Goal: Navigation & Orientation: Find specific page/section

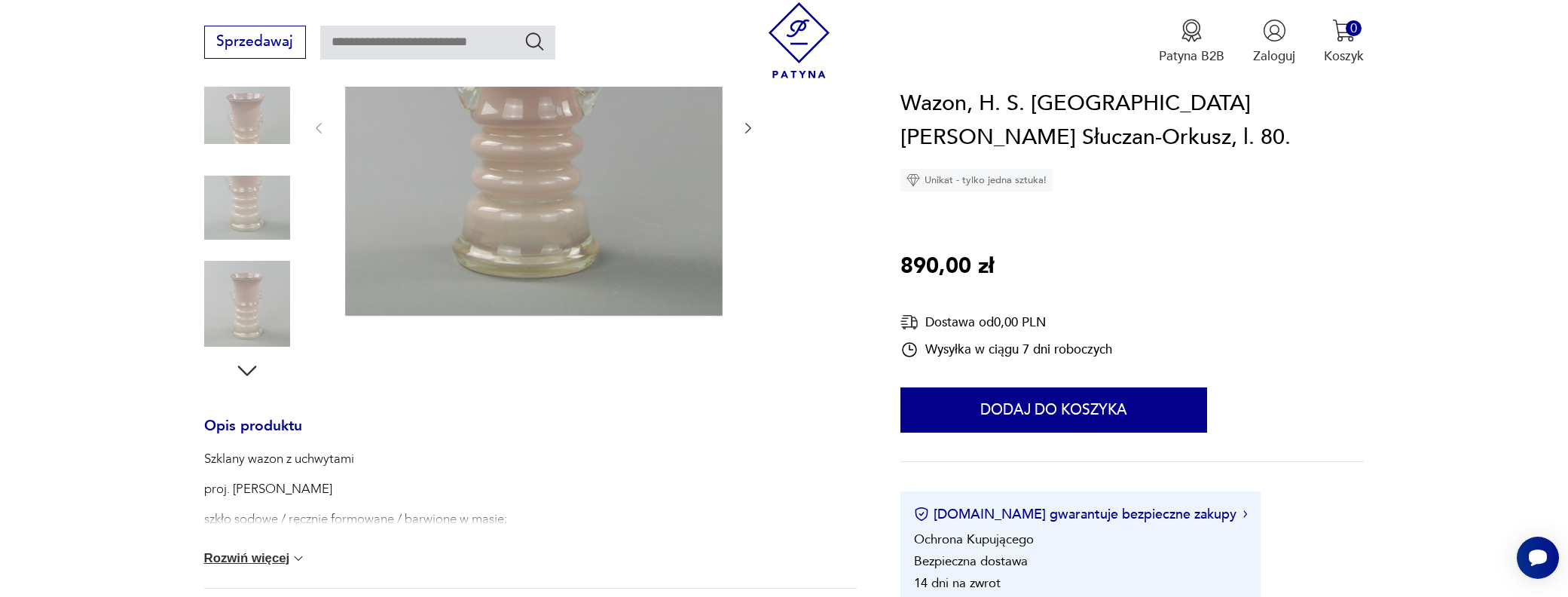
scroll to position [151, 0]
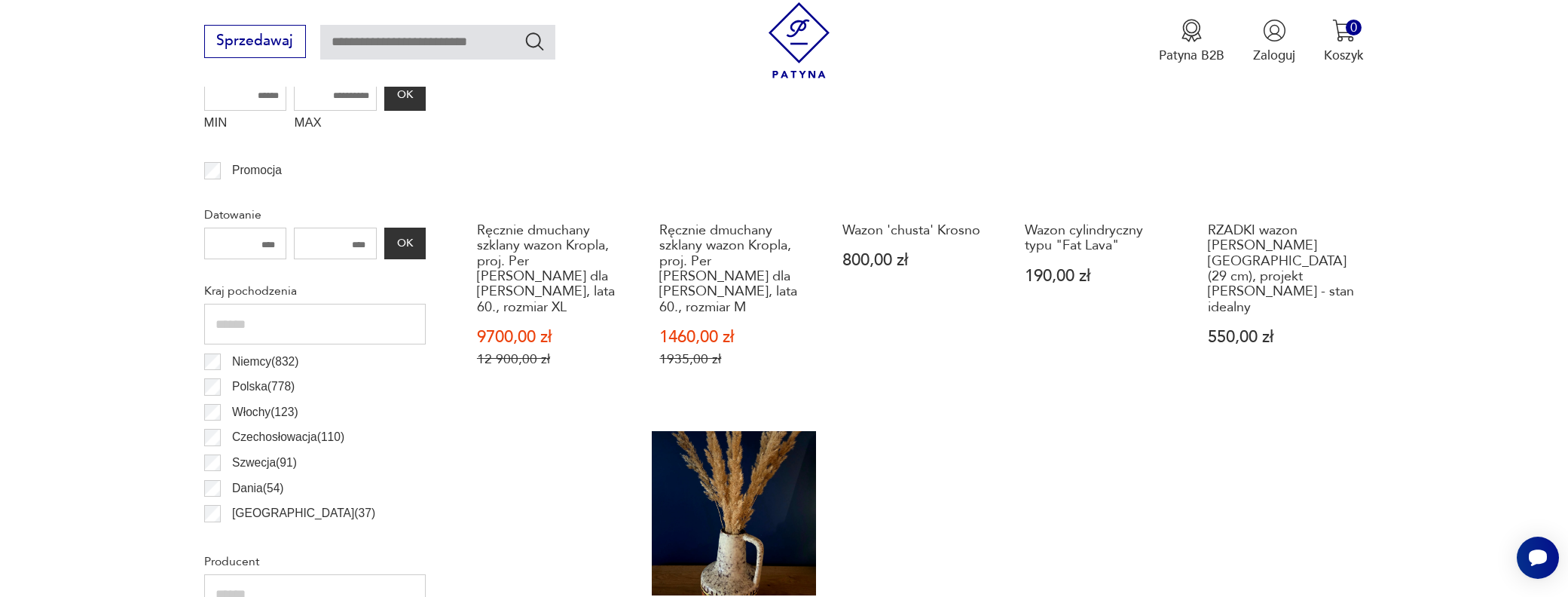
scroll to position [742, 0]
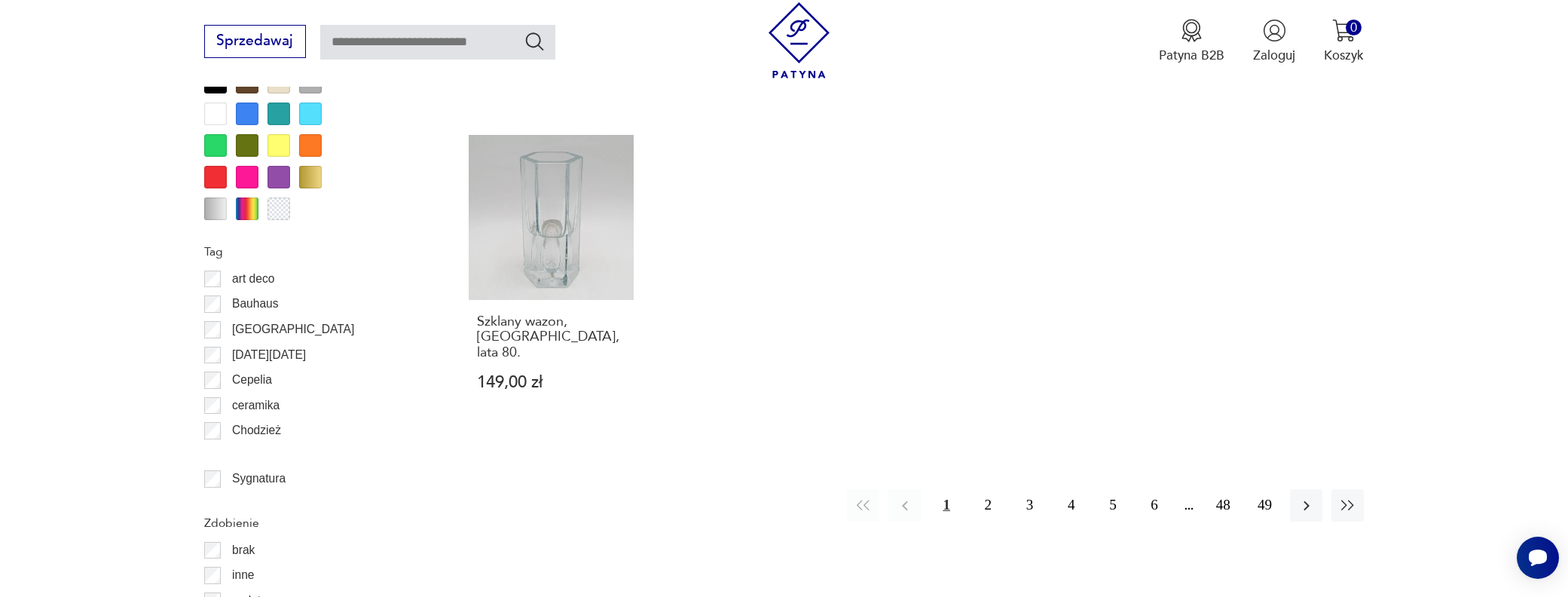
scroll to position [1709, 0]
click at [989, 488] on button "2" at bounding box center [989, 504] width 33 height 33
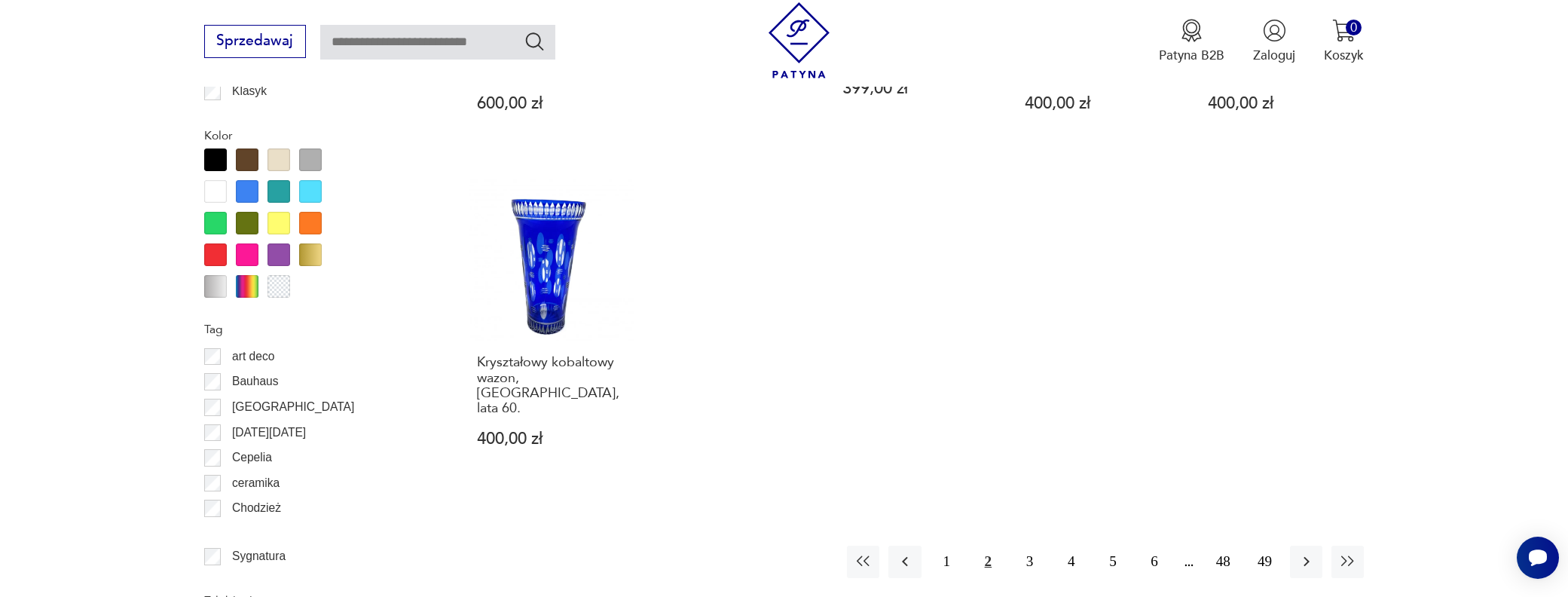
scroll to position [1634, 0]
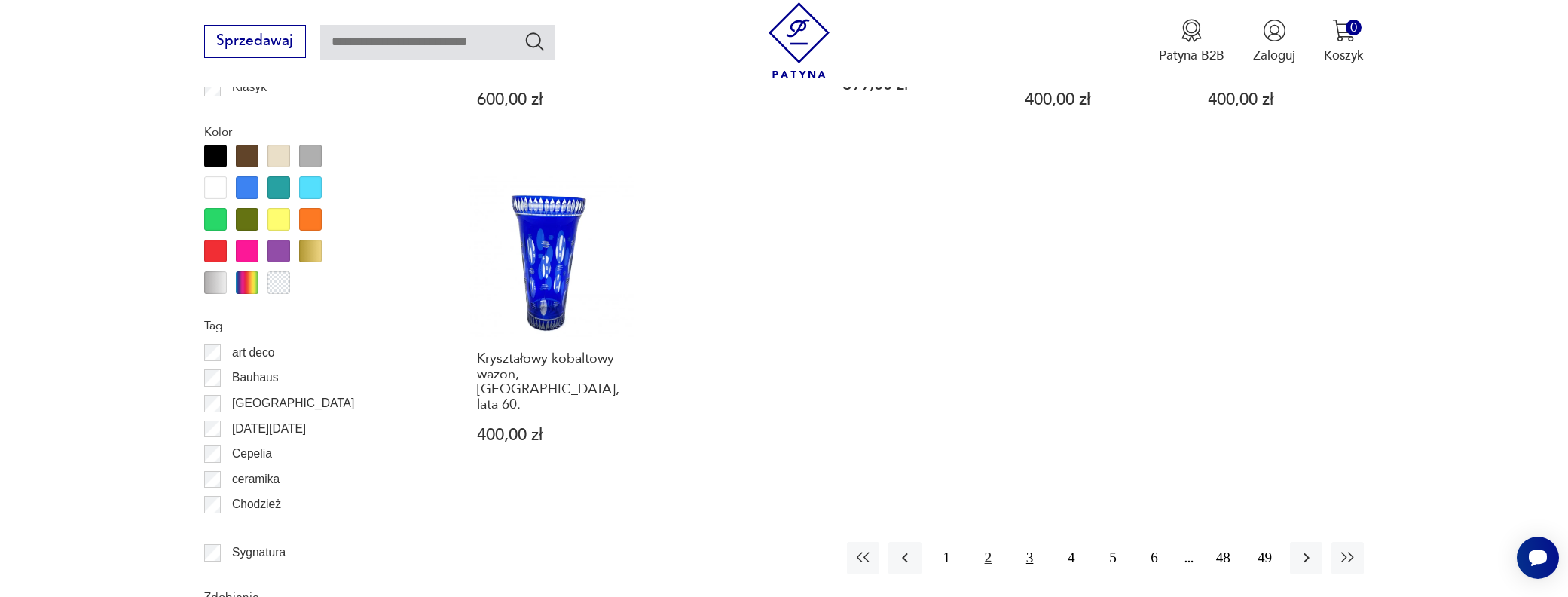
click at [1033, 542] on button "3" at bounding box center [1030, 559] width 33 height 33
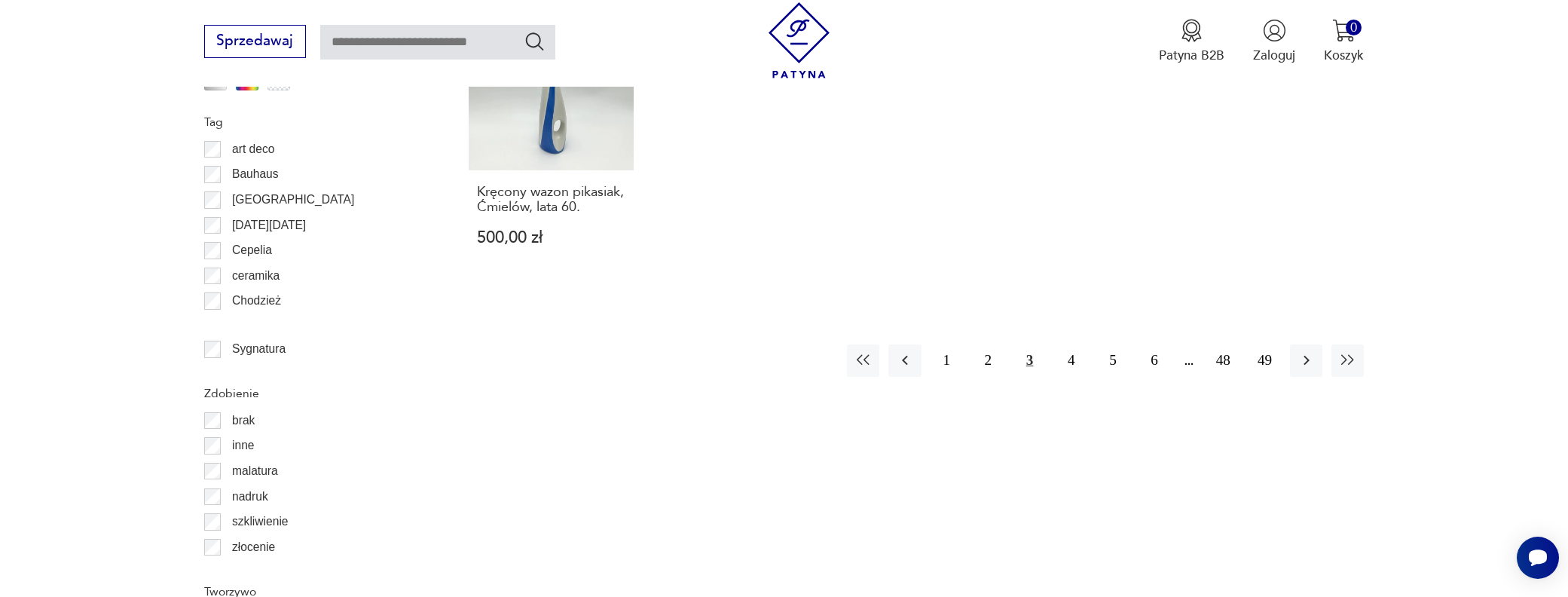
scroll to position [1860, 0]
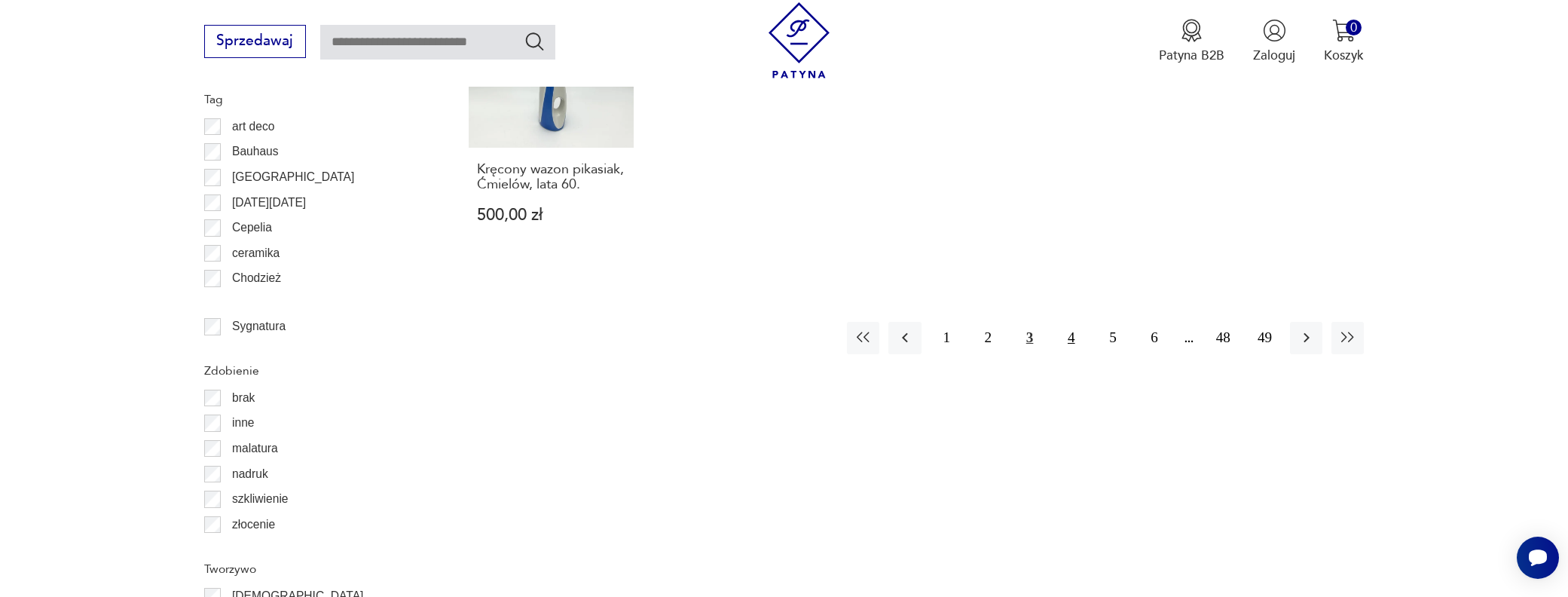
click at [1065, 322] on button "4" at bounding box center [1071, 338] width 33 height 33
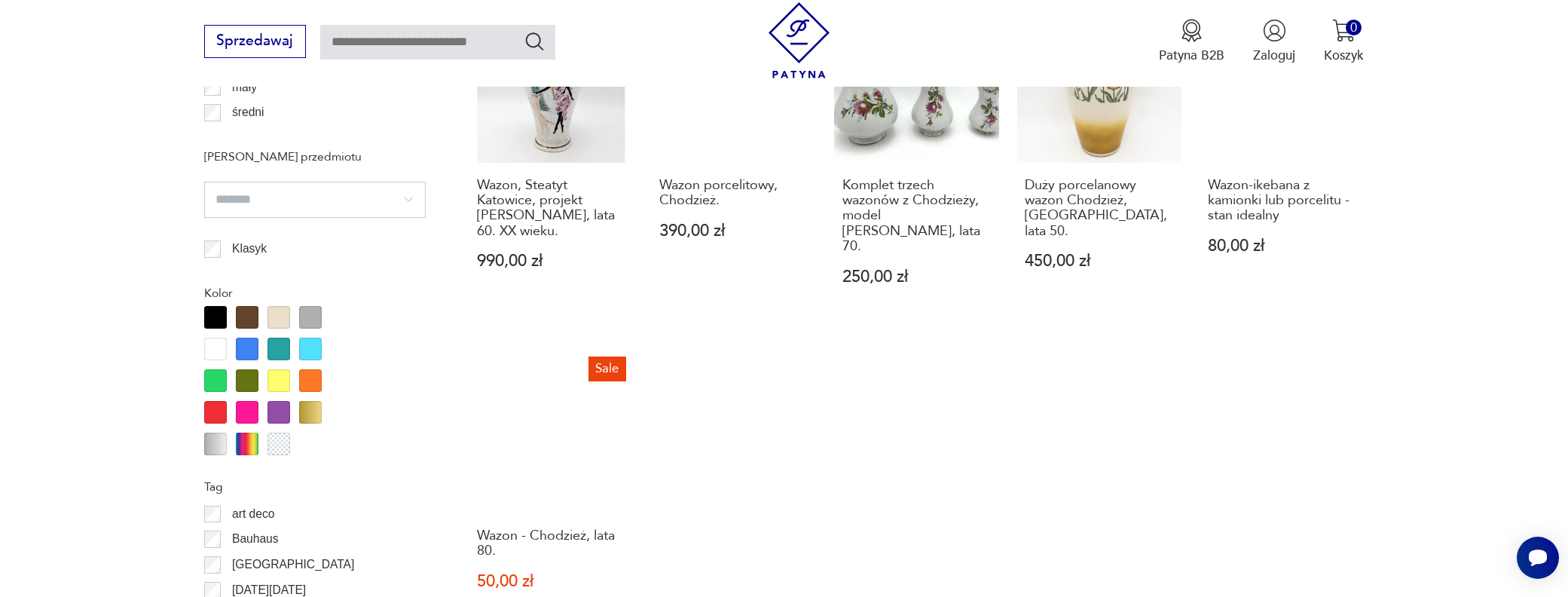
scroll to position [1784, 0]
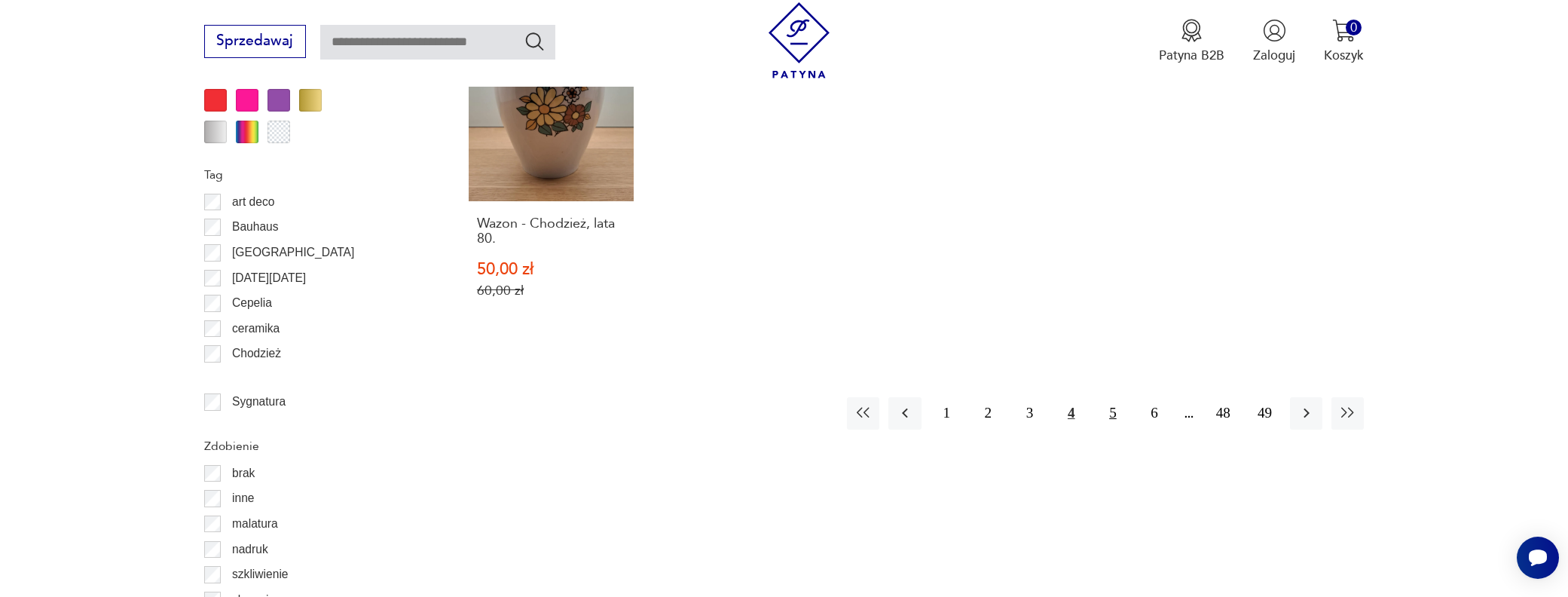
click at [1112, 397] on button "5" at bounding box center [1112, 413] width 33 height 33
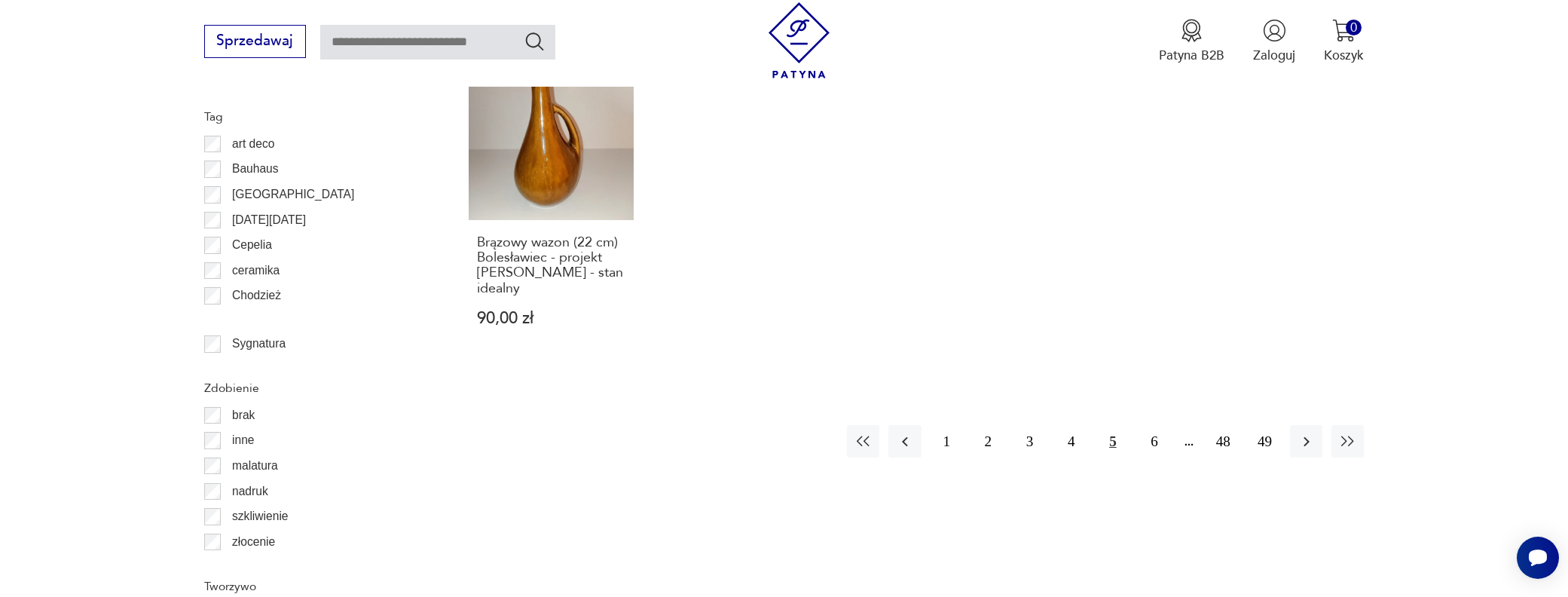
scroll to position [1860, 0]
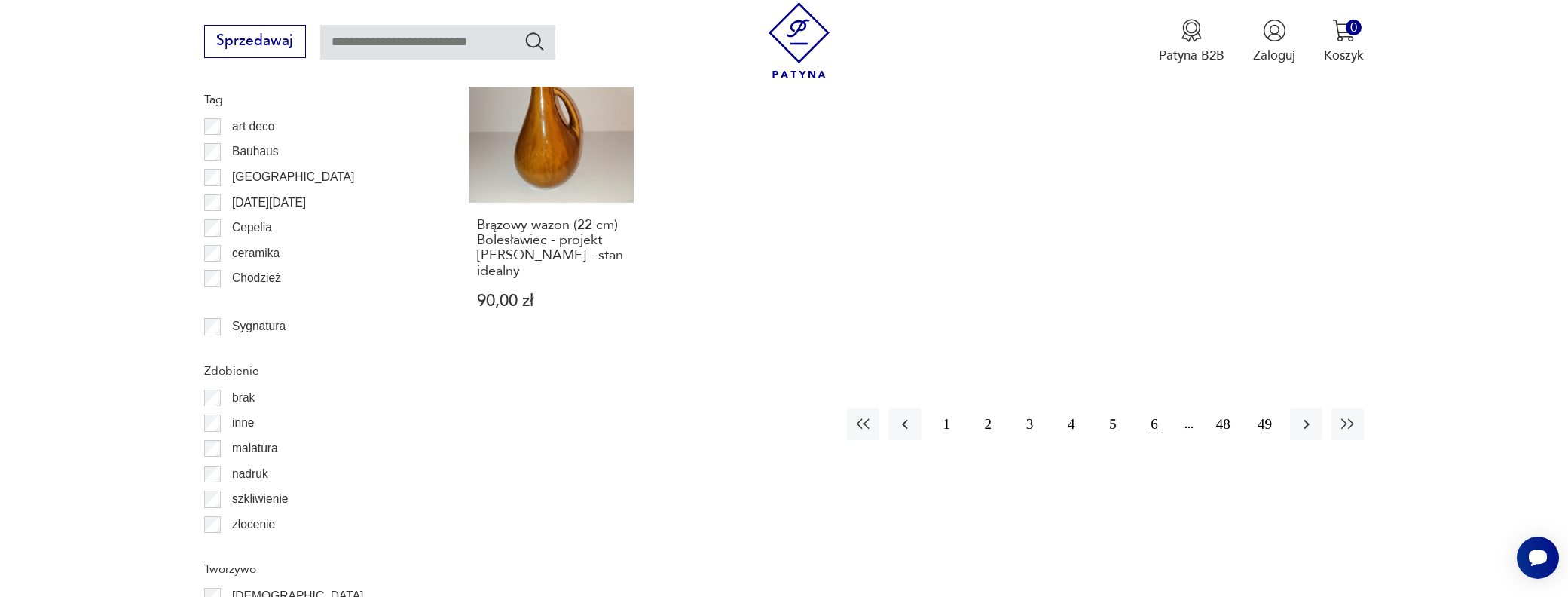
click at [1152, 408] on button "6" at bounding box center [1155, 424] width 33 height 33
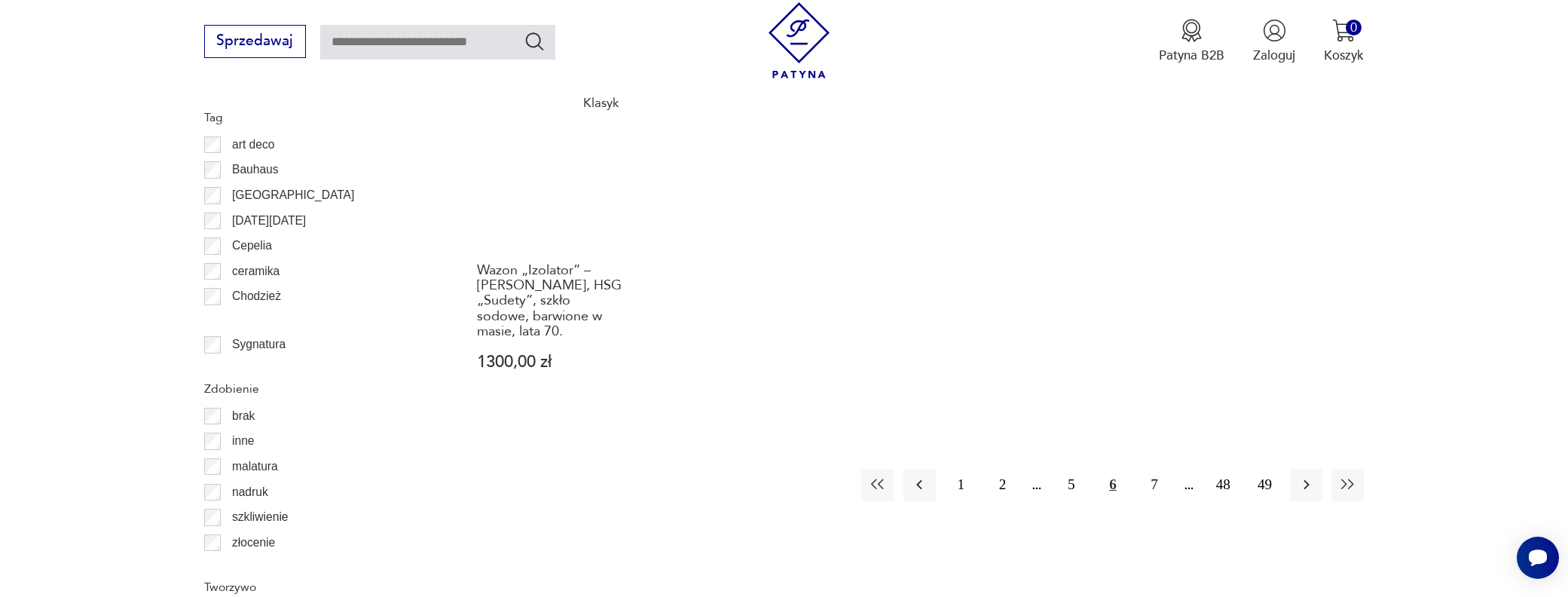
scroll to position [1860, 0]
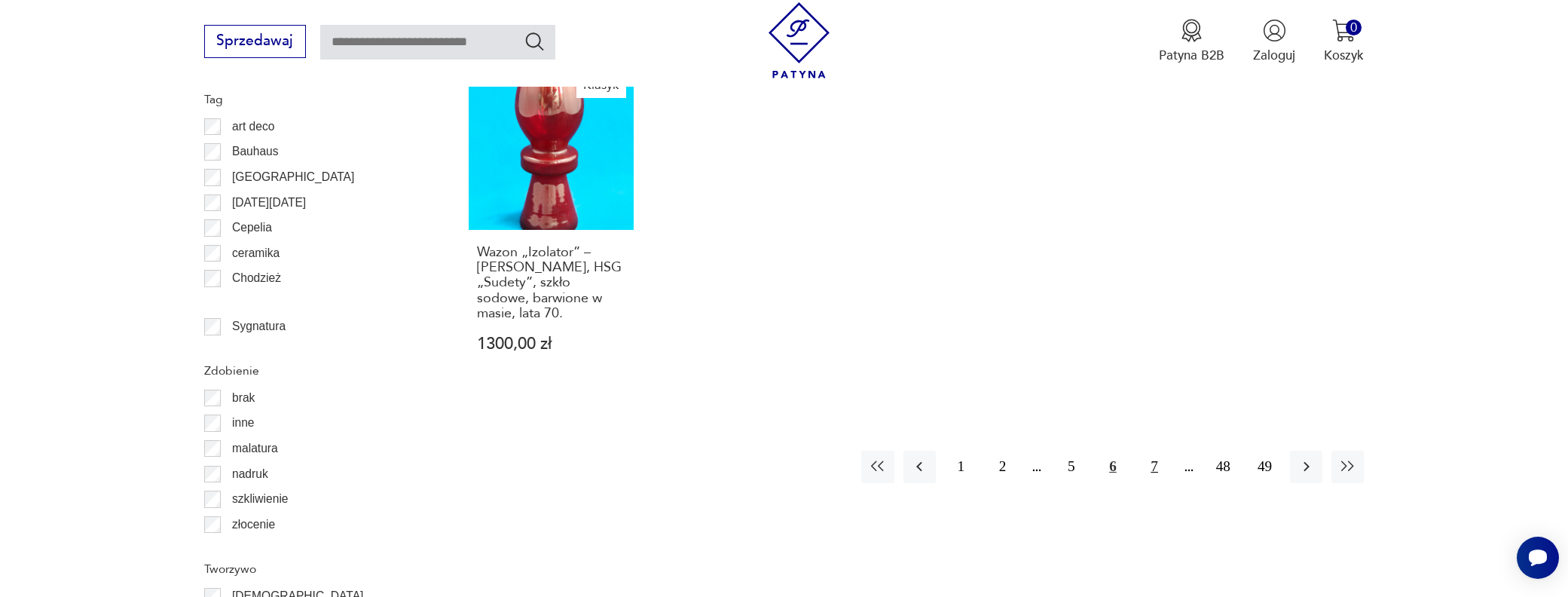
click at [1155, 469] on button "7" at bounding box center [1155, 467] width 33 height 33
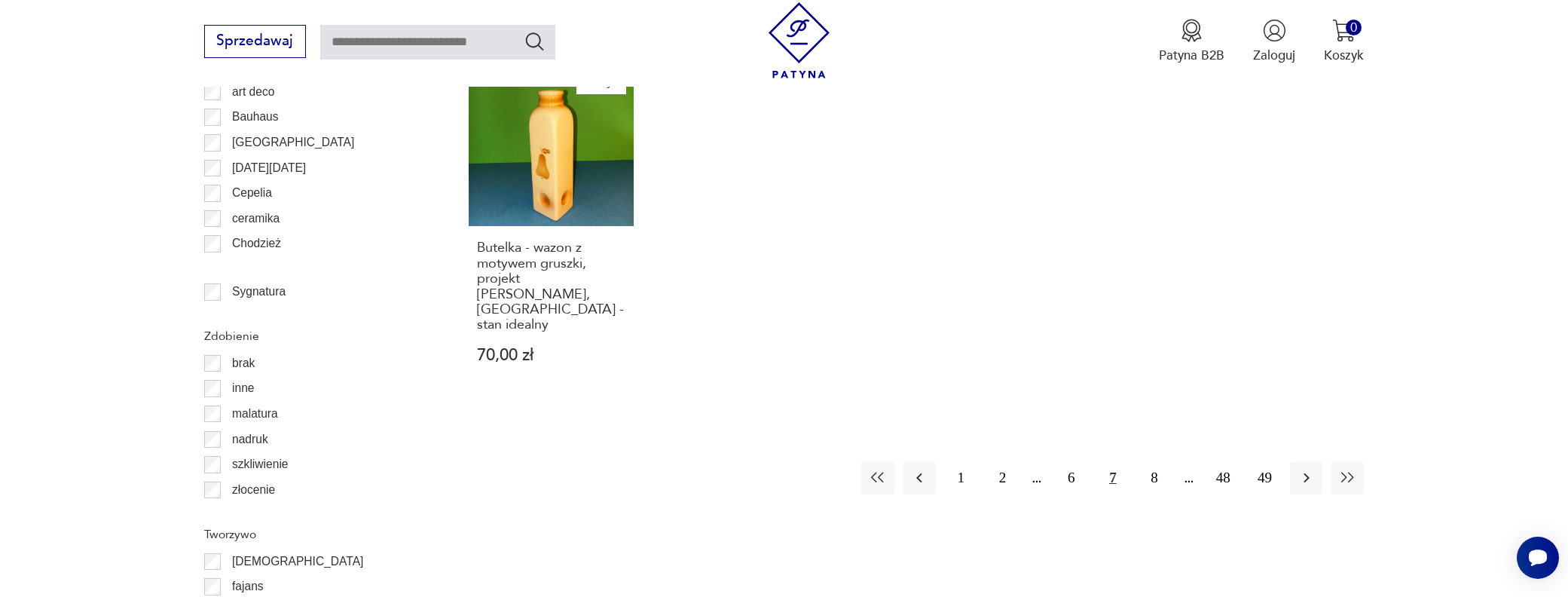
scroll to position [1935, 0]
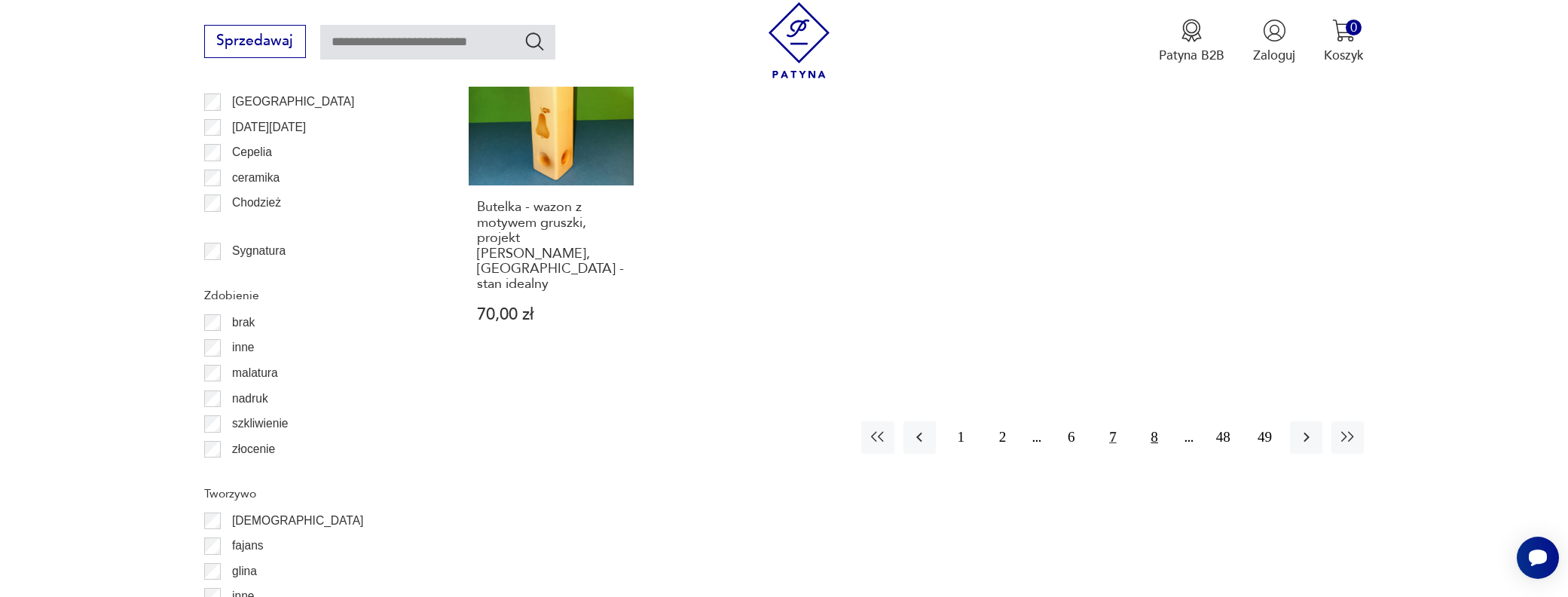
click at [1155, 422] on button "8" at bounding box center [1155, 438] width 33 height 33
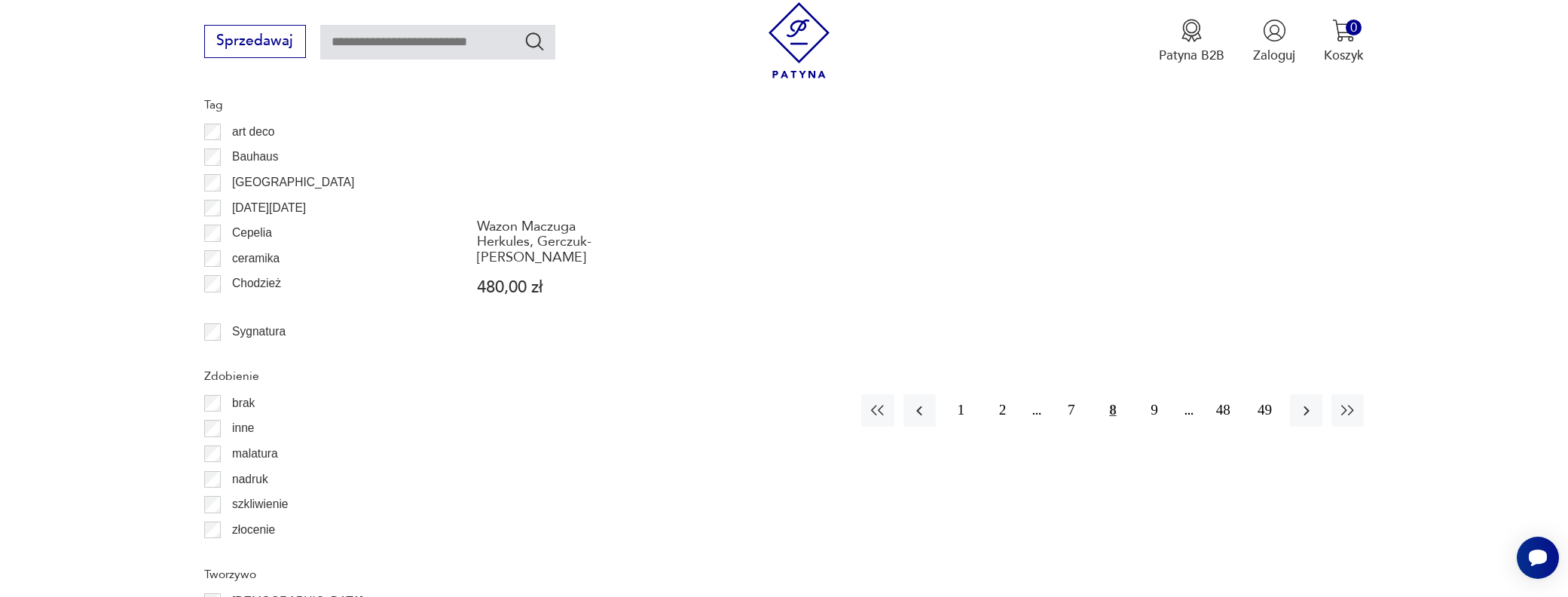
scroll to position [1860, 0]
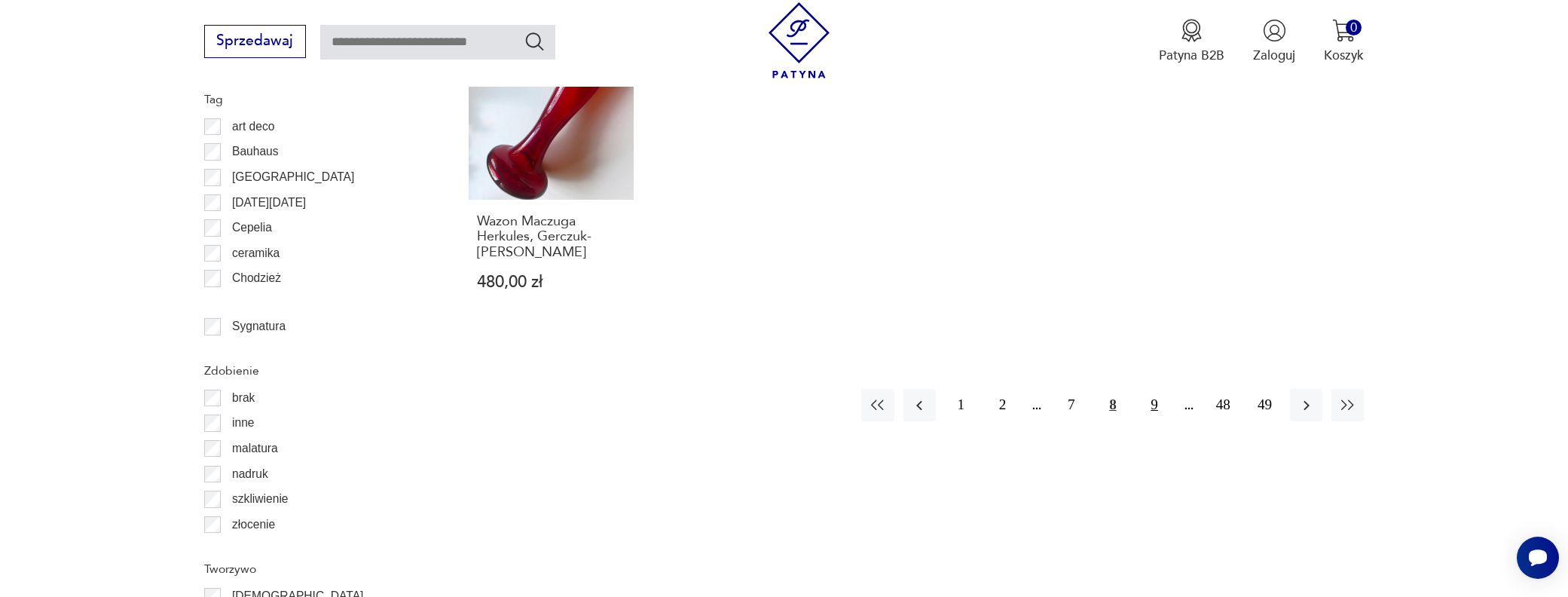
click at [1152, 389] on button "9" at bounding box center [1155, 405] width 33 height 33
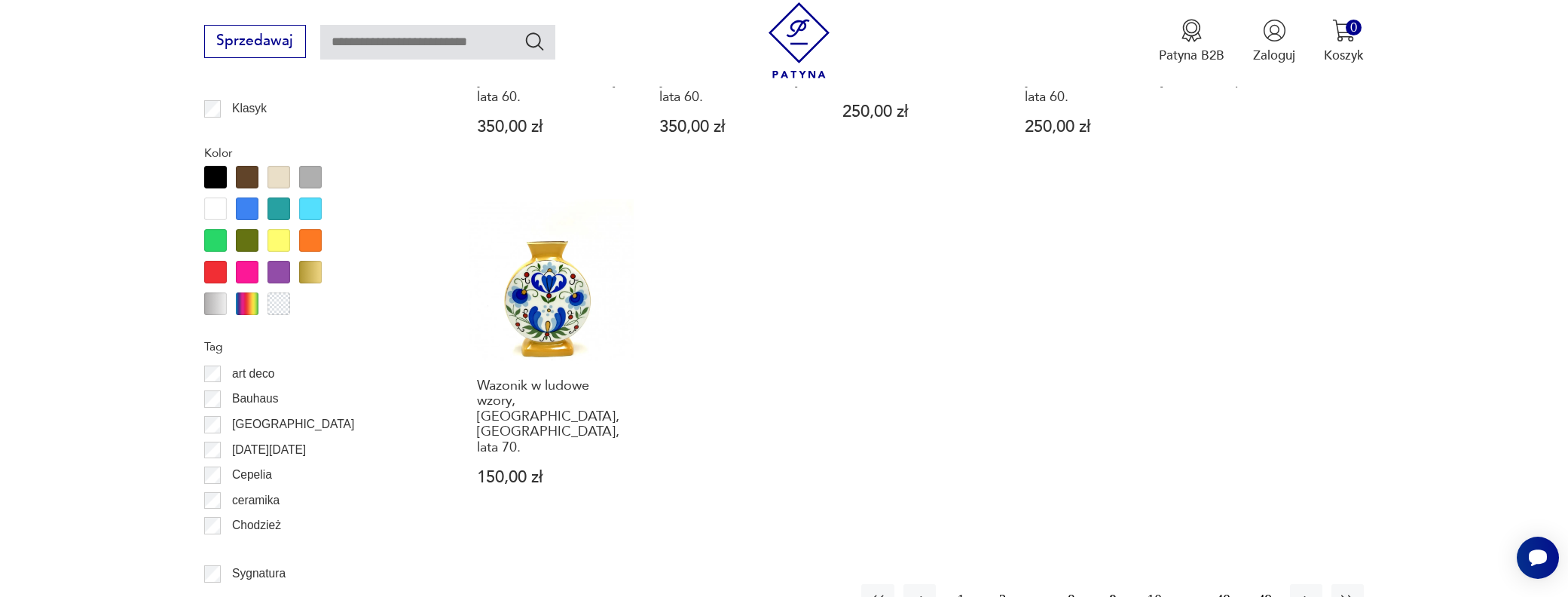
scroll to position [1634, 0]
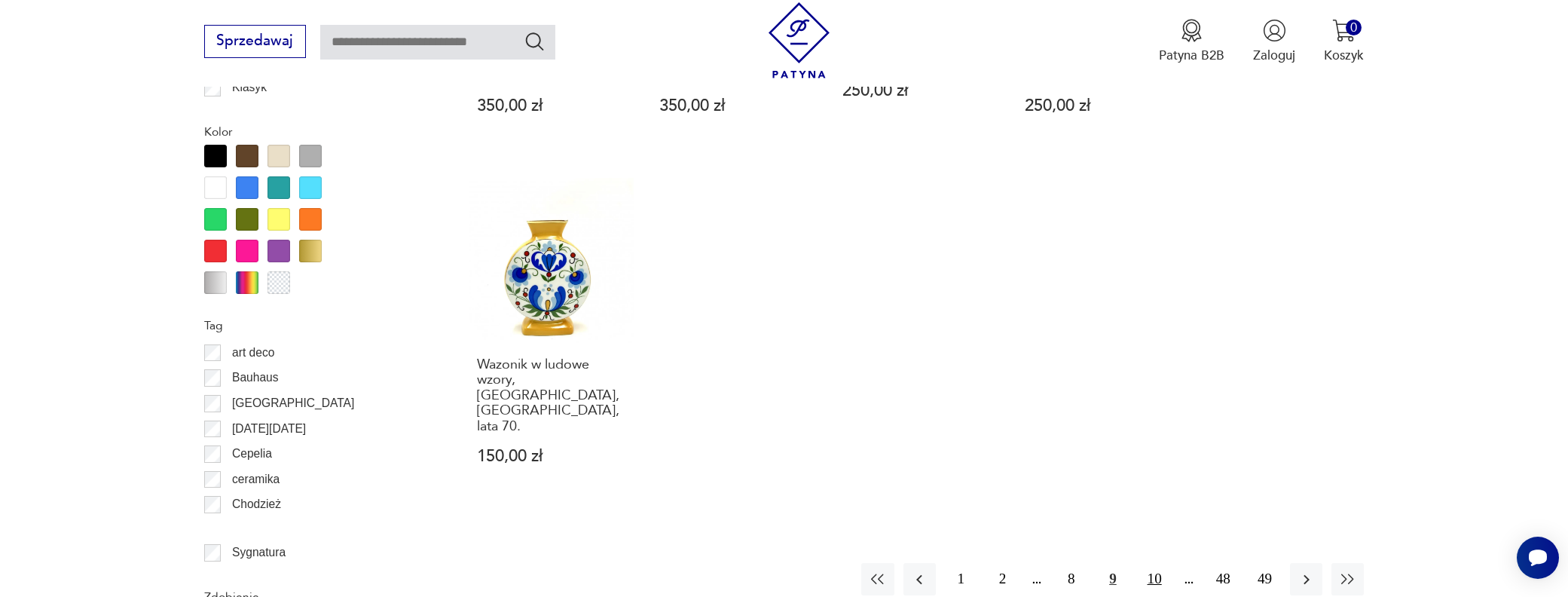
click at [1155, 564] on button "10" at bounding box center [1155, 580] width 33 height 33
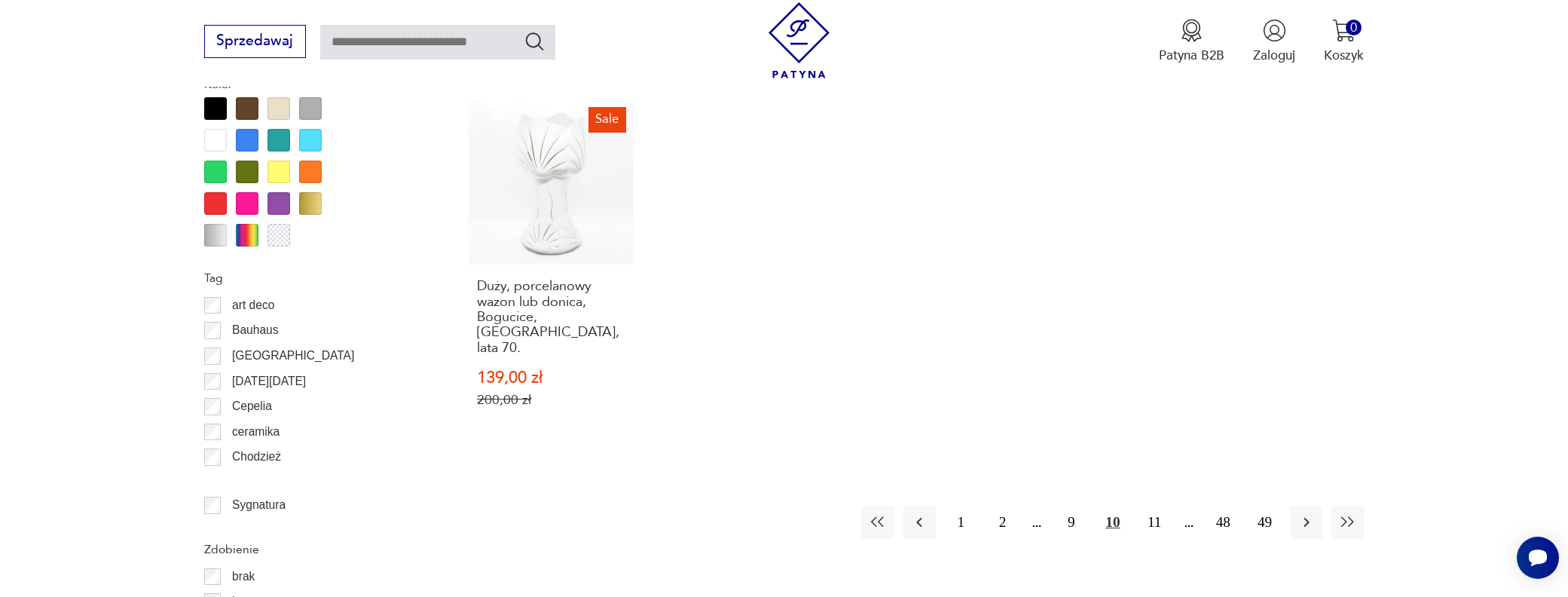
scroll to position [1784, 0]
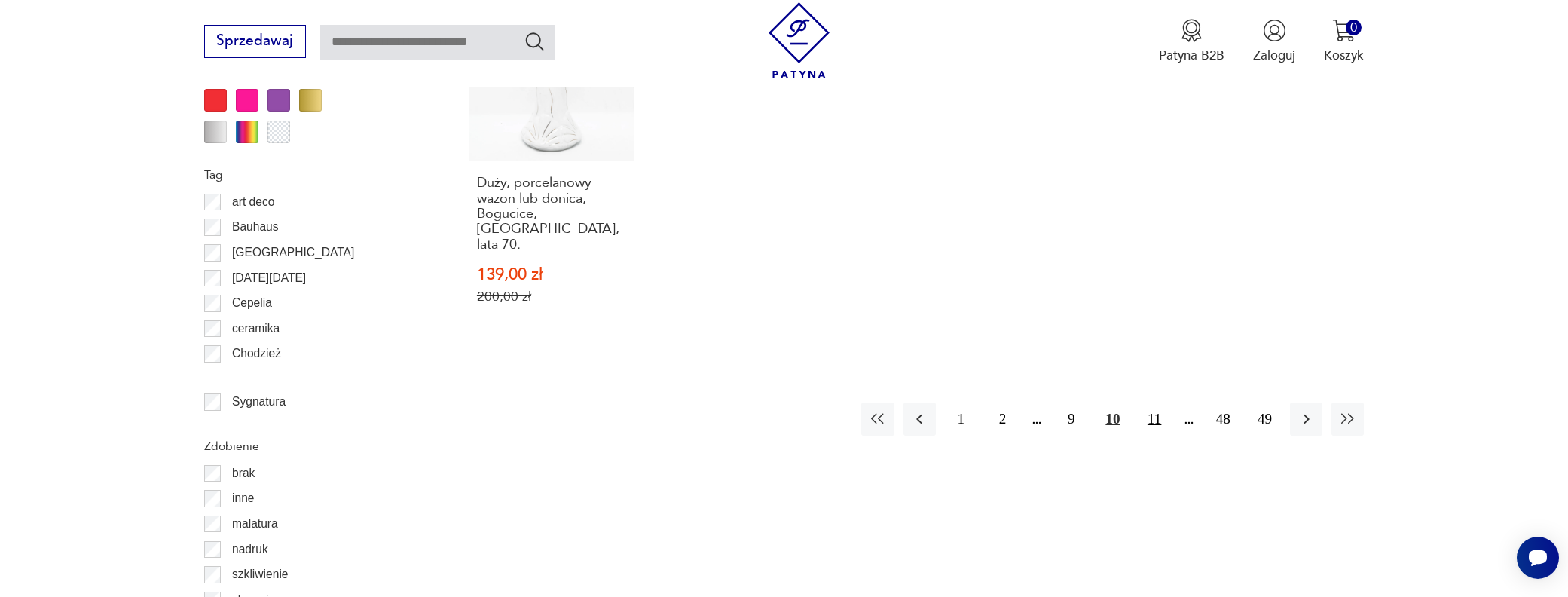
click at [1152, 403] on button "11" at bounding box center [1155, 419] width 33 height 33
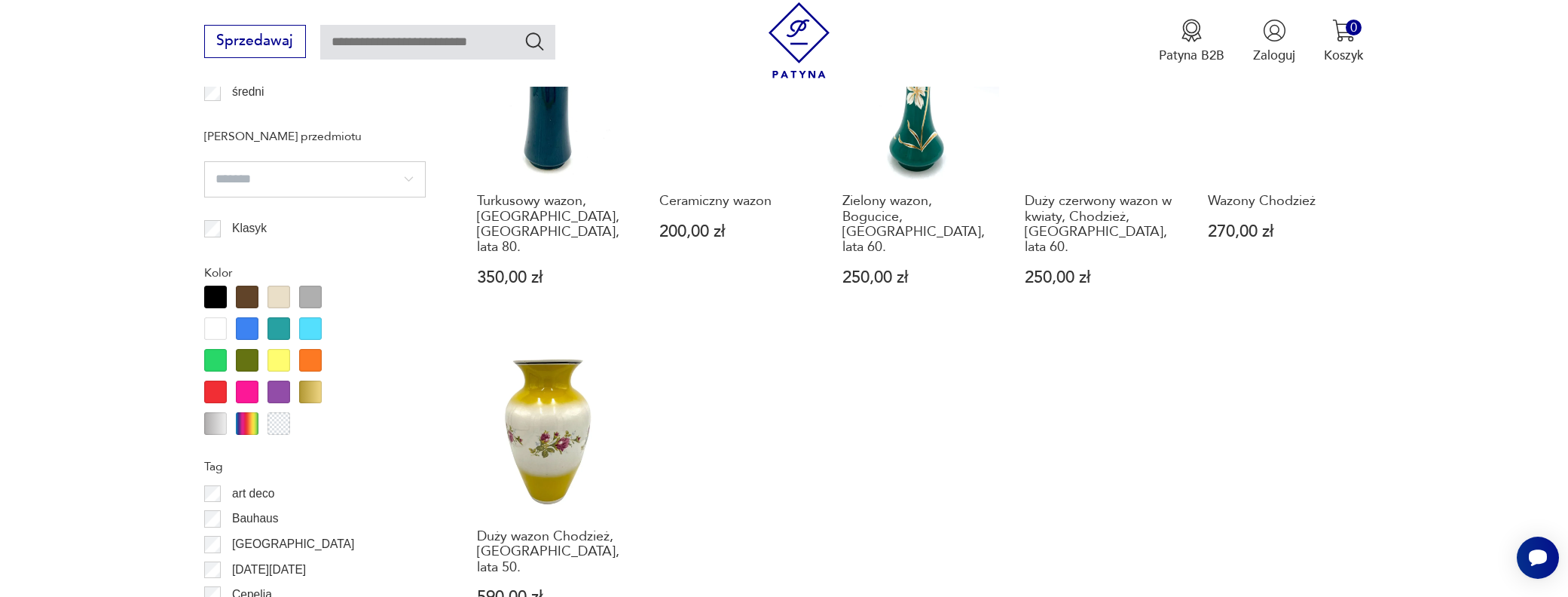
scroll to position [1709, 0]
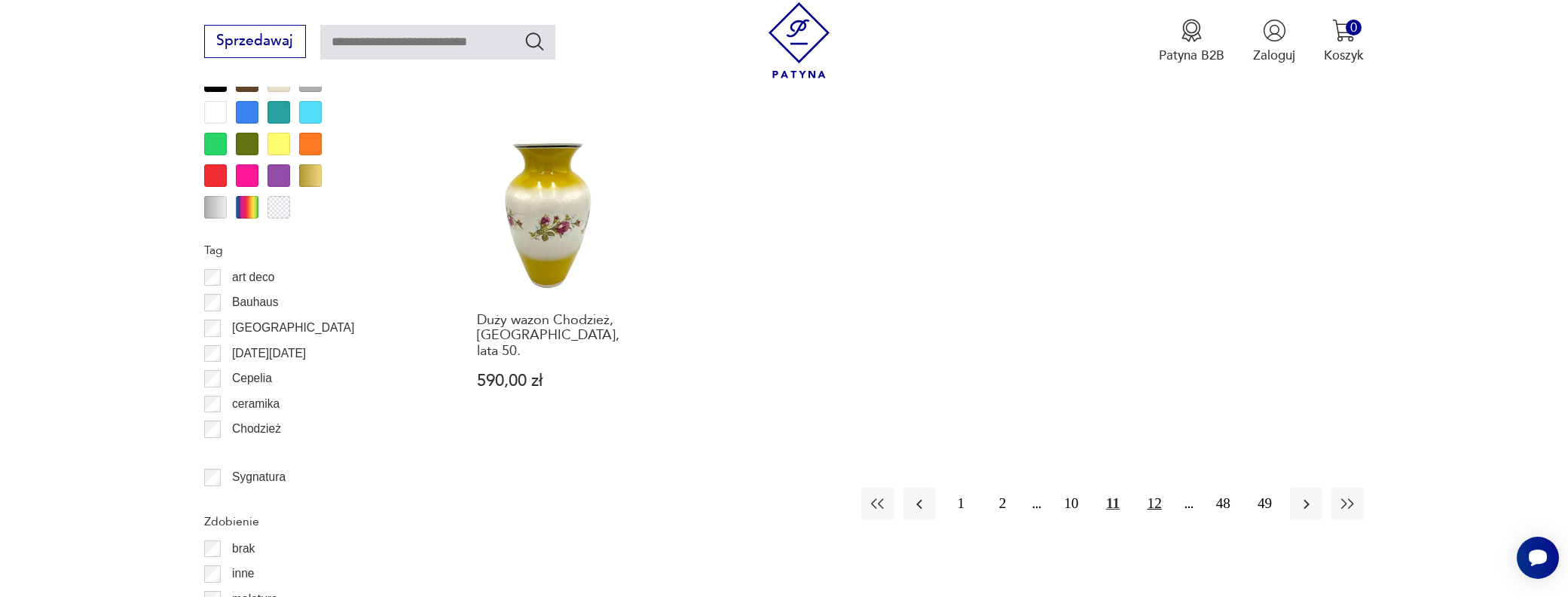
click at [1150, 488] on button "12" at bounding box center [1155, 504] width 33 height 33
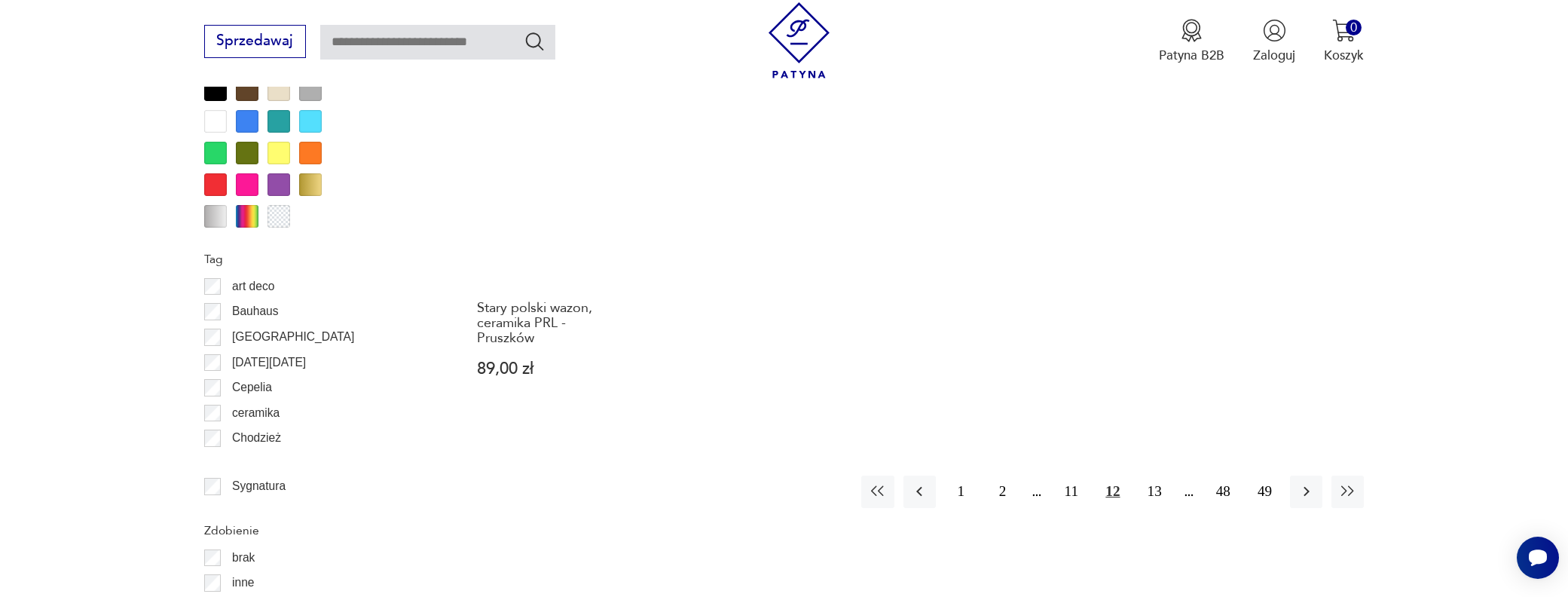
scroll to position [1709, 0]
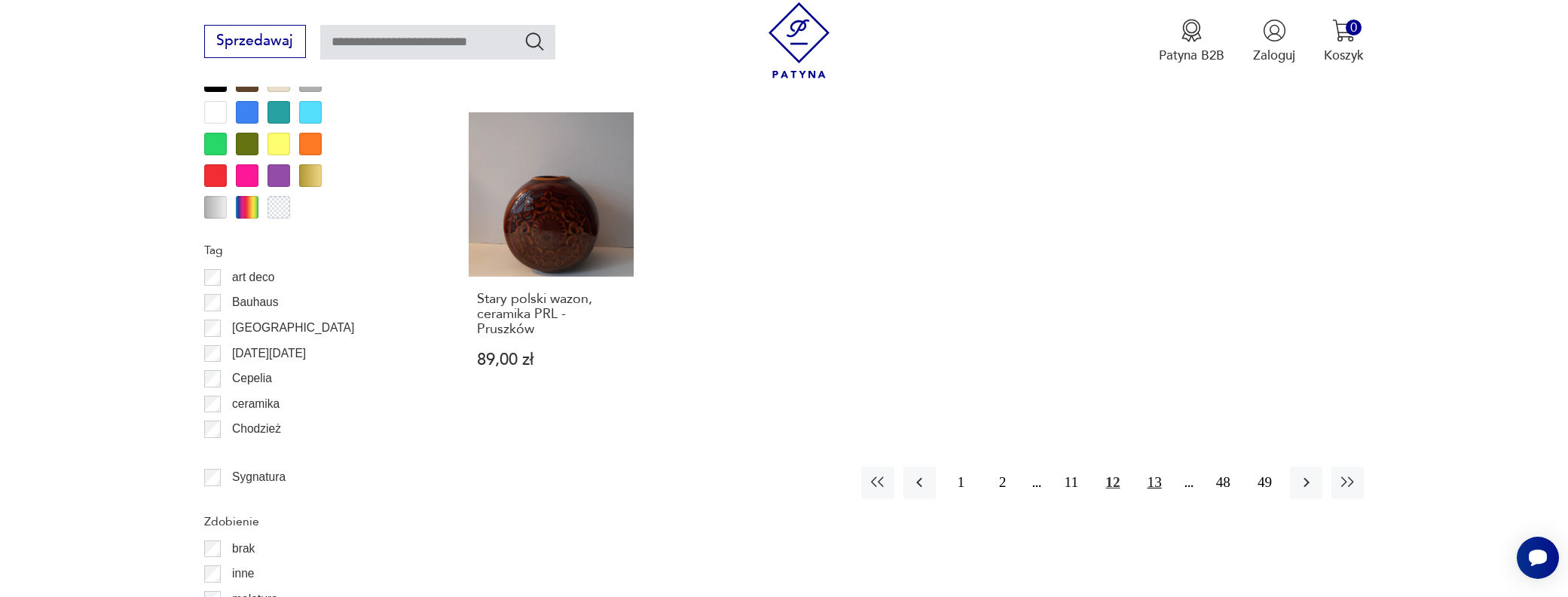
click at [1152, 467] on button "13" at bounding box center [1155, 483] width 33 height 33
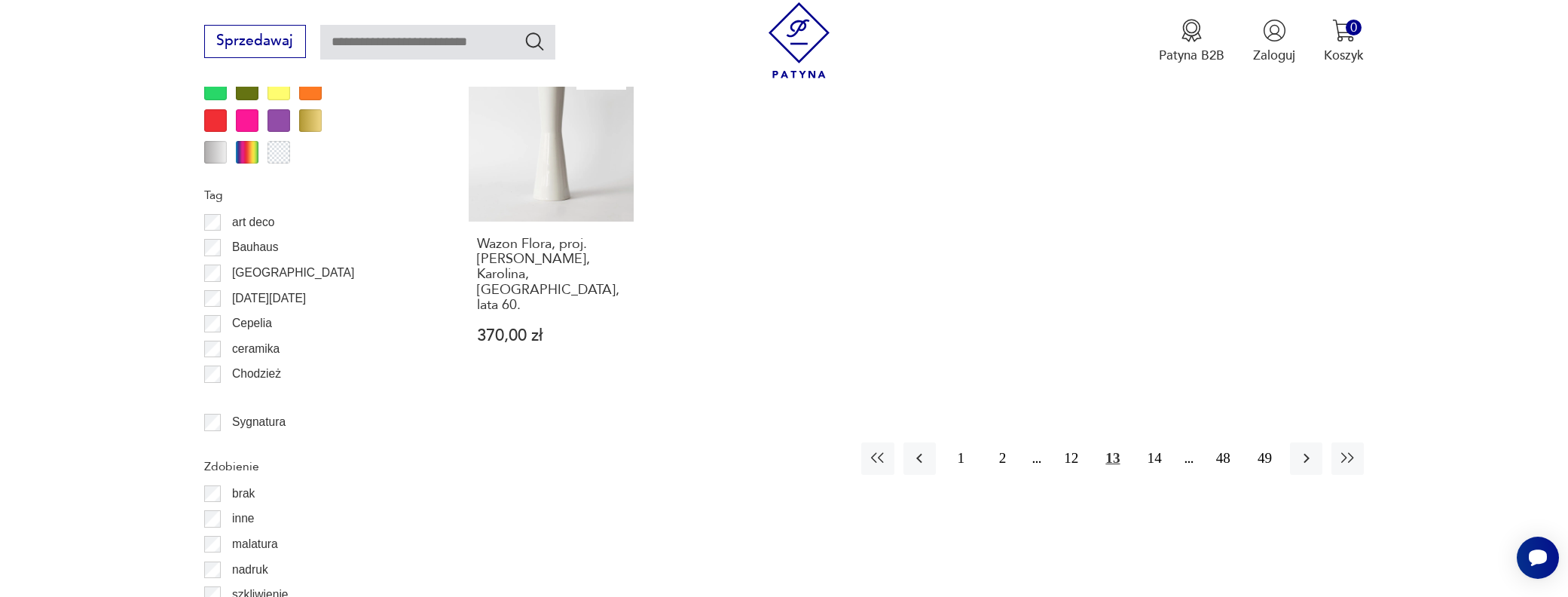
scroll to position [1784, 0]
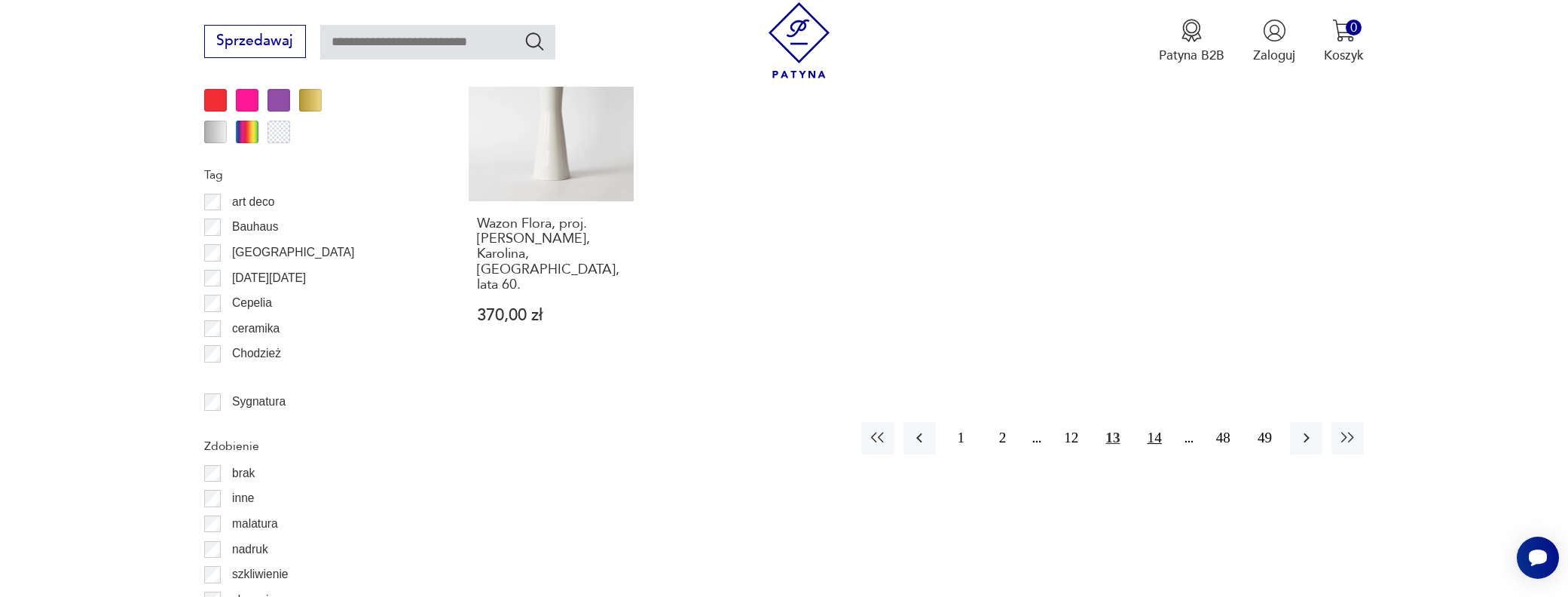
click at [1158, 422] on button "14" at bounding box center [1155, 439] width 33 height 33
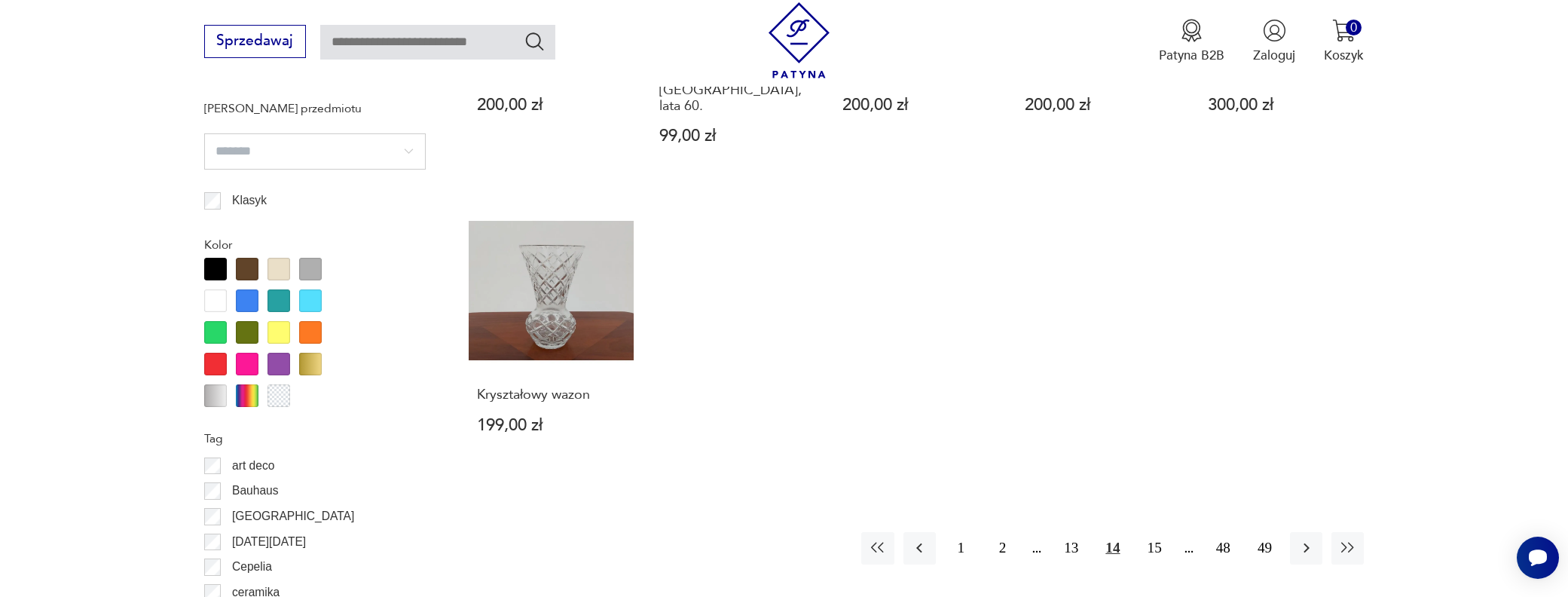
scroll to position [1558, 0]
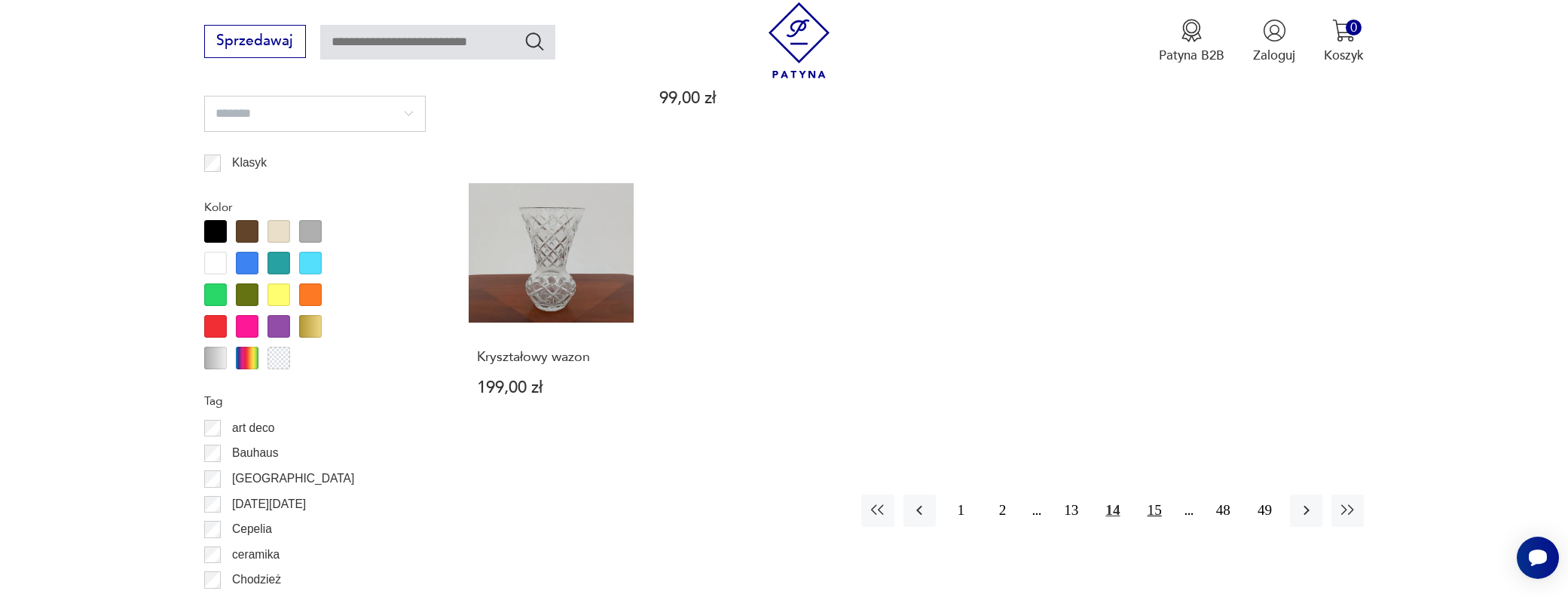
click at [1149, 495] on button "15" at bounding box center [1155, 511] width 33 height 33
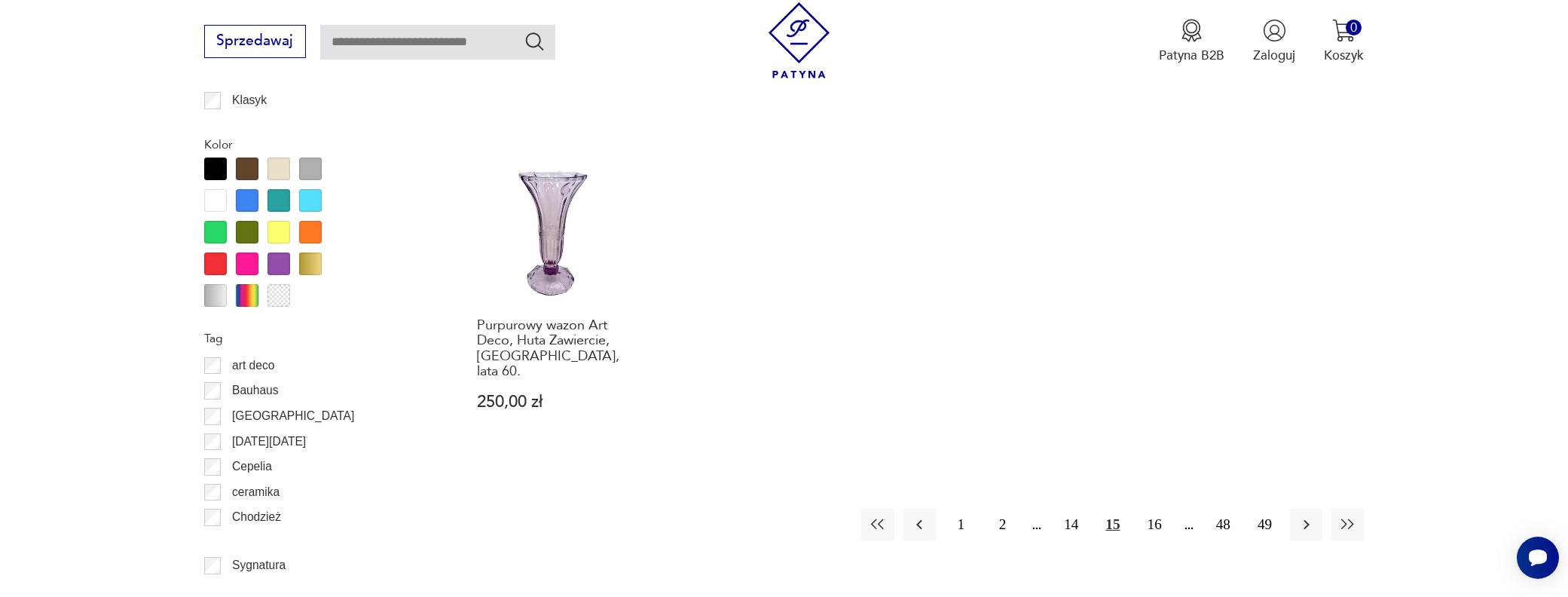
scroll to position [1634, 0]
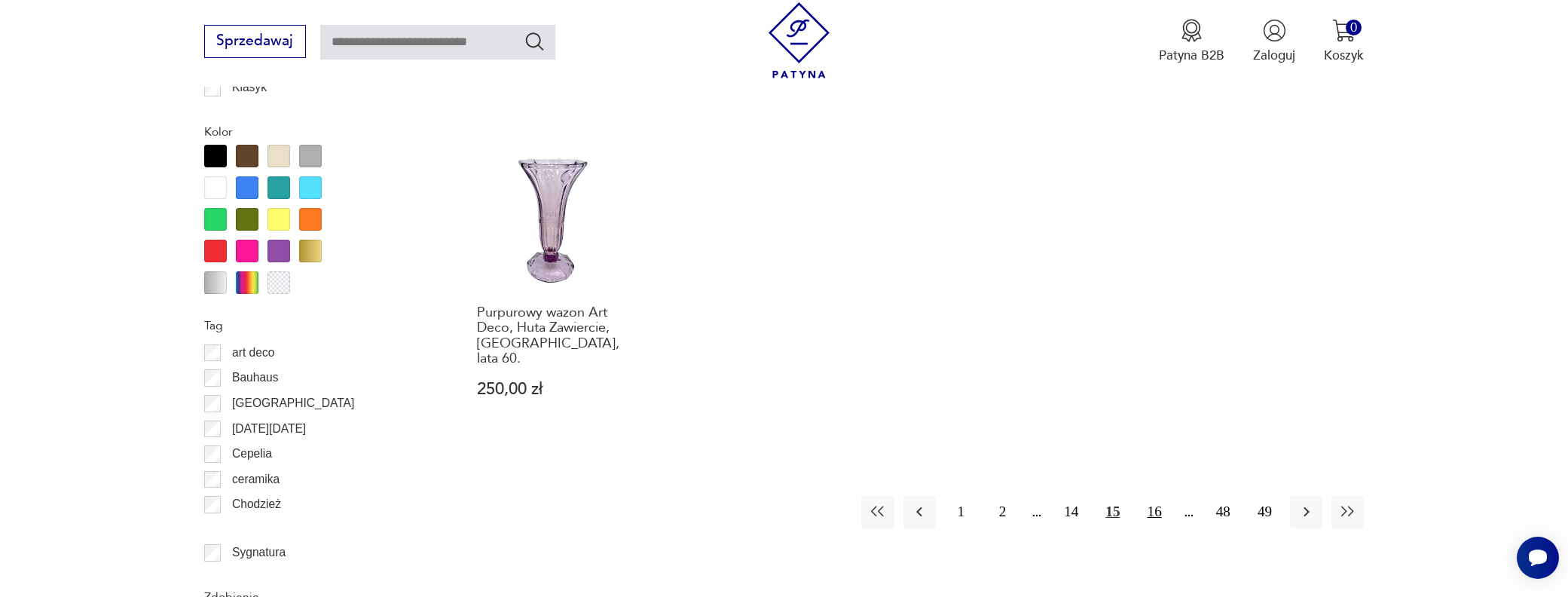
click at [1154, 496] on button "16" at bounding box center [1155, 512] width 33 height 33
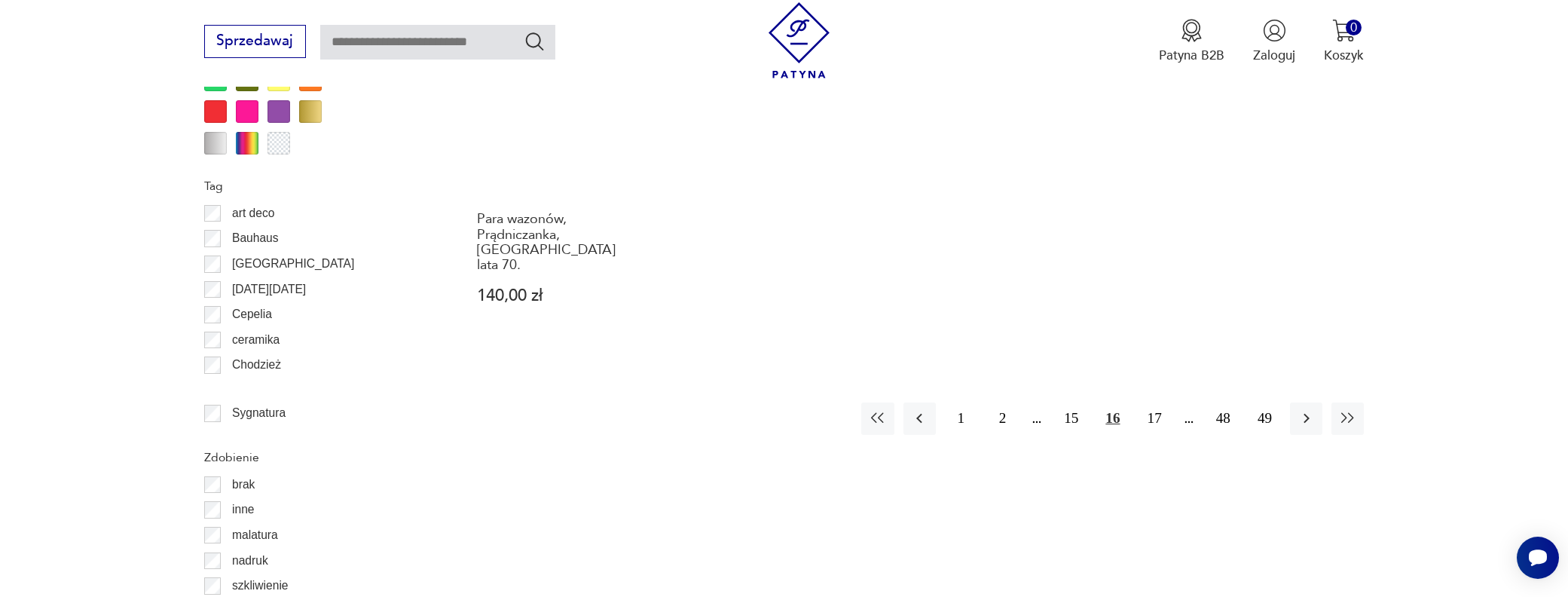
scroll to position [1784, 0]
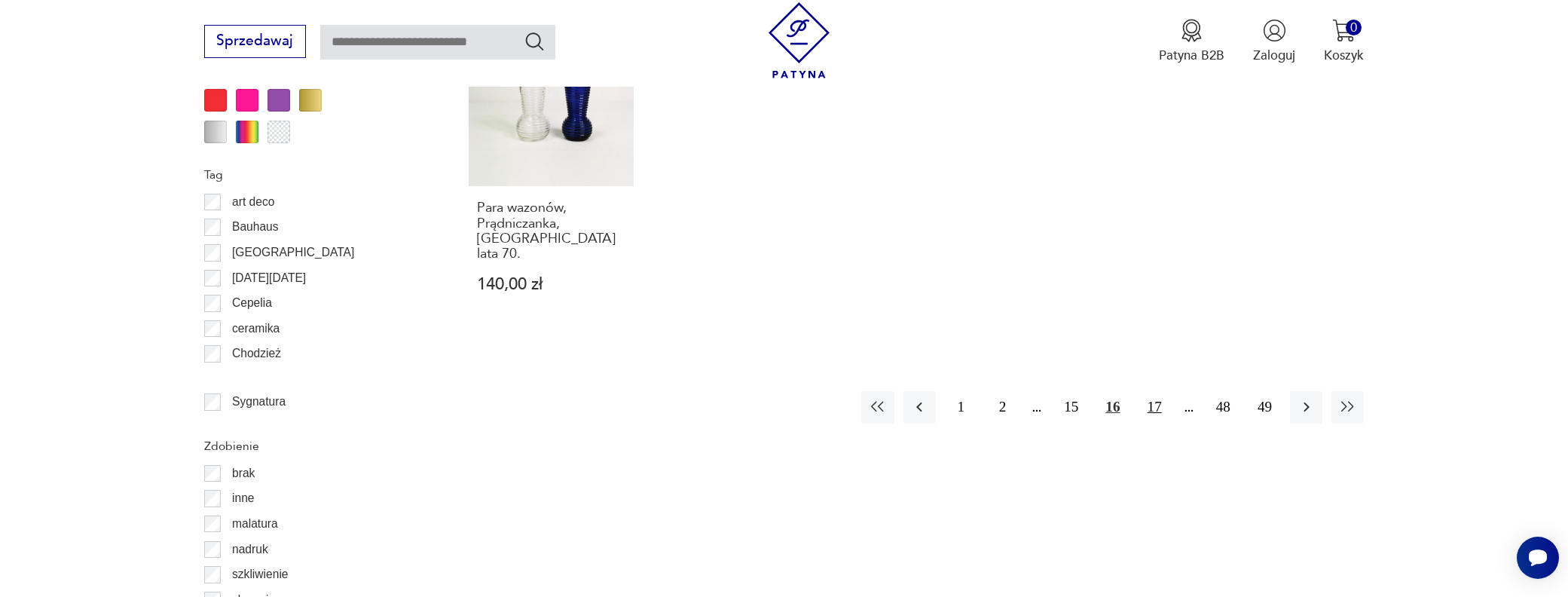
click at [1158, 391] on button "17" at bounding box center [1155, 408] width 33 height 33
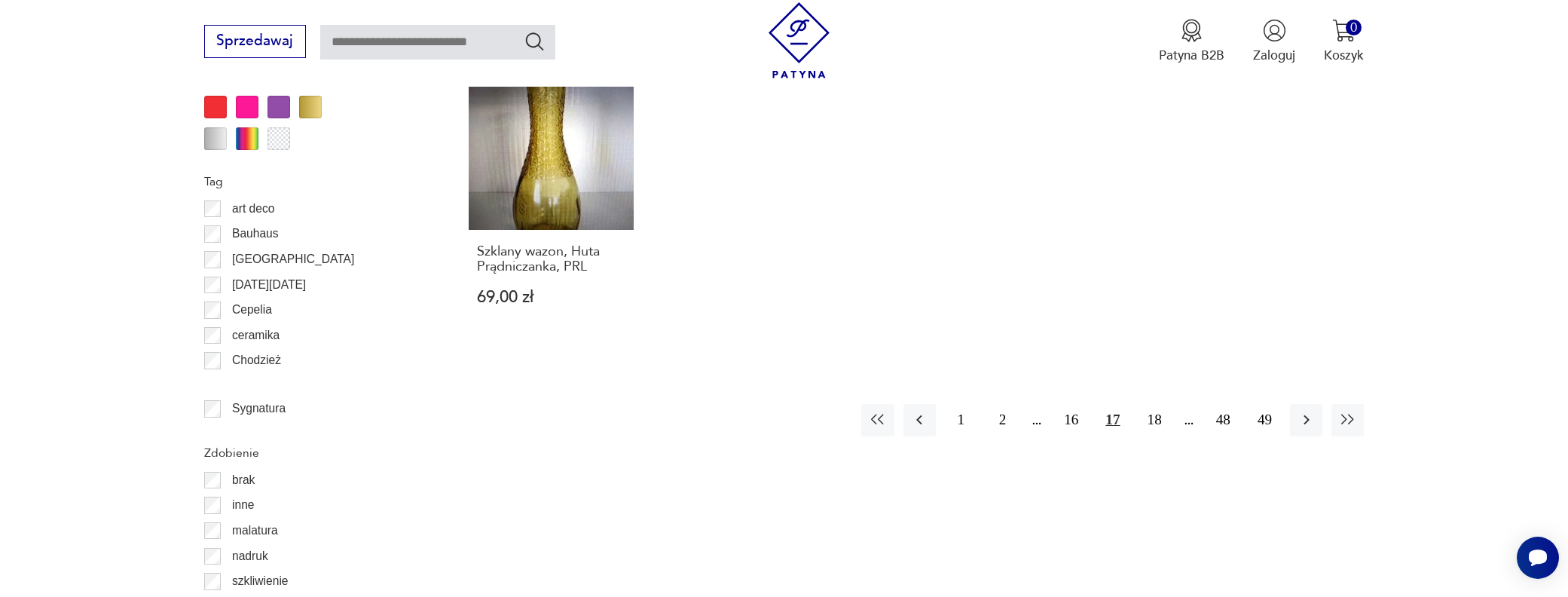
scroll to position [1784, 0]
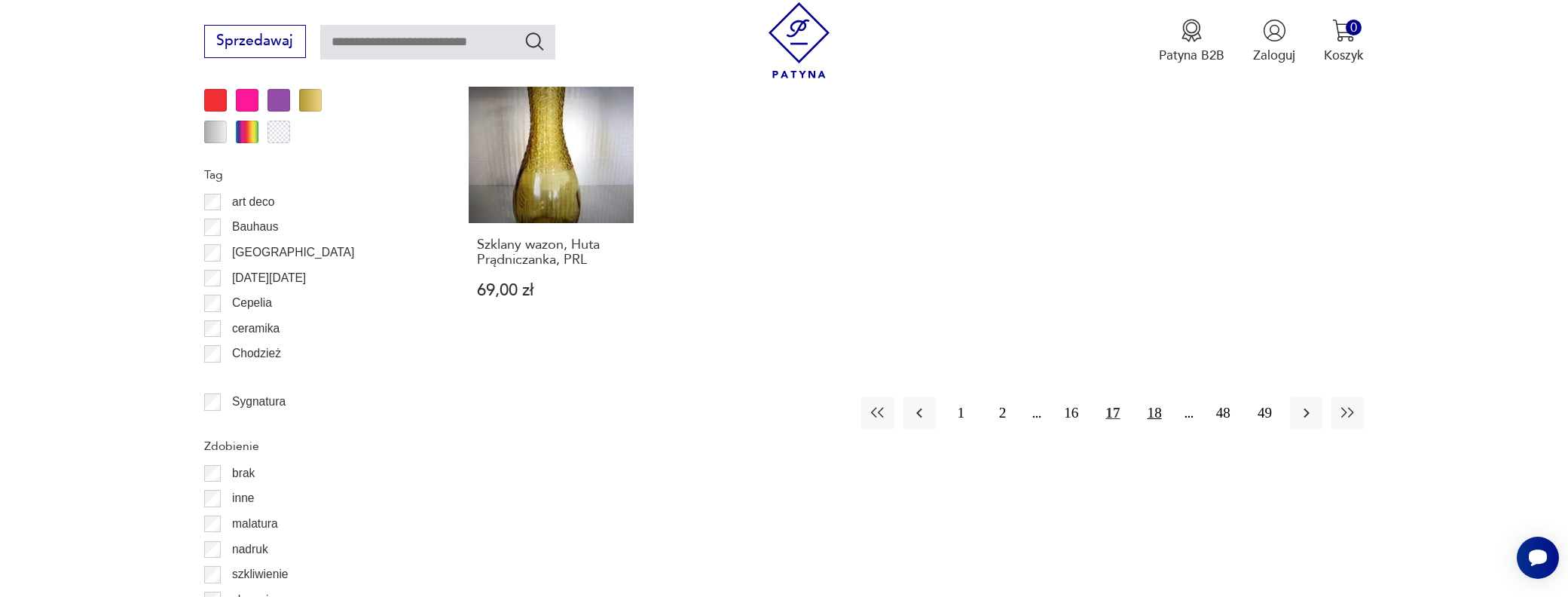
click at [1161, 397] on button "18" at bounding box center [1155, 413] width 33 height 33
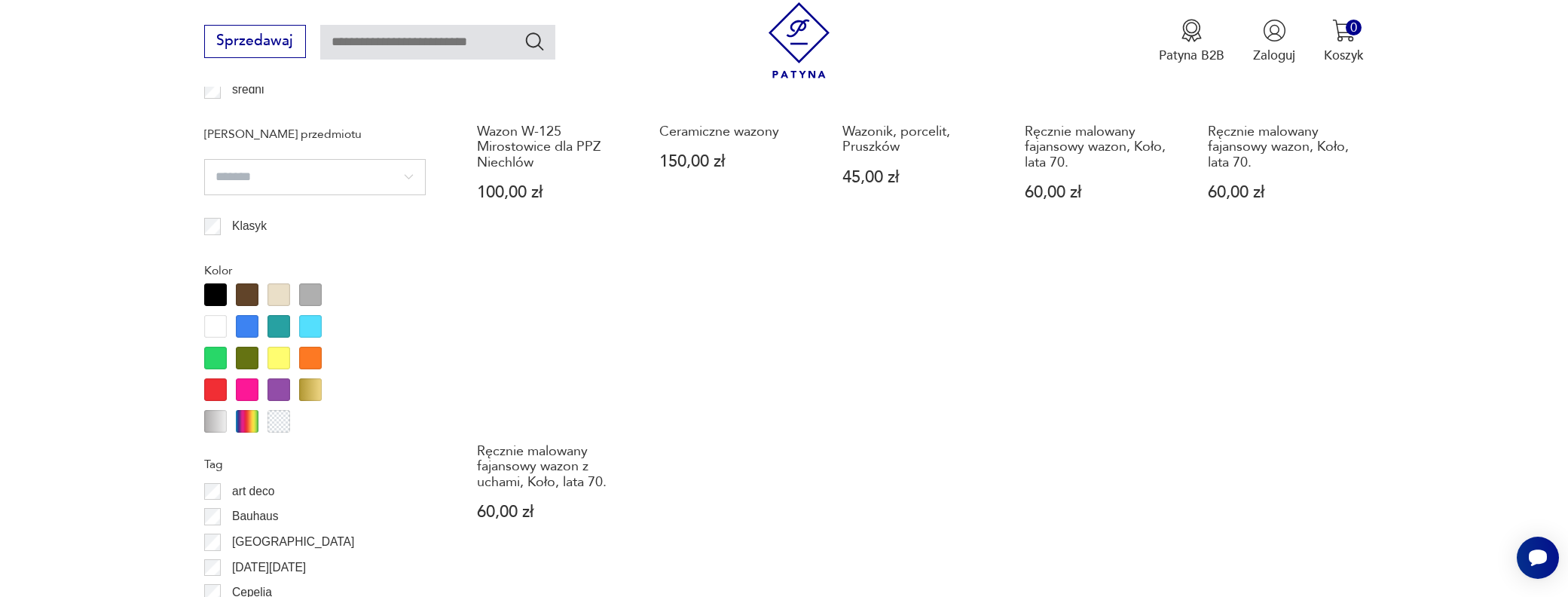
scroll to position [1558, 0]
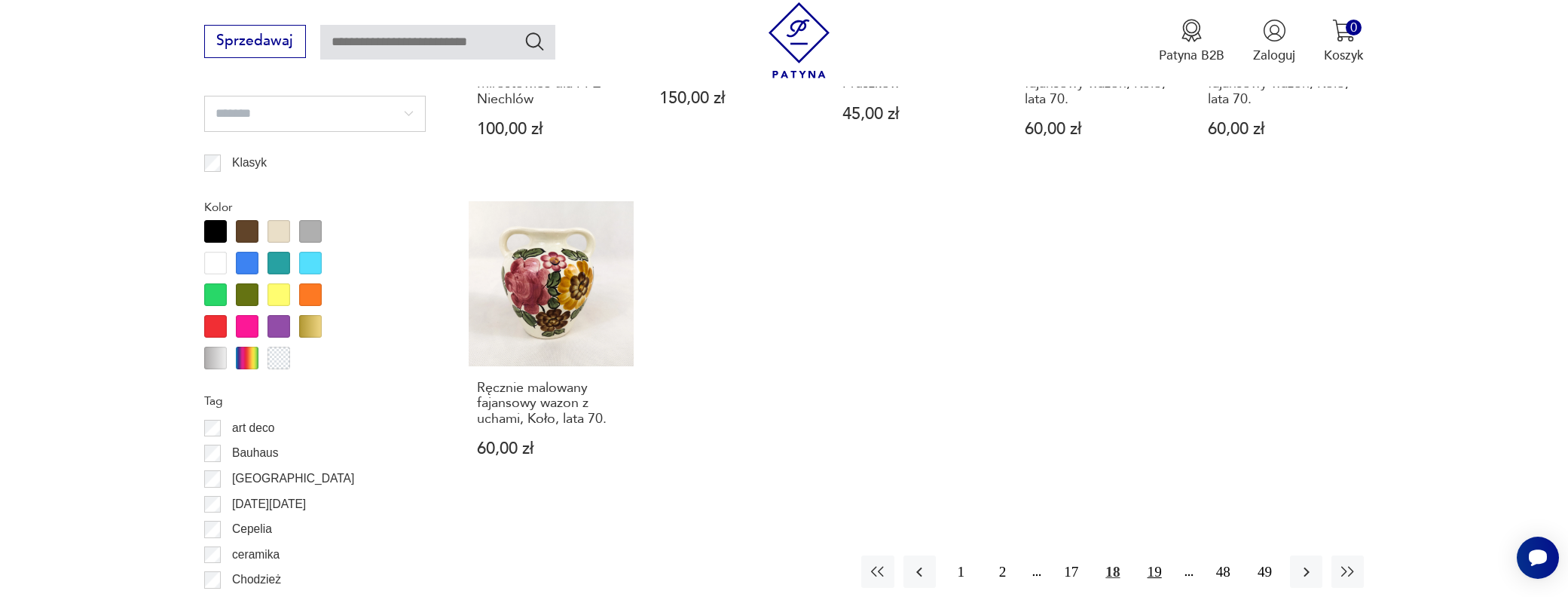
click at [1155, 555] on button "19" at bounding box center [1155, 572] width 33 height 33
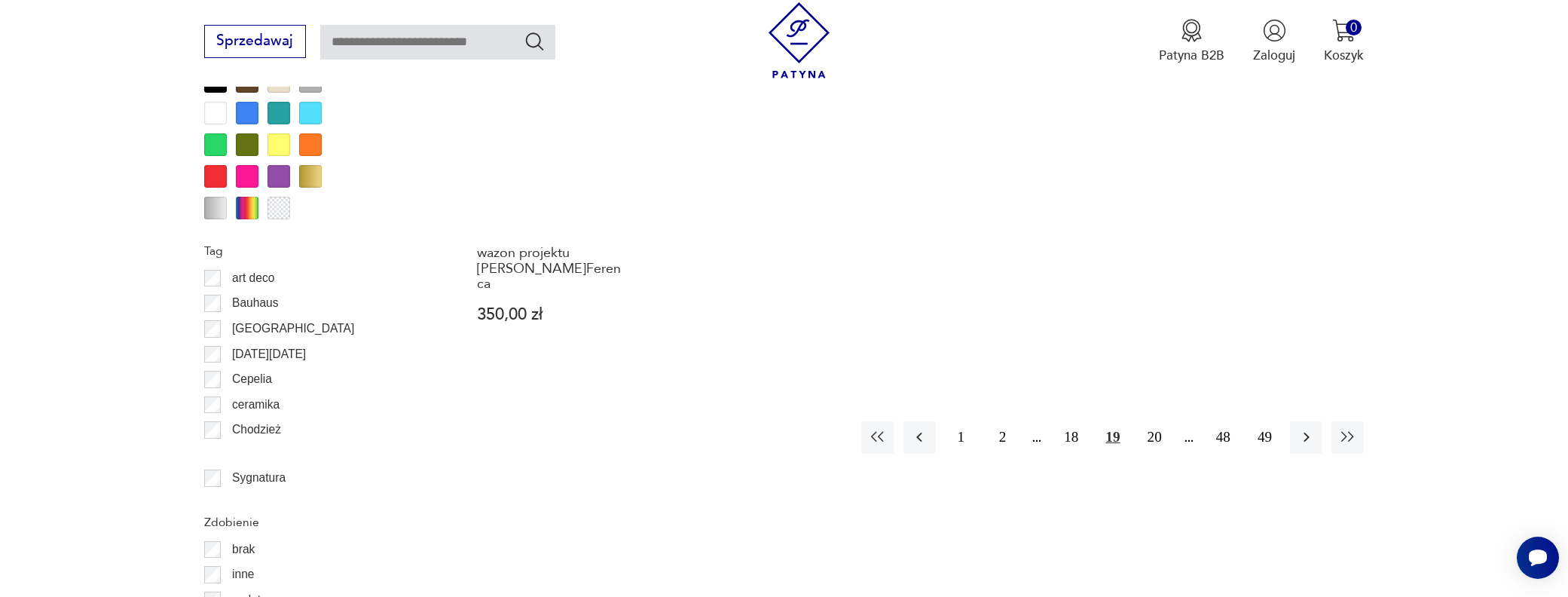
scroll to position [1709, 0]
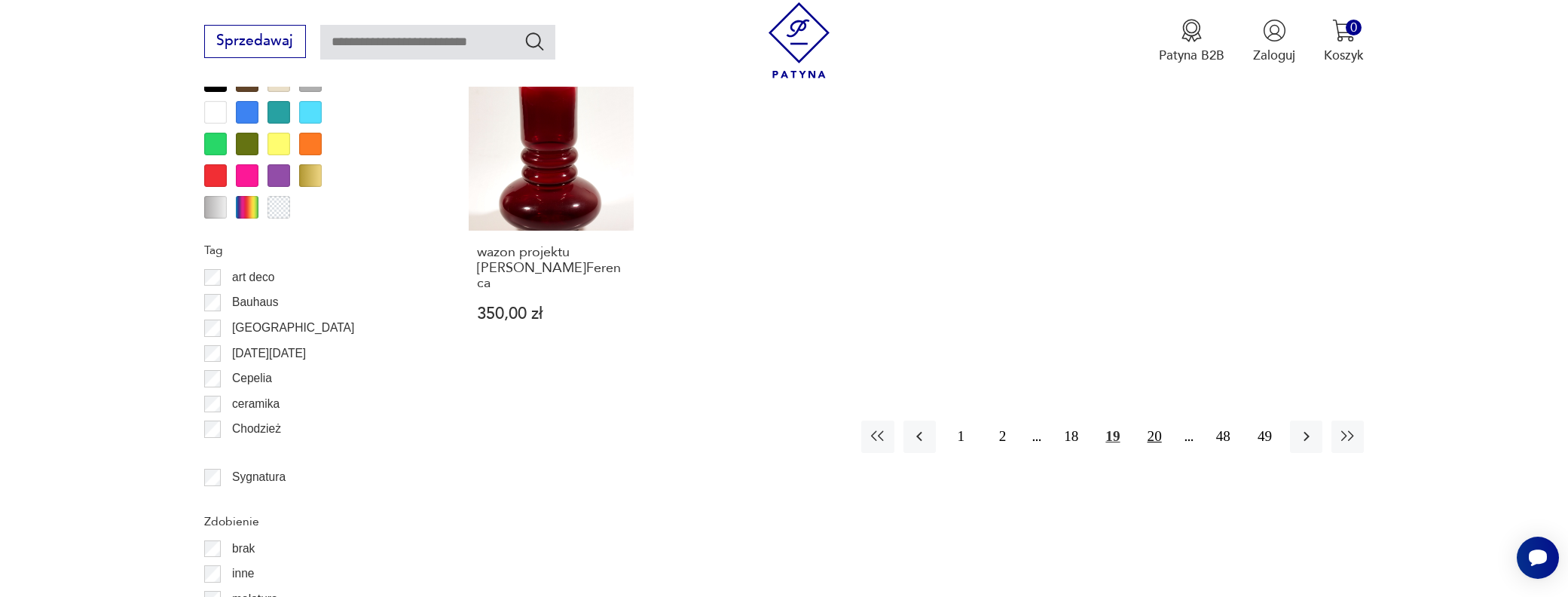
click at [1153, 421] on button "20" at bounding box center [1155, 437] width 33 height 33
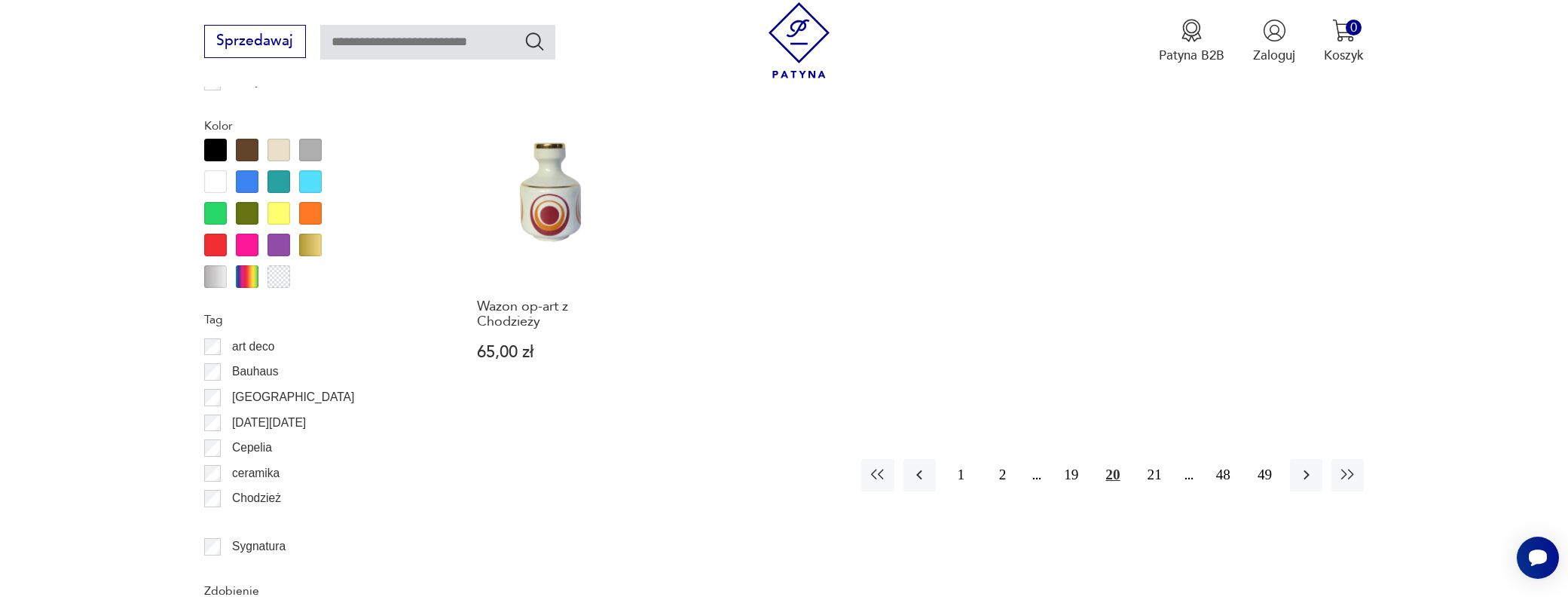
scroll to position [1784, 0]
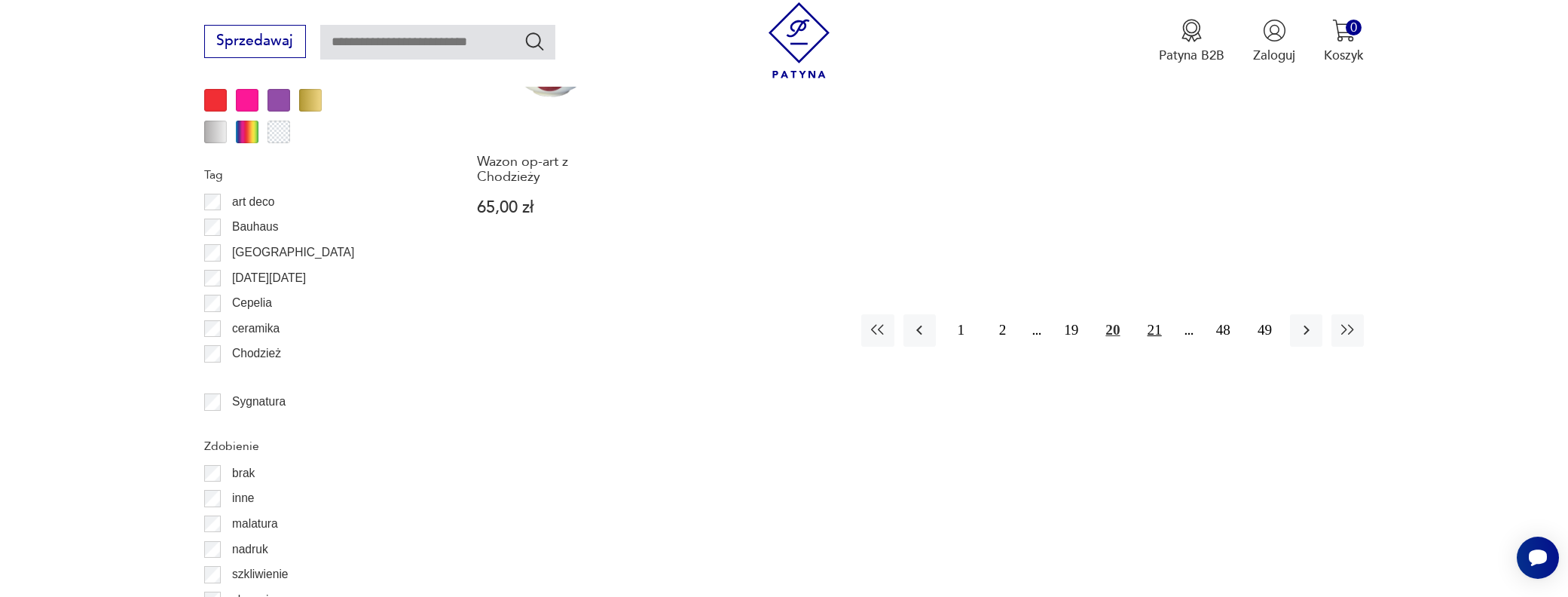
click at [1151, 315] on button "21" at bounding box center [1155, 331] width 33 height 33
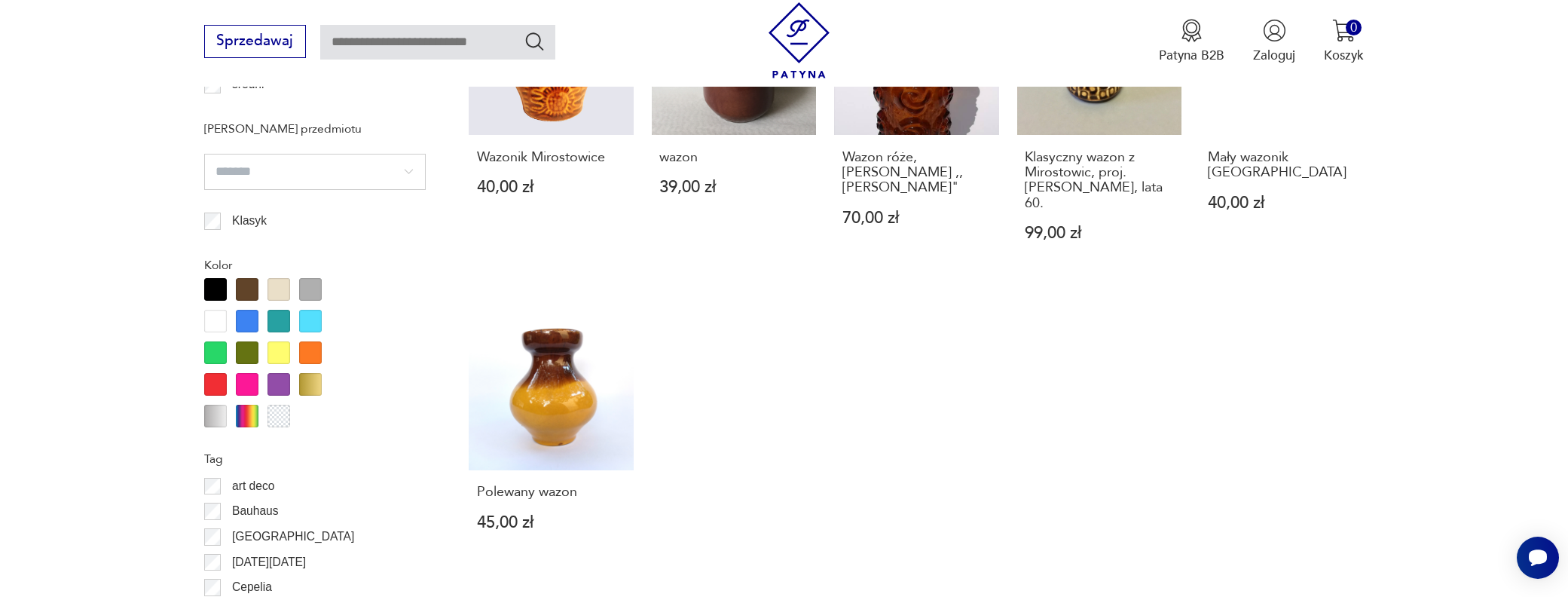
scroll to position [1634, 0]
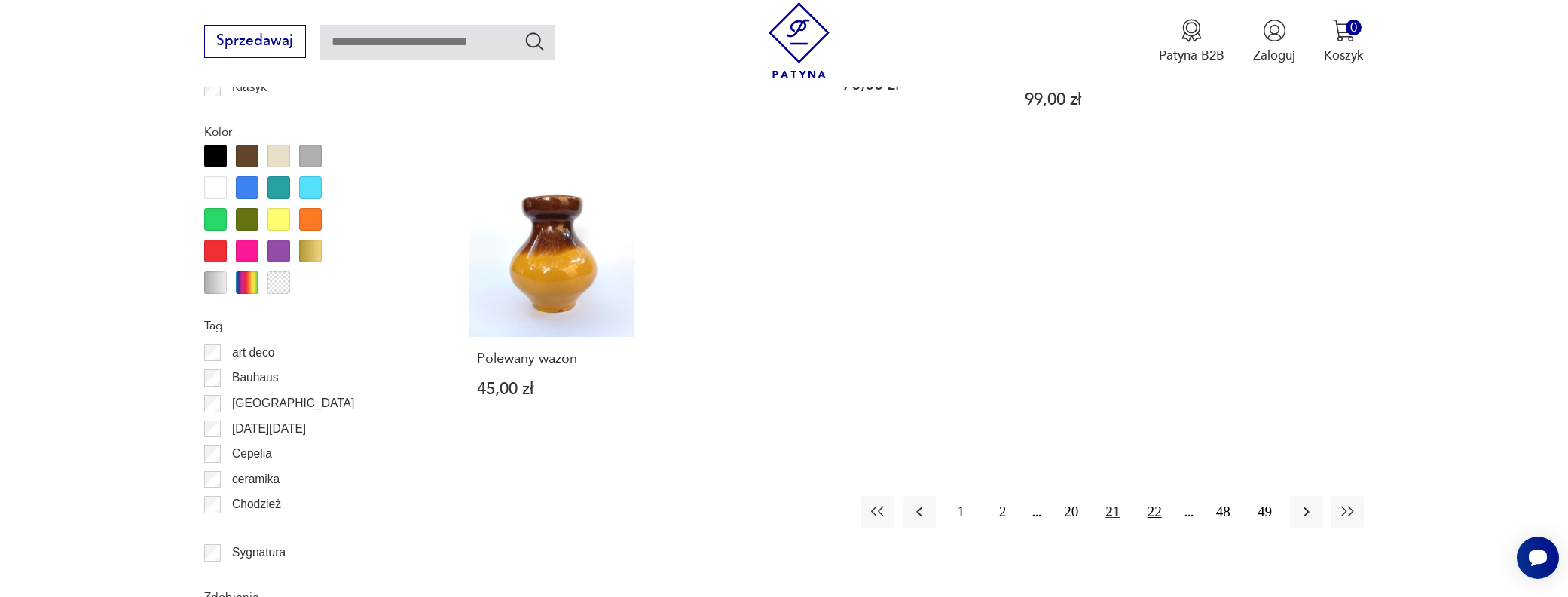
click at [1159, 496] on button "22" at bounding box center [1155, 512] width 33 height 33
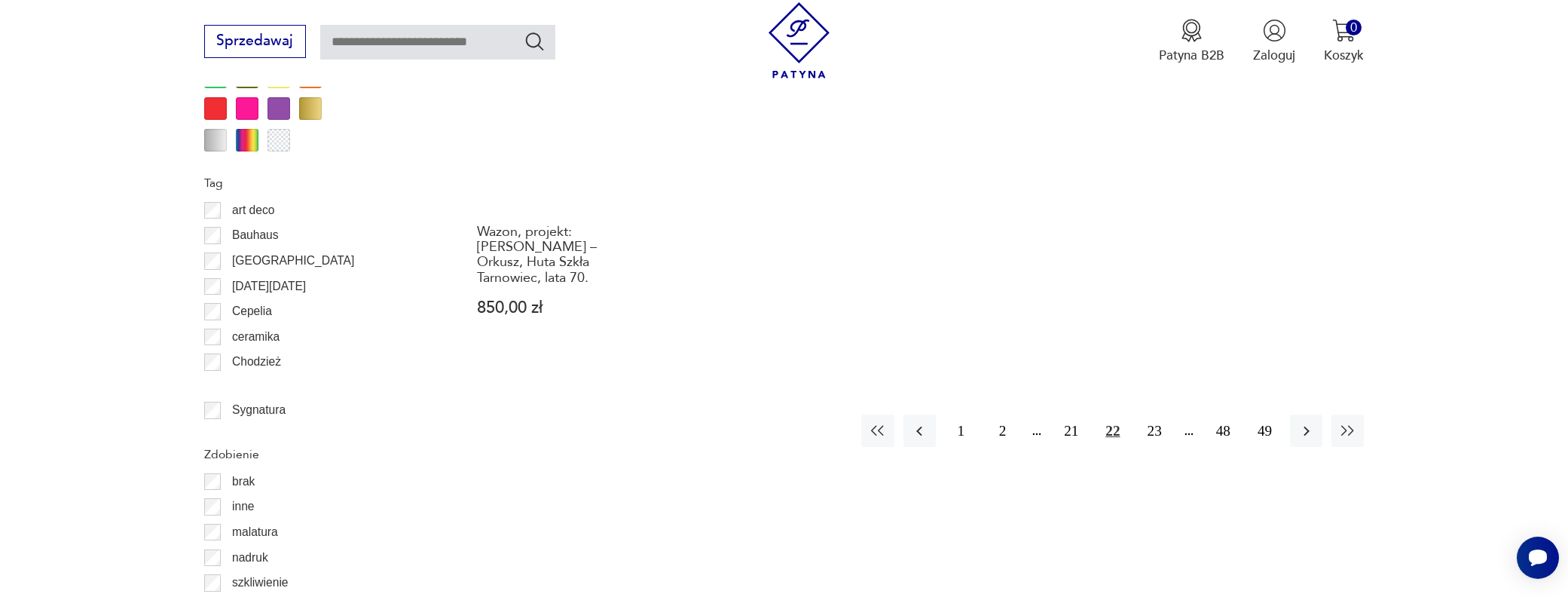
scroll to position [1784, 0]
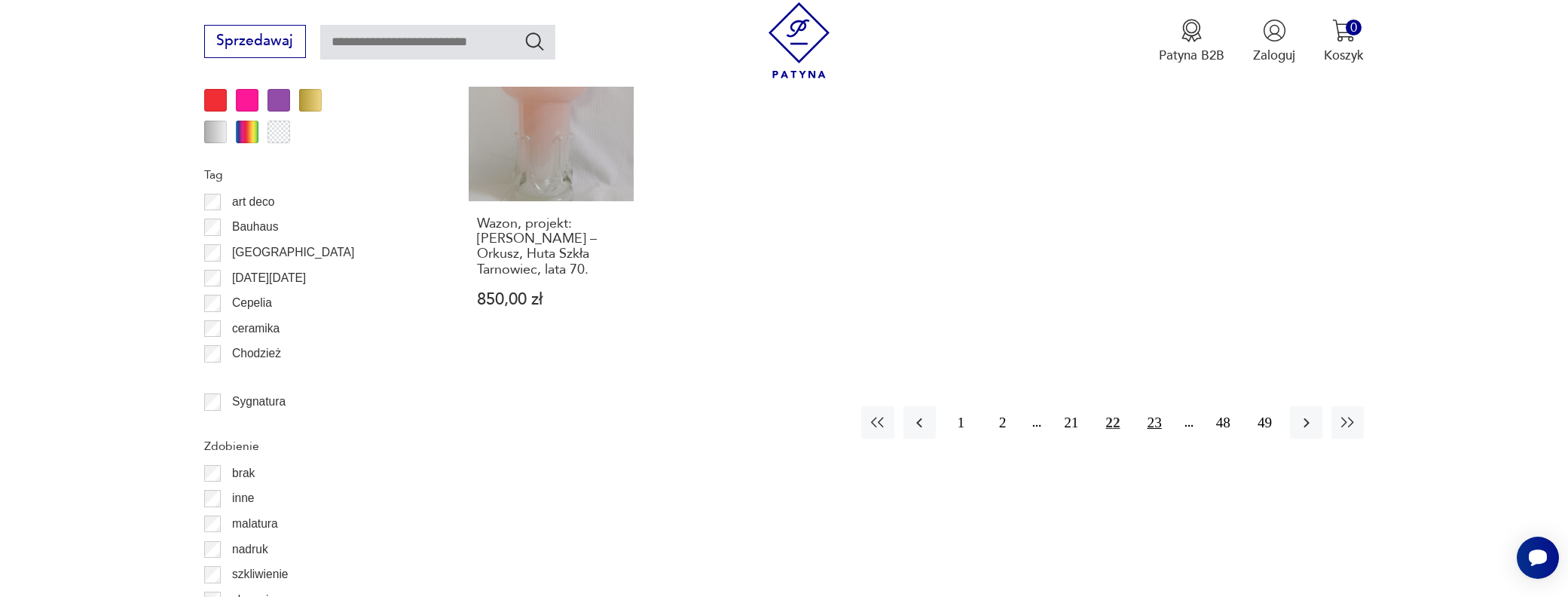
click at [1156, 406] on button "23" at bounding box center [1155, 422] width 33 height 33
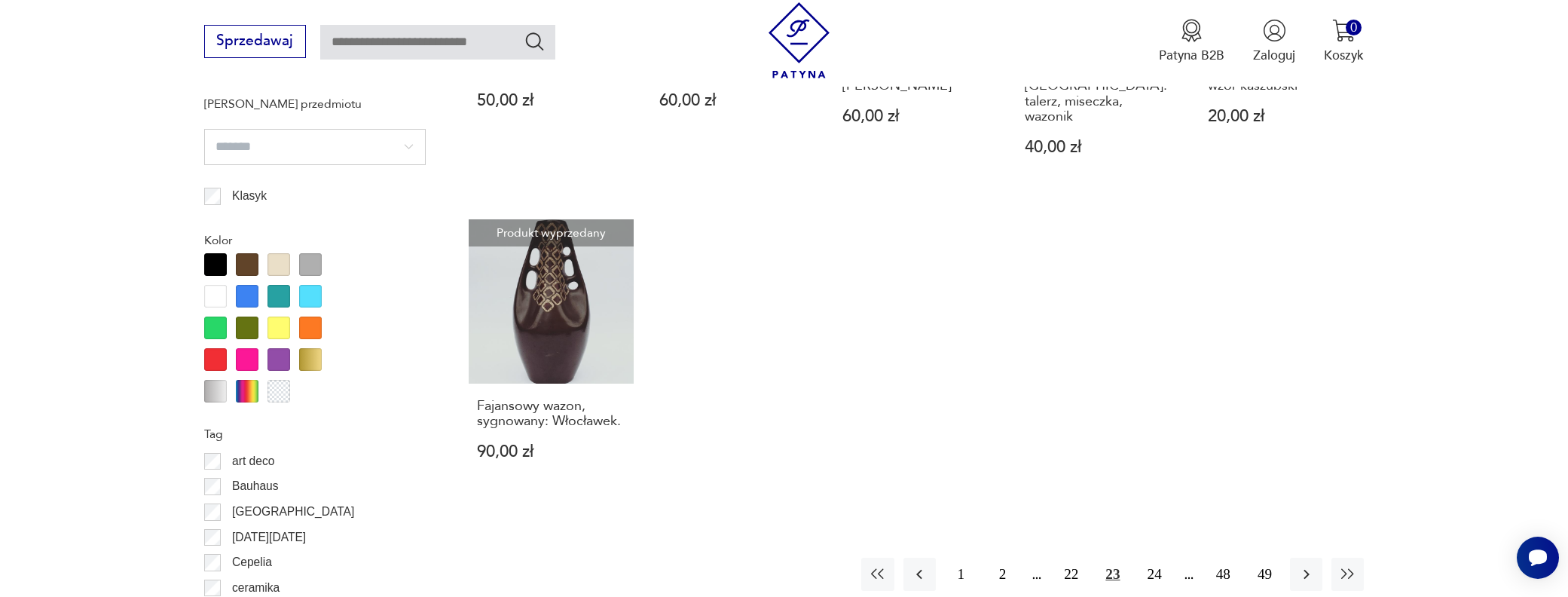
scroll to position [1709, 0]
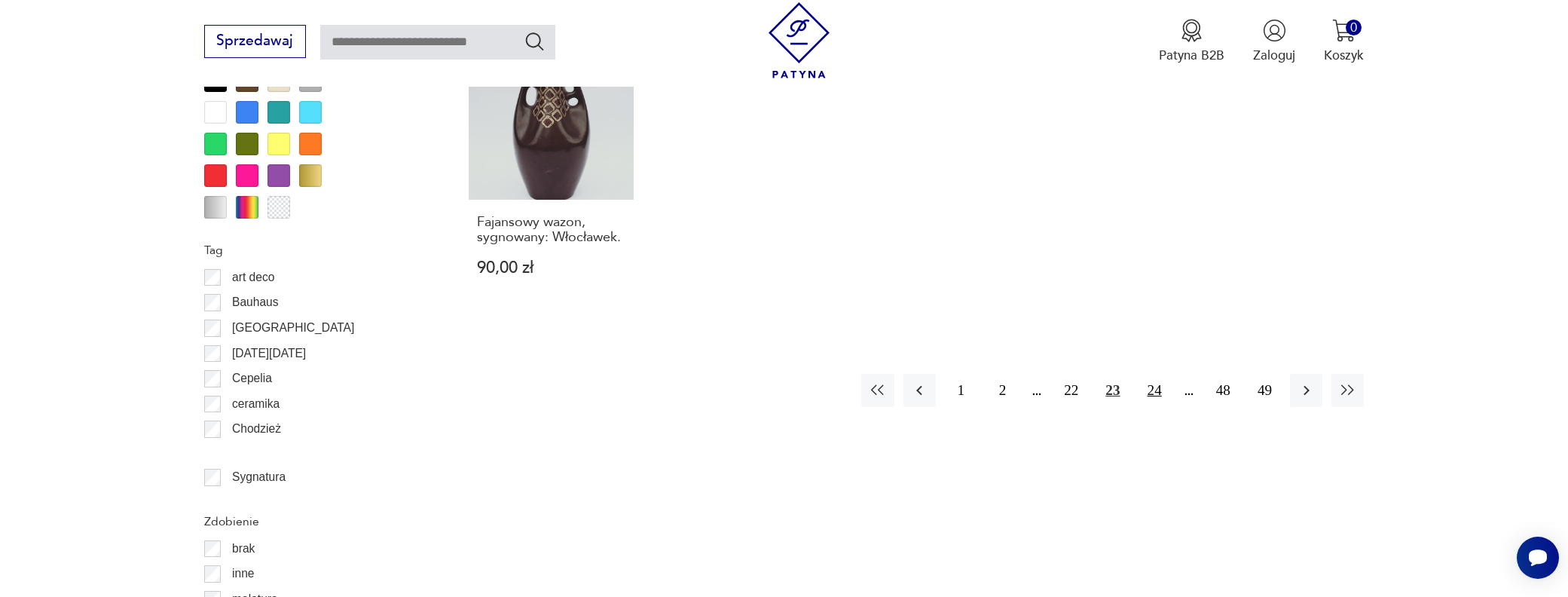
click at [1154, 374] on button "24" at bounding box center [1155, 391] width 33 height 33
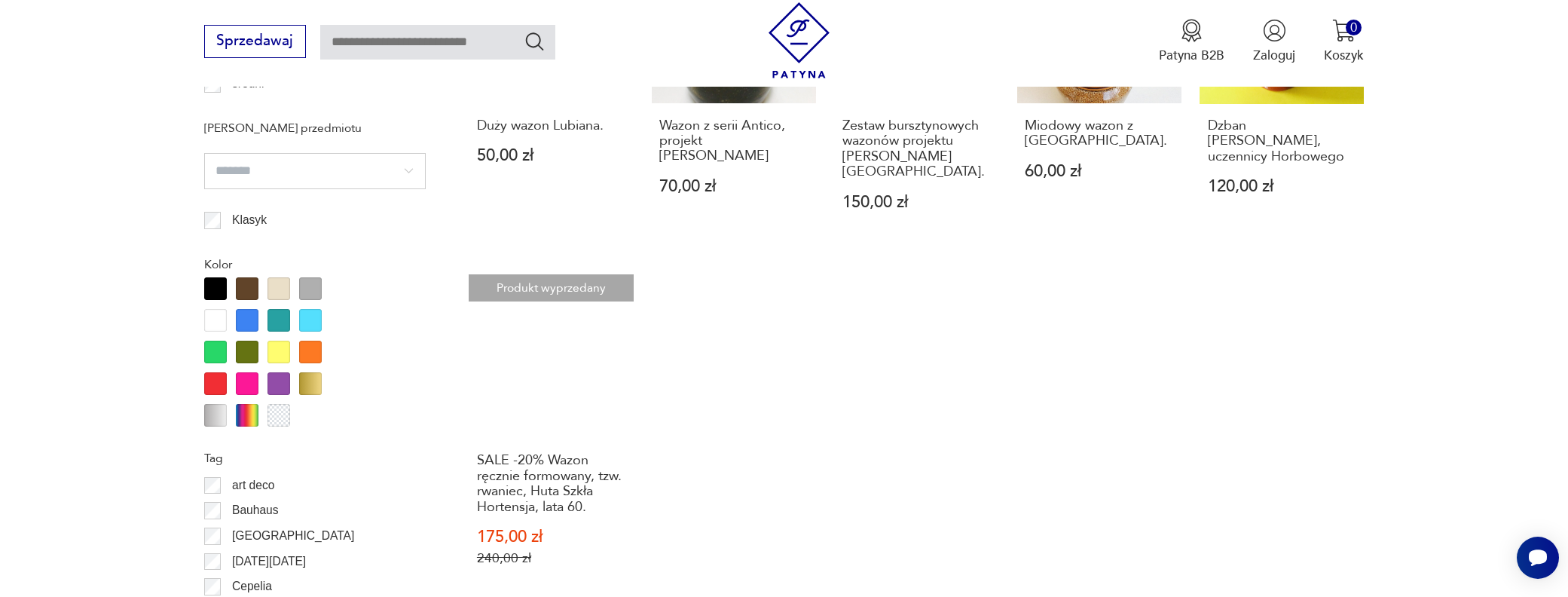
scroll to position [1634, 0]
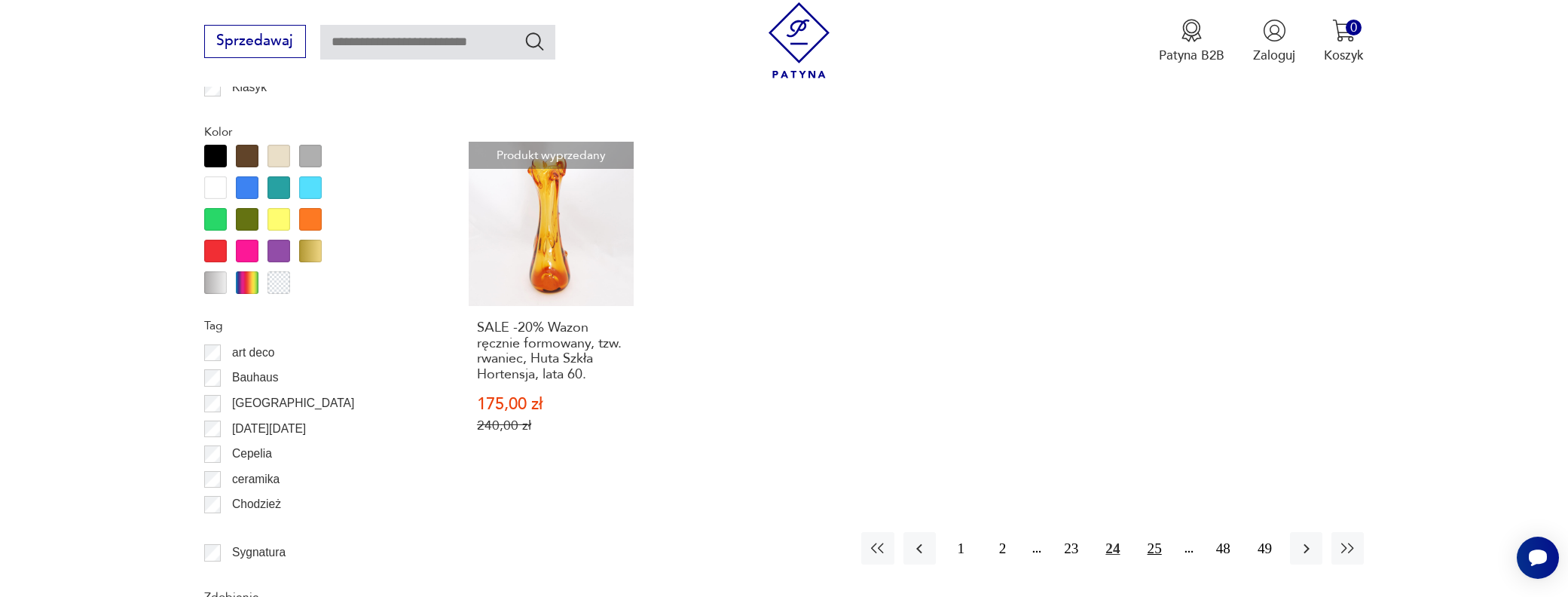
click at [1154, 536] on button "25" at bounding box center [1155, 549] width 33 height 33
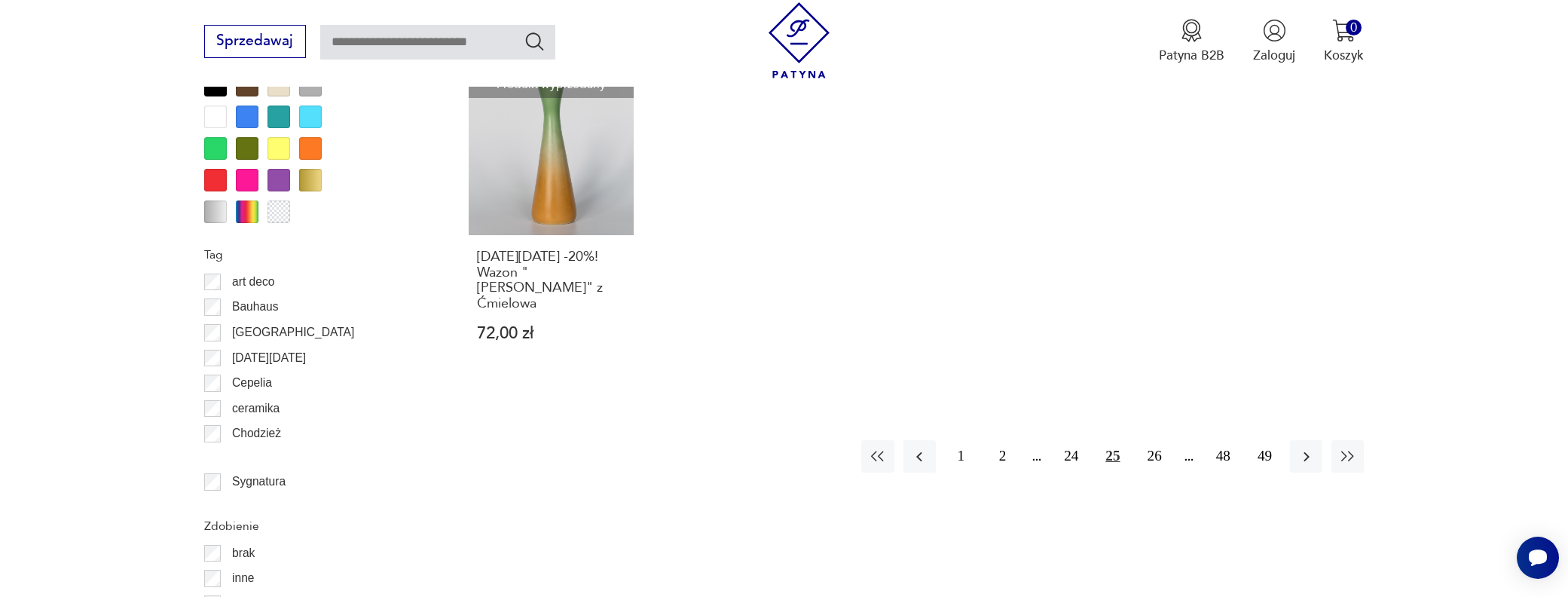
scroll to position [1709, 0]
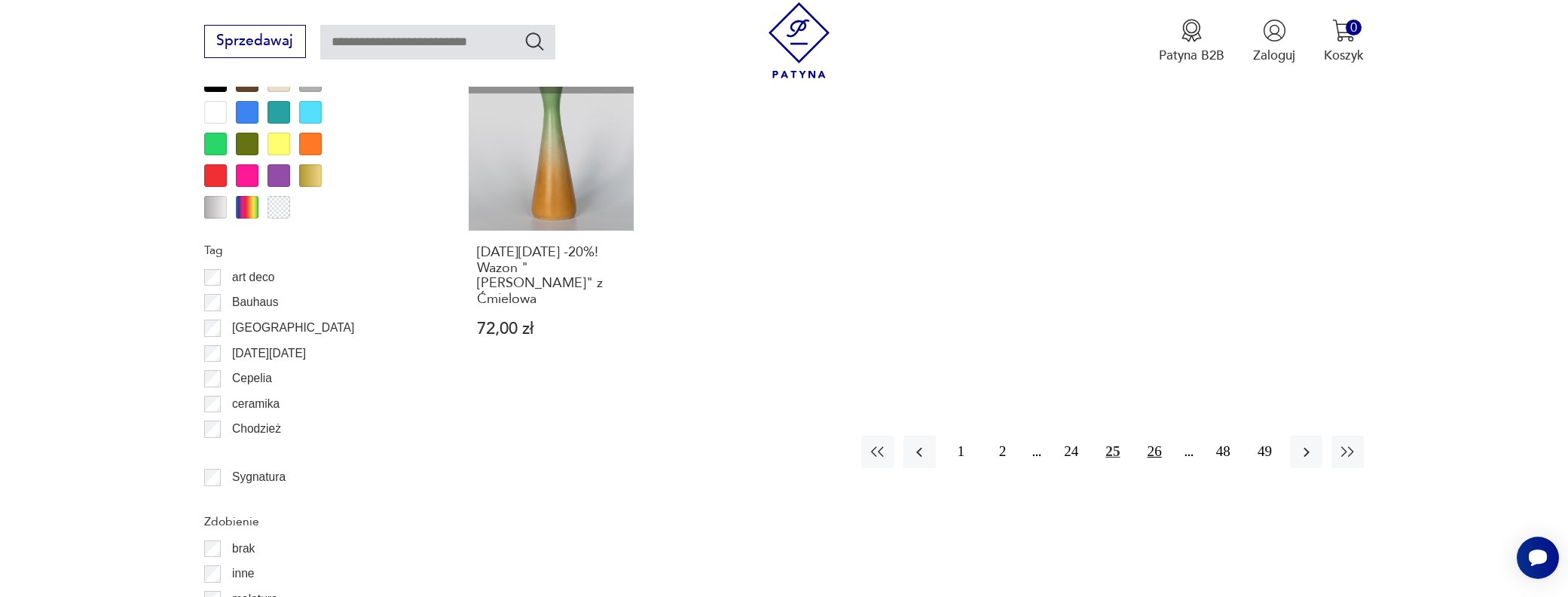
click at [1151, 441] on button "26" at bounding box center [1155, 452] width 33 height 33
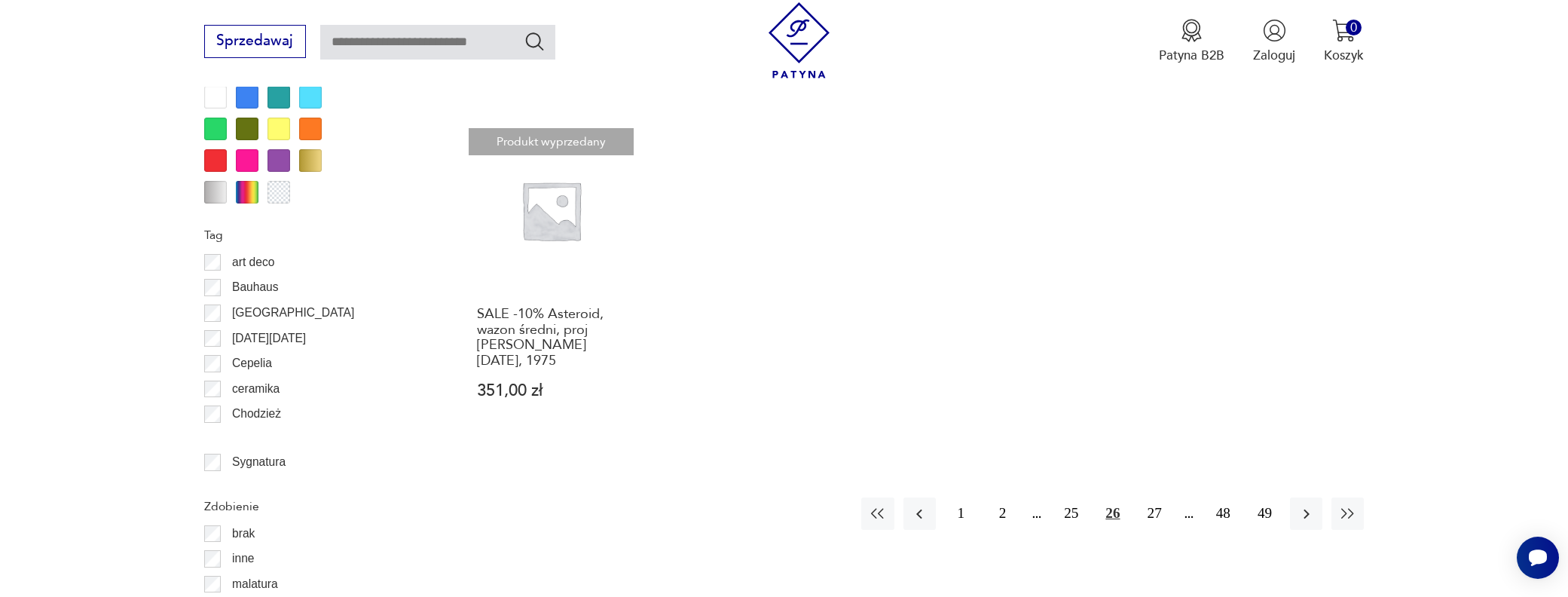
scroll to position [1784, 0]
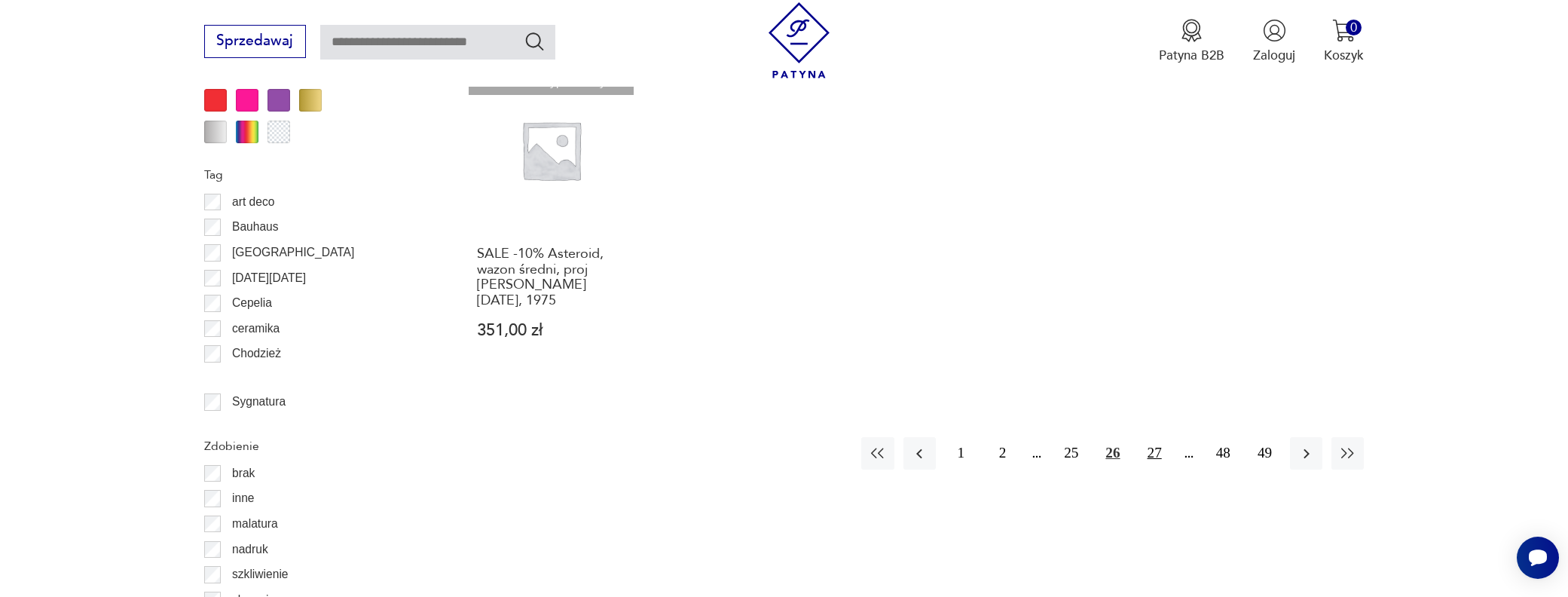
click at [1152, 437] on button "27" at bounding box center [1155, 453] width 33 height 33
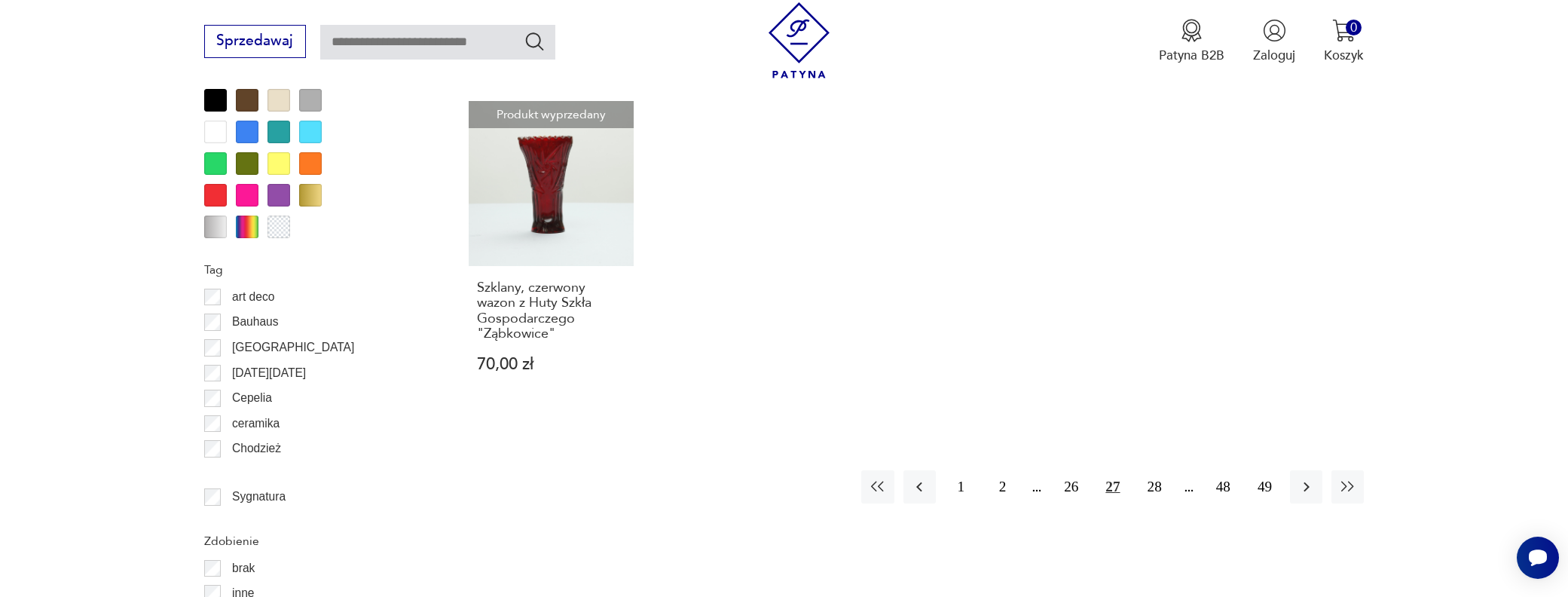
scroll to position [1709, 0]
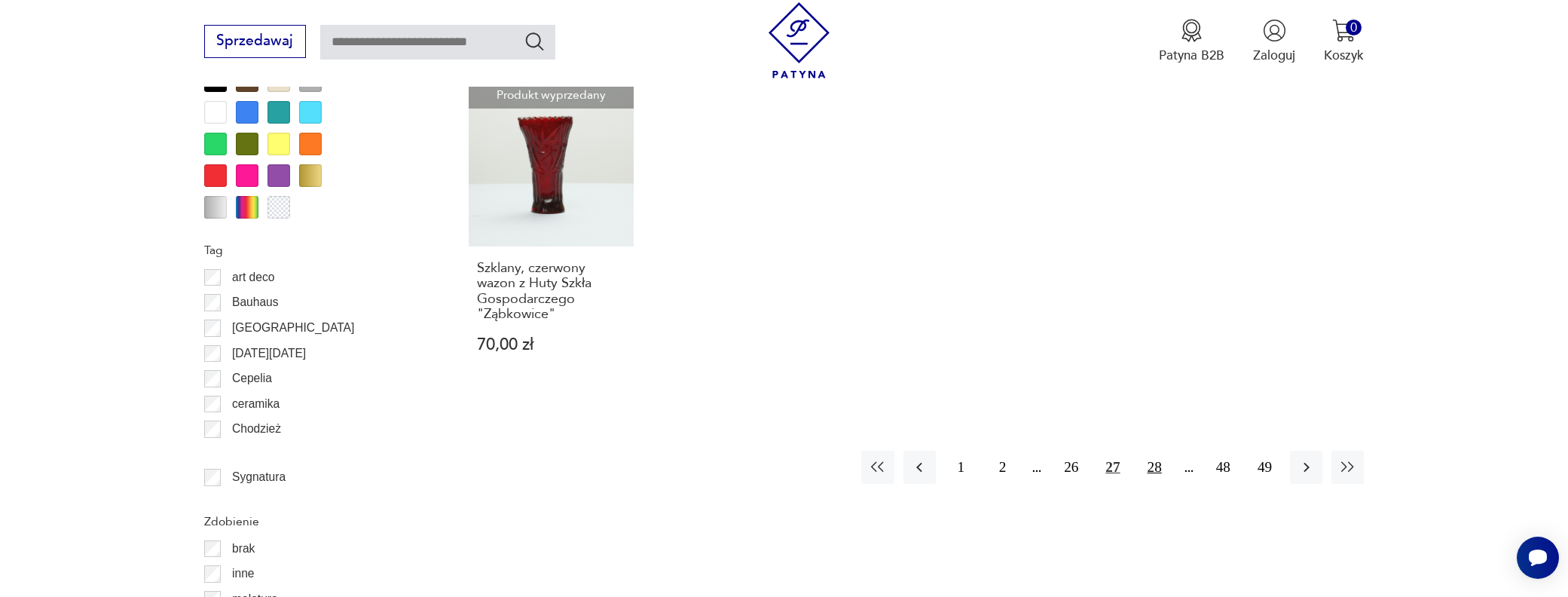
click at [1151, 451] on button "28" at bounding box center [1155, 467] width 33 height 33
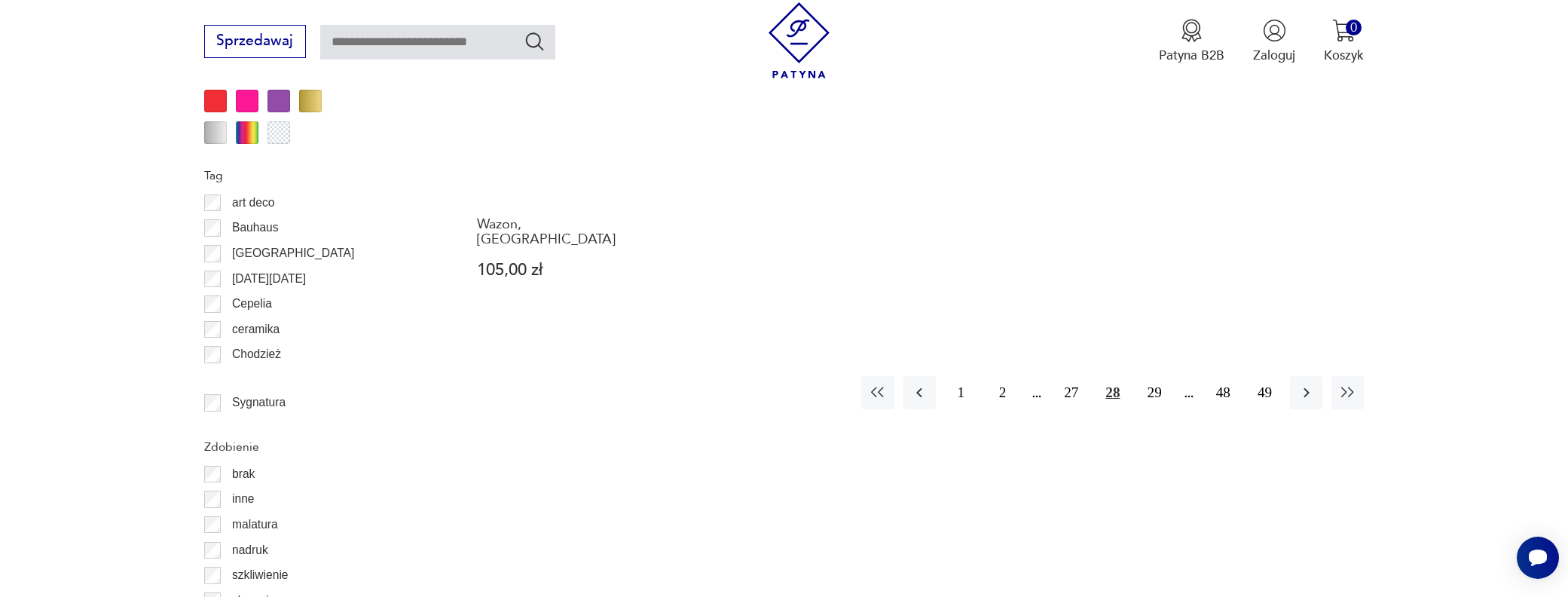
scroll to position [1784, 0]
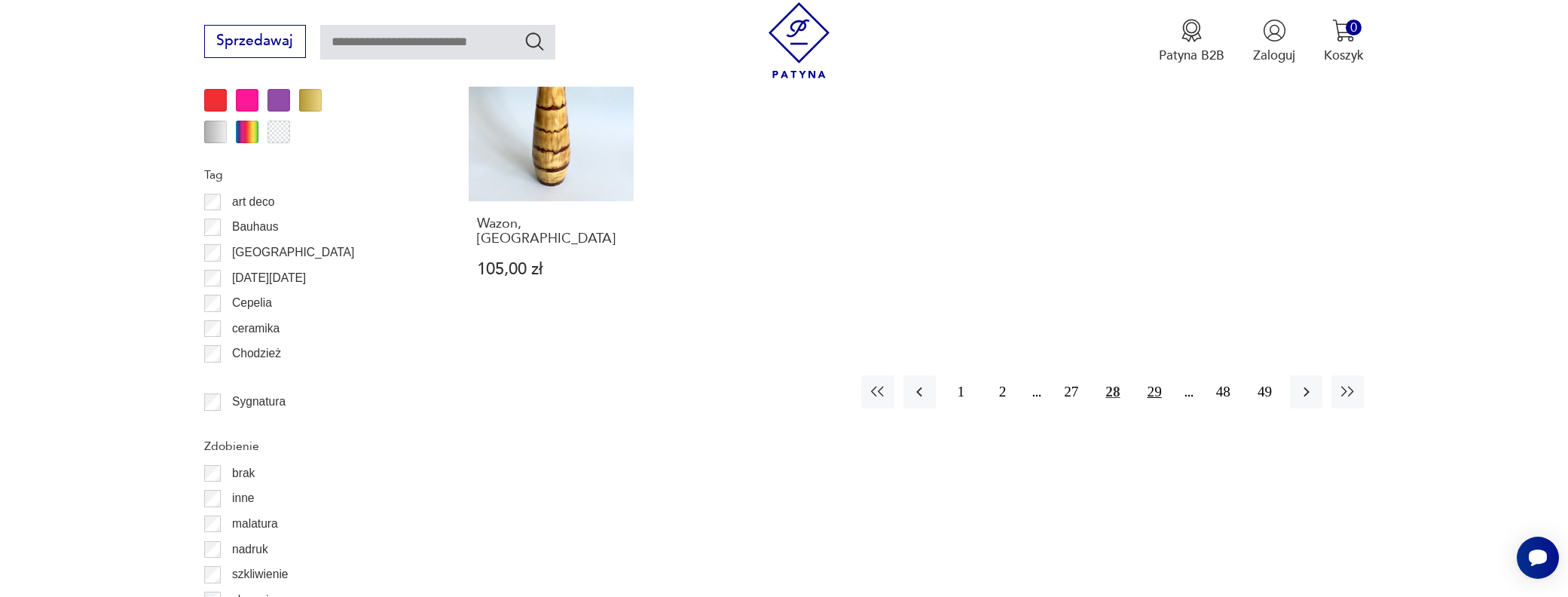
click at [1160, 375] on button "29" at bounding box center [1155, 391] width 33 height 33
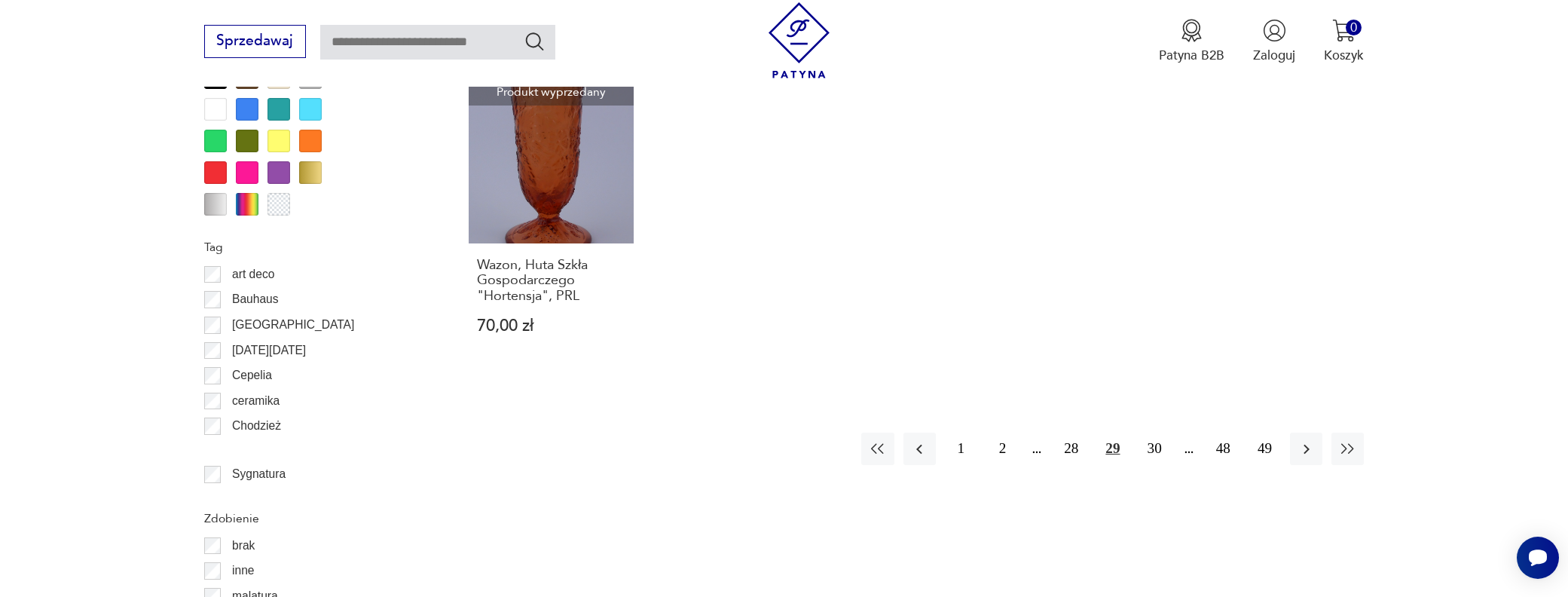
scroll to position [1784, 0]
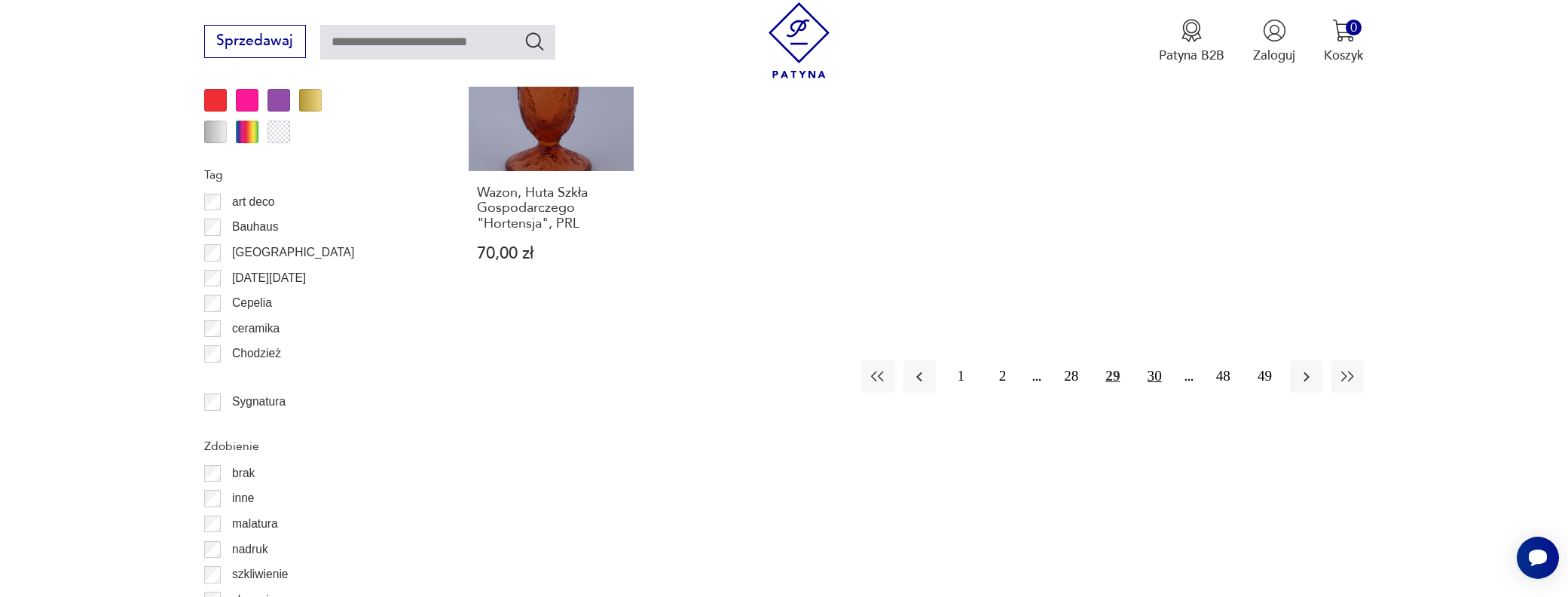
click at [1156, 360] on button "30" at bounding box center [1155, 377] width 33 height 33
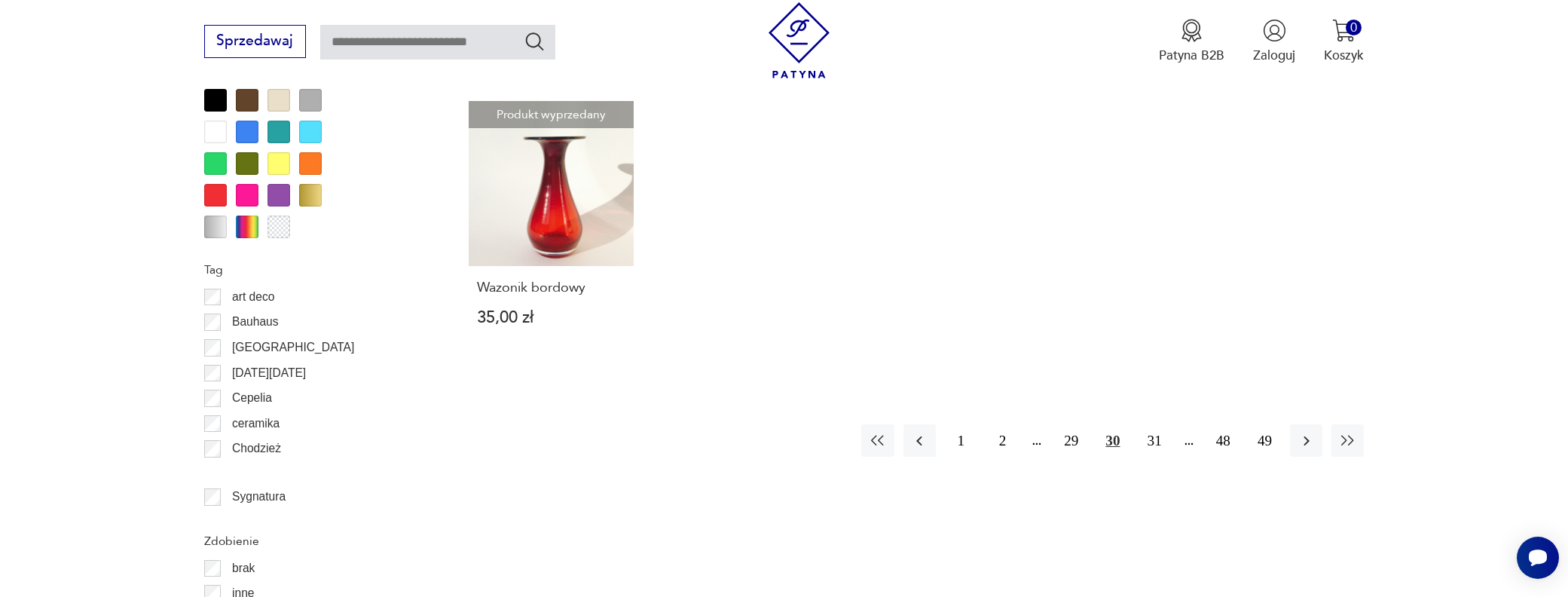
scroll to position [1709, 0]
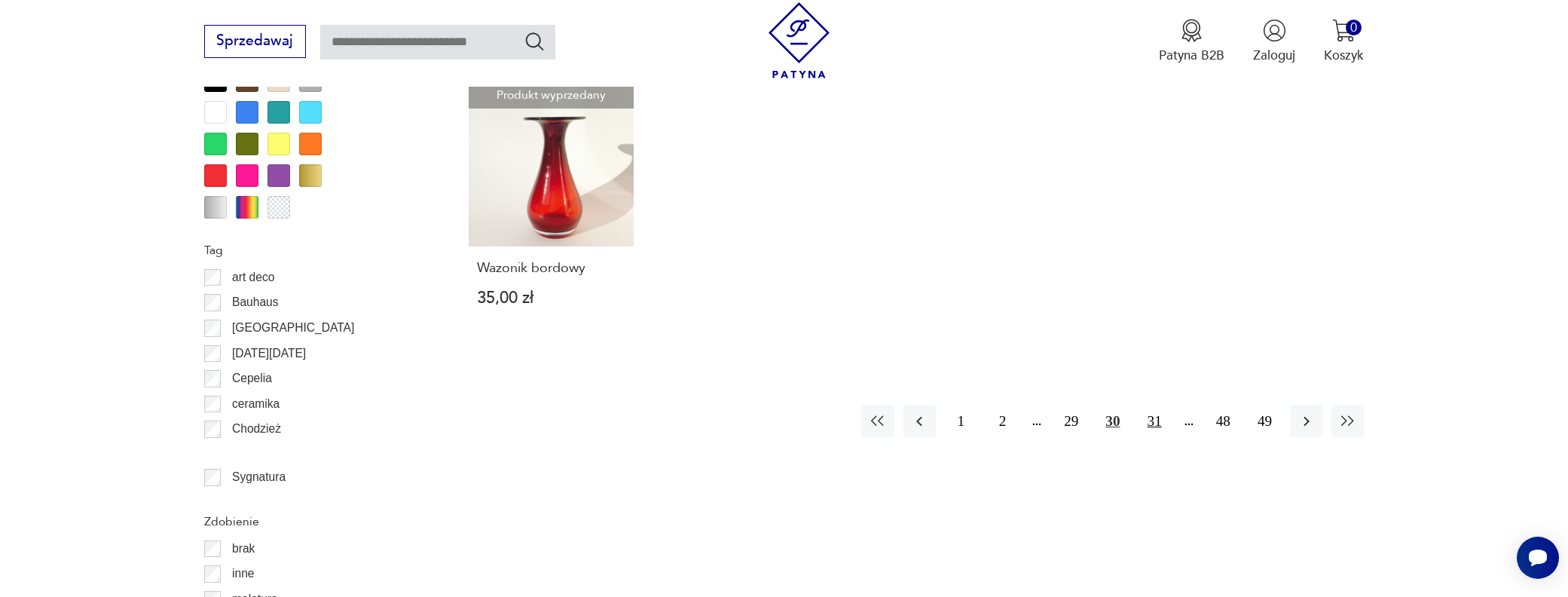
click at [1154, 405] on button "31" at bounding box center [1155, 422] width 33 height 33
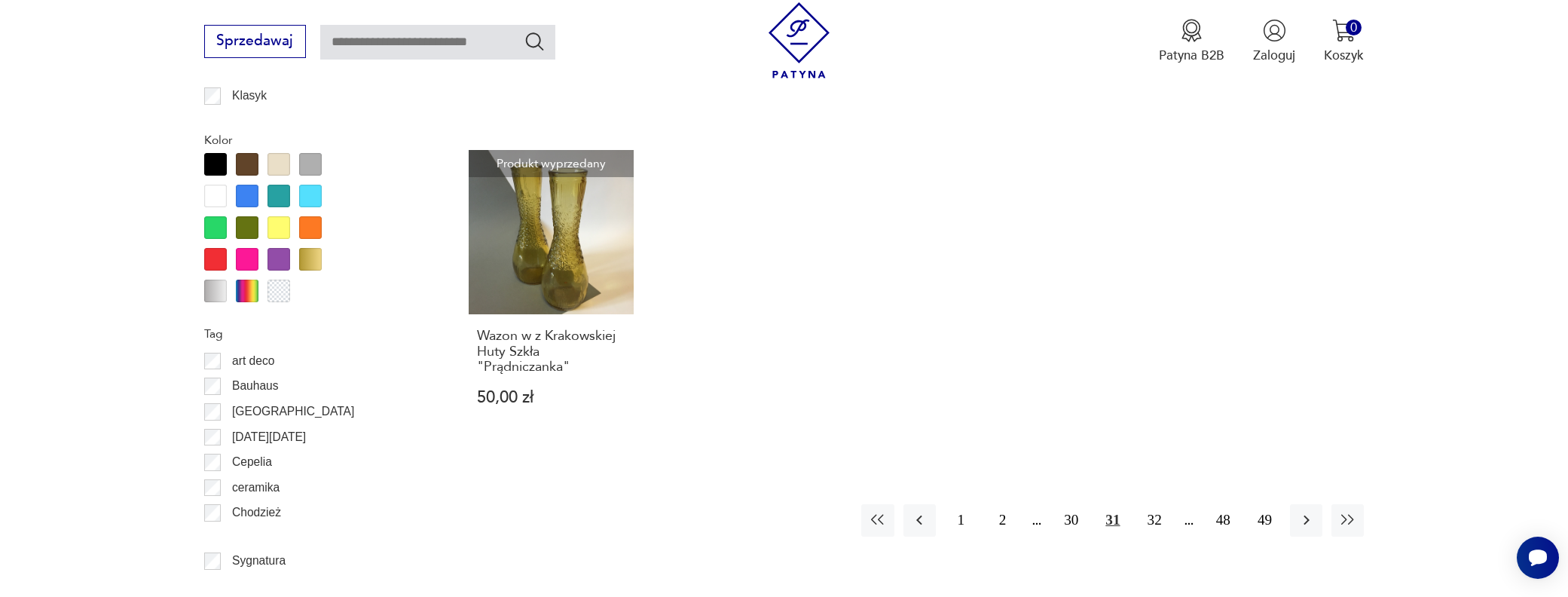
scroll to position [1784, 0]
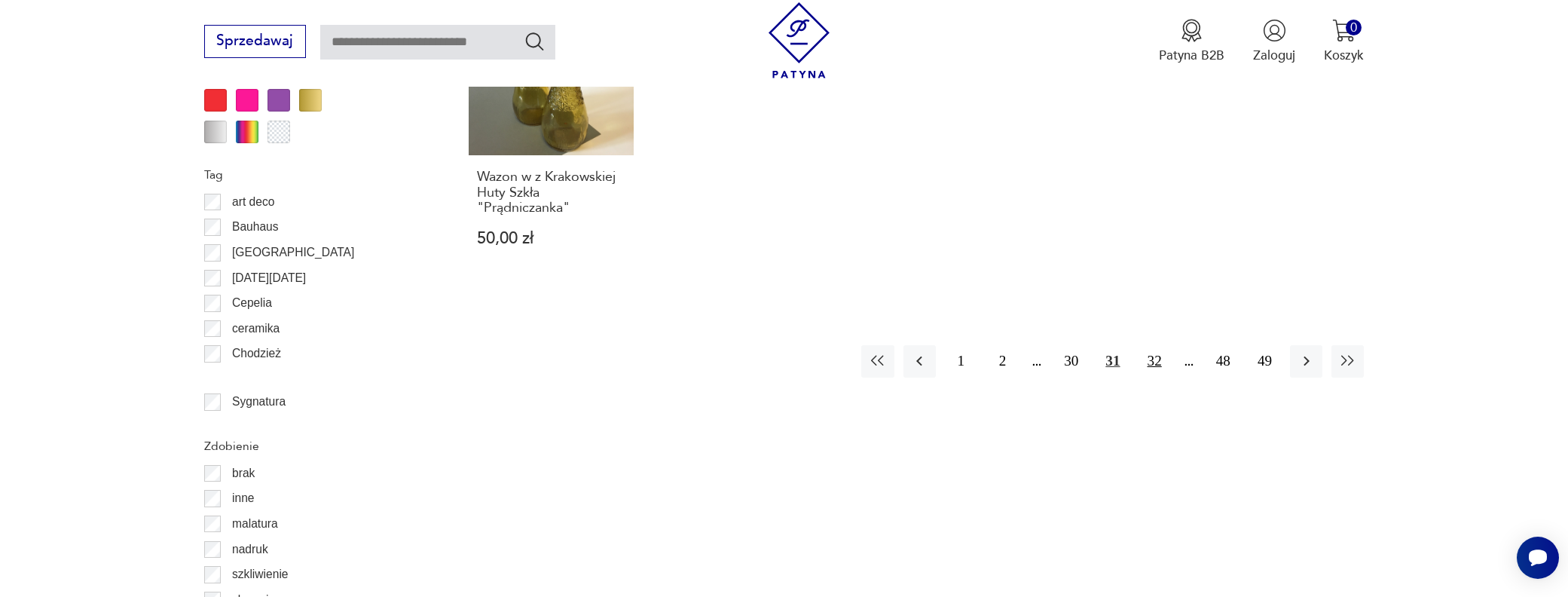
click at [1153, 360] on button "32" at bounding box center [1155, 361] width 33 height 33
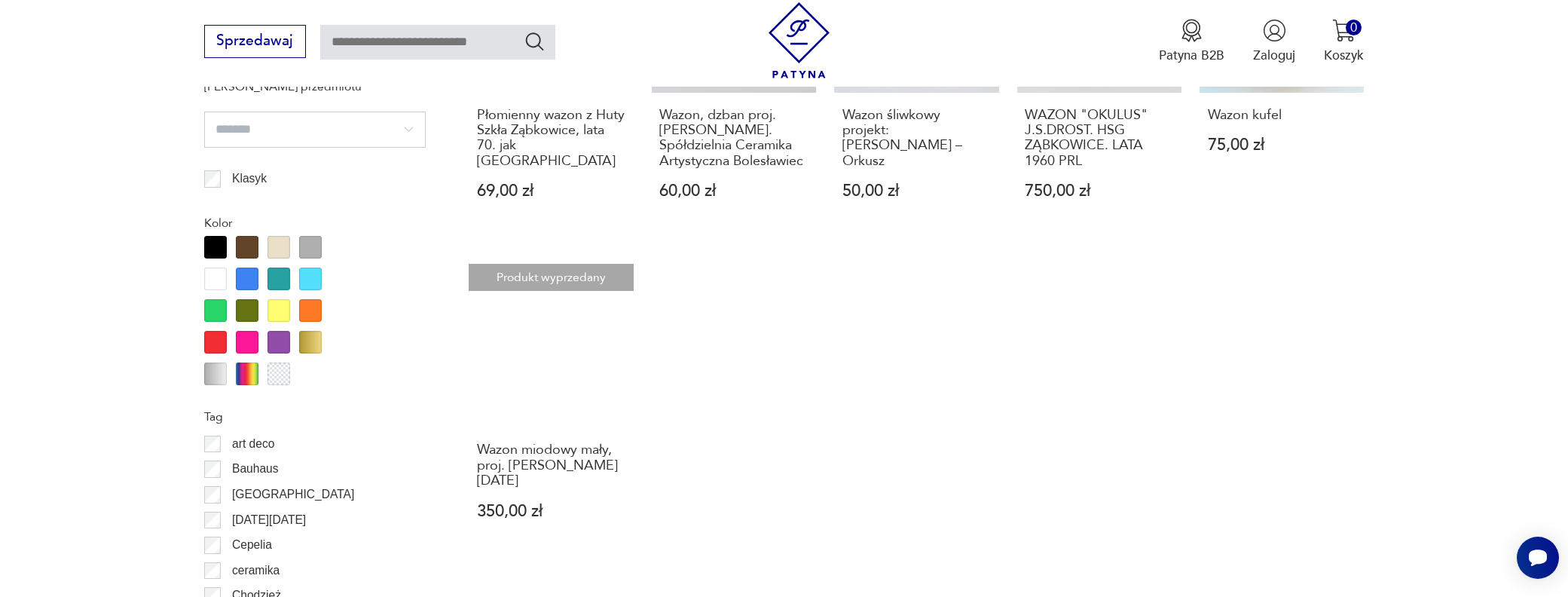
scroll to position [1709, 0]
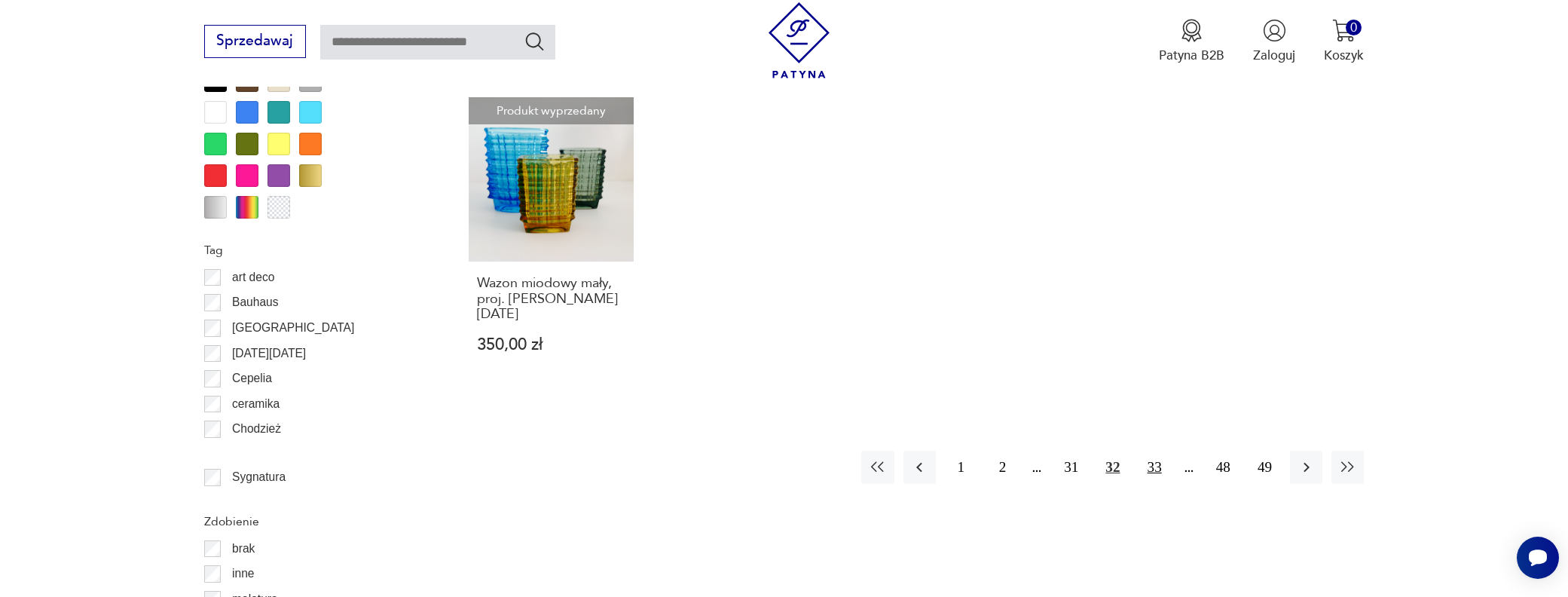
click at [1150, 451] on button "33" at bounding box center [1155, 467] width 33 height 33
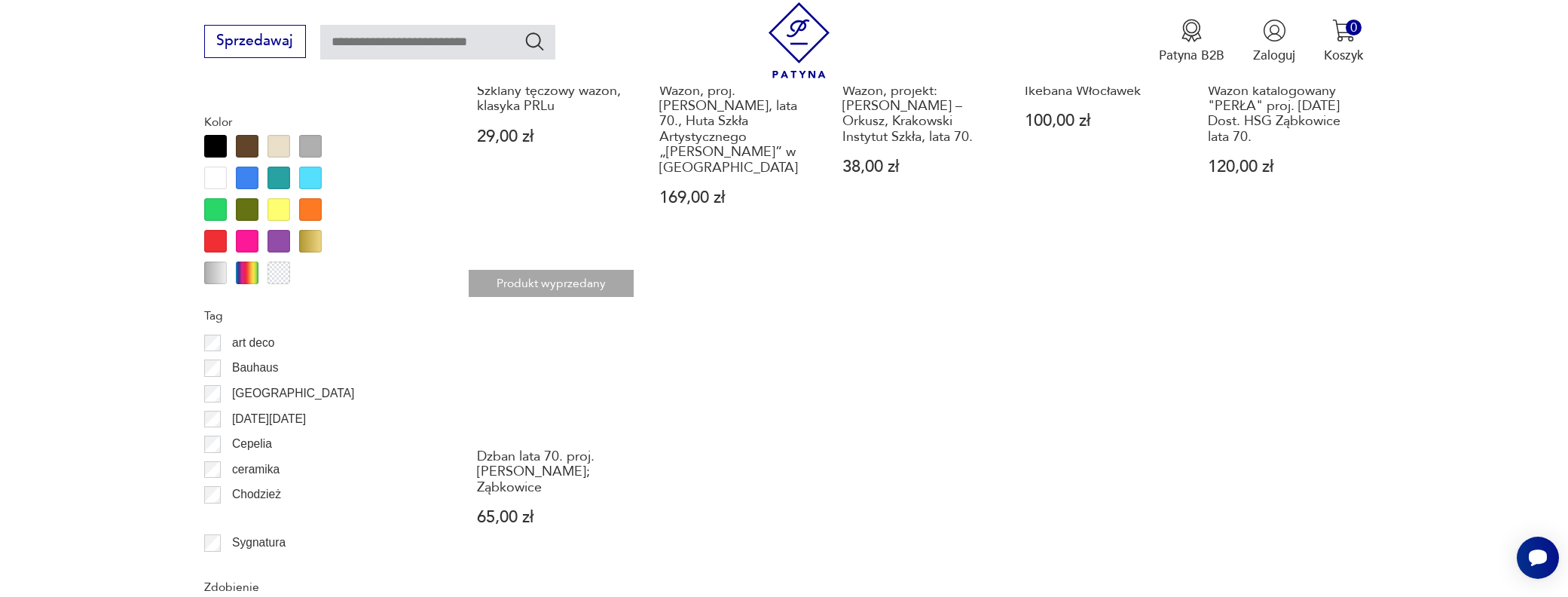
scroll to position [1709, 0]
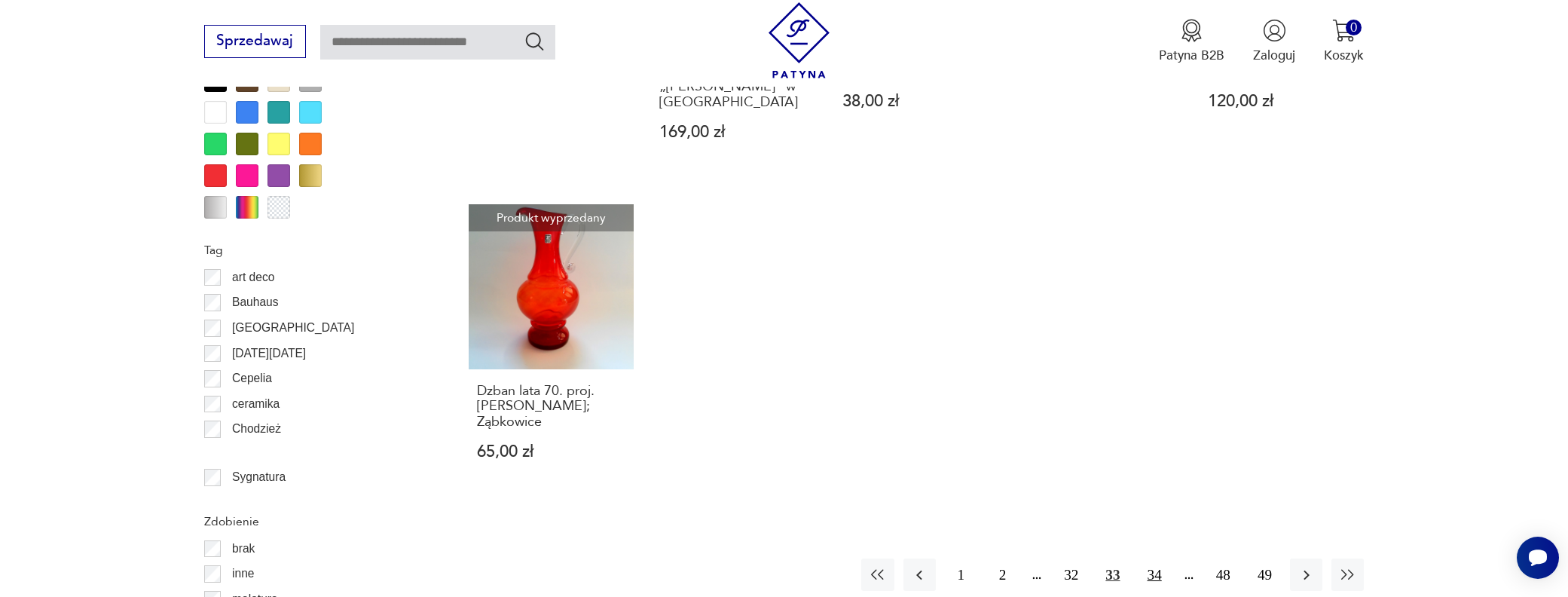
click at [1159, 559] on button "34" at bounding box center [1155, 575] width 33 height 33
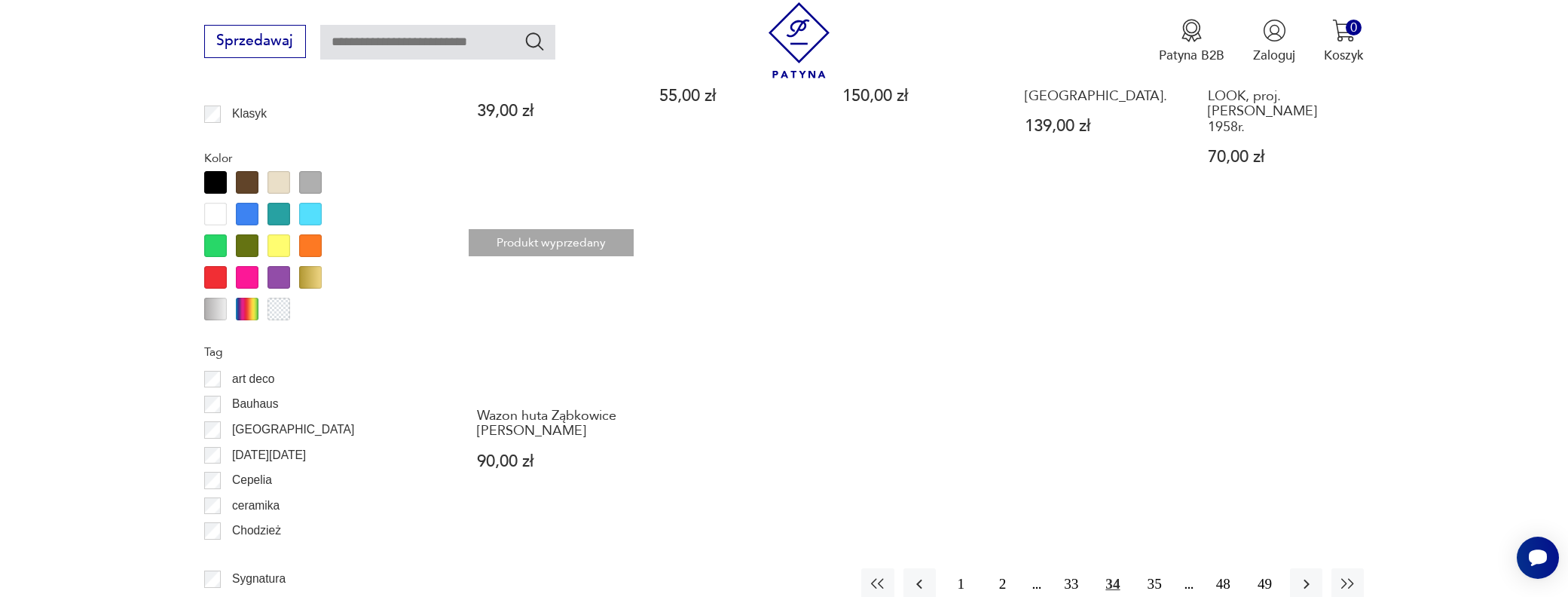
scroll to position [1709, 0]
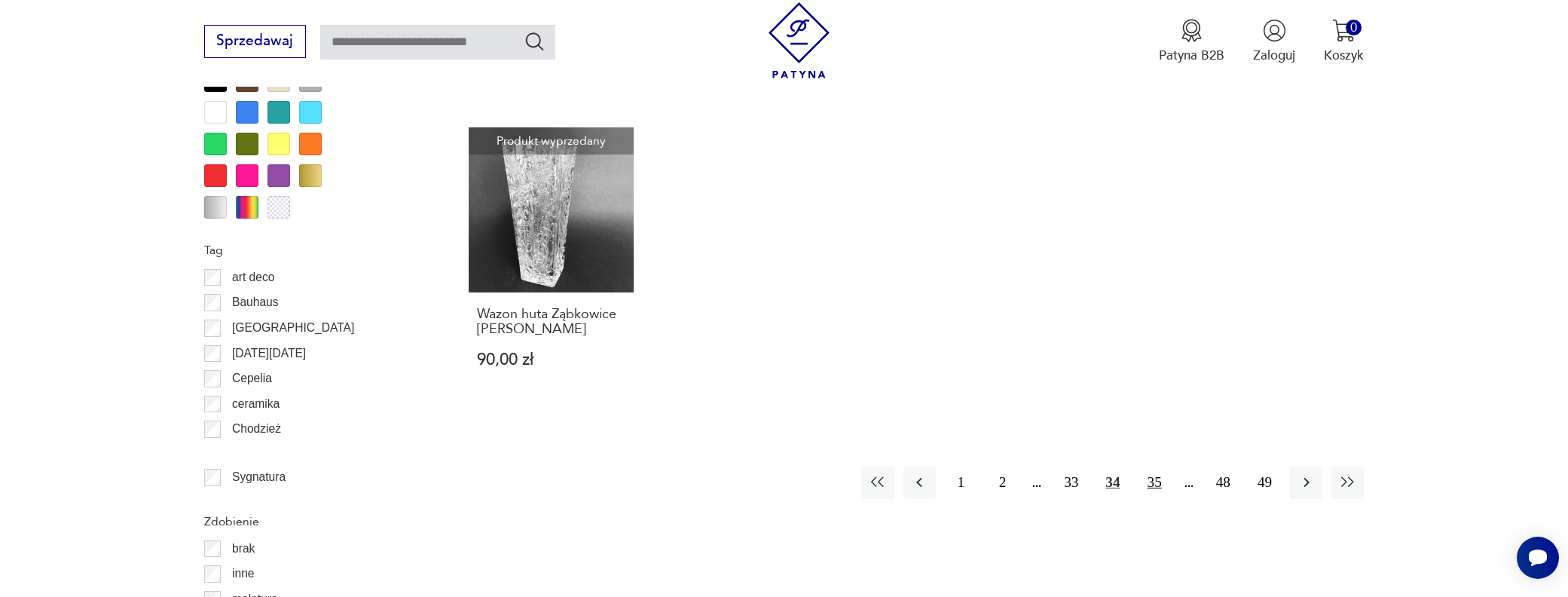
click at [1156, 467] on button "35" at bounding box center [1155, 483] width 33 height 33
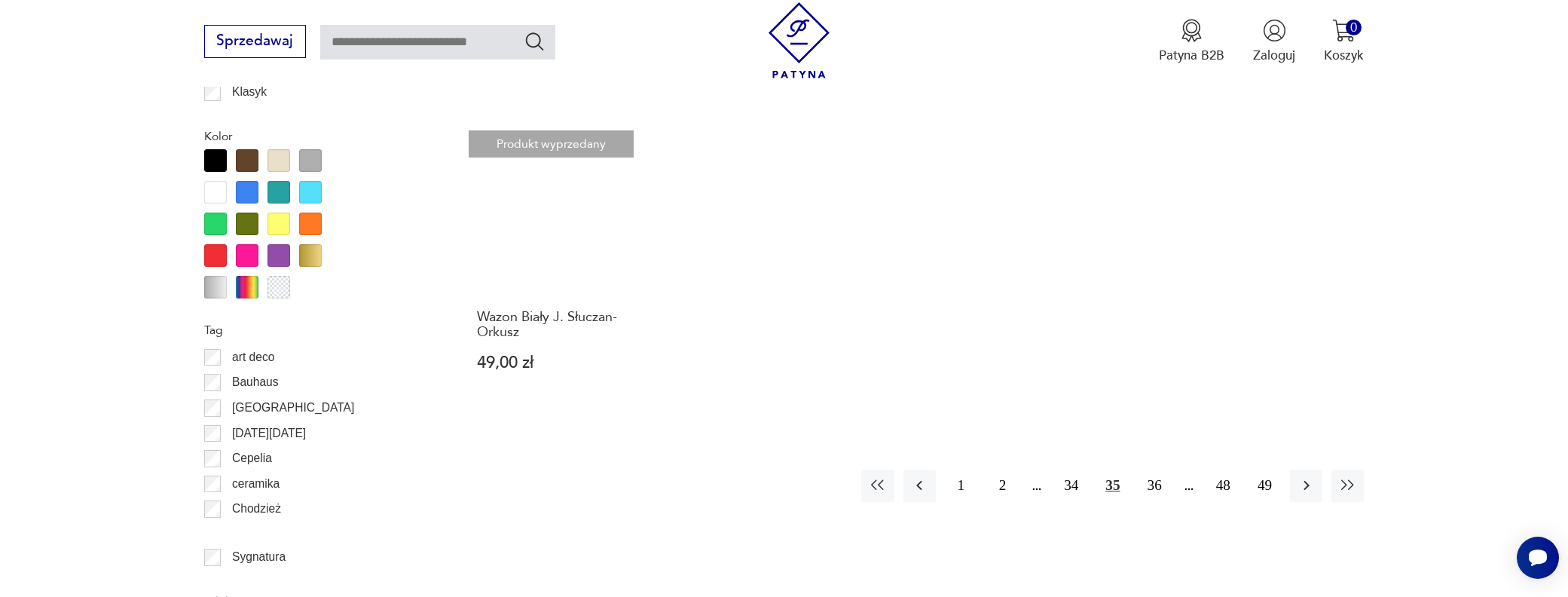
scroll to position [1634, 0]
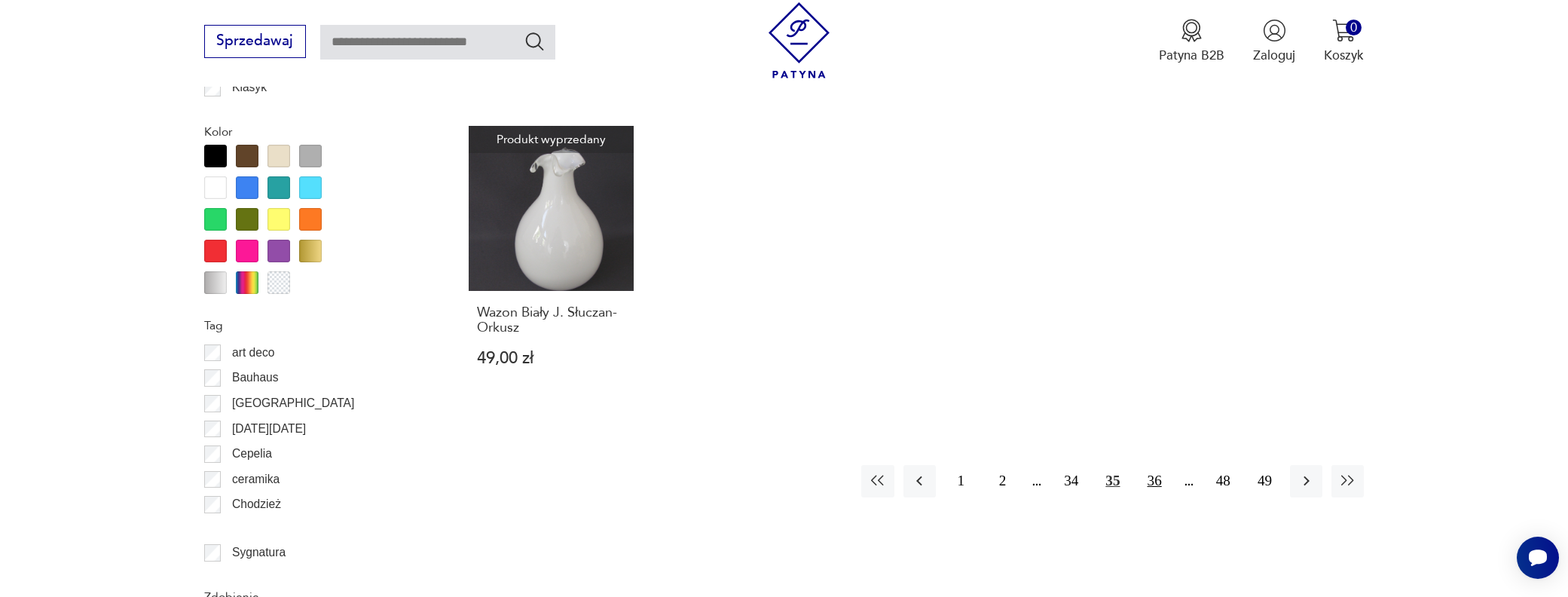
click at [1148, 466] on button "36" at bounding box center [1155, 481] width 33 height 33
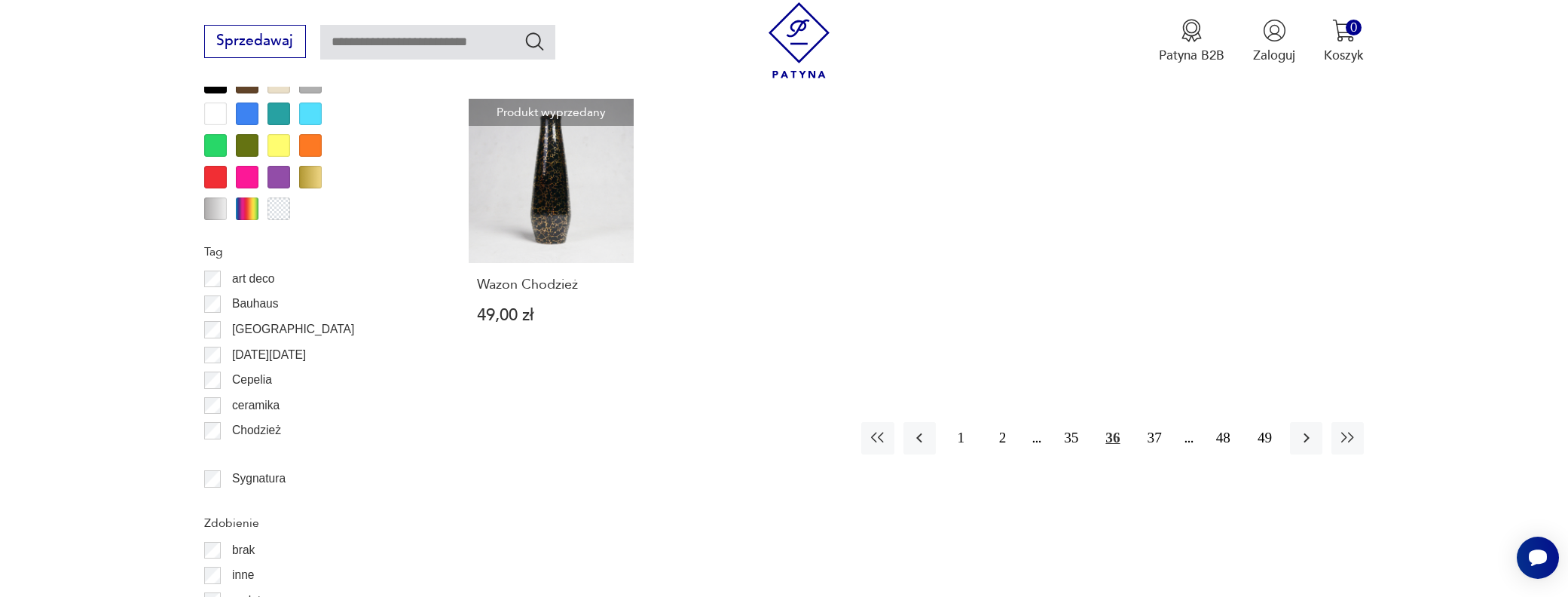
scroll to position [1709, 0]
click at [1156, 421] on button "37" at bounding box center [1155, 437] width 33 height 33
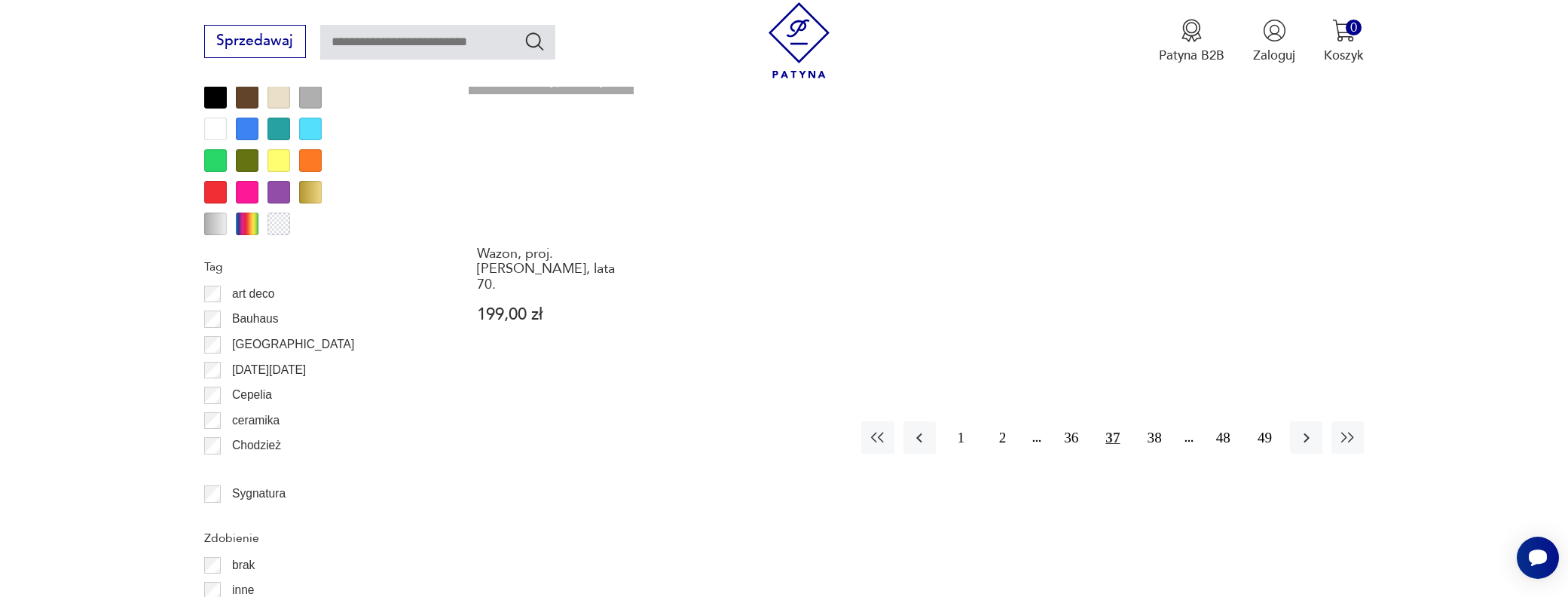
scroll to position [1709, 0]
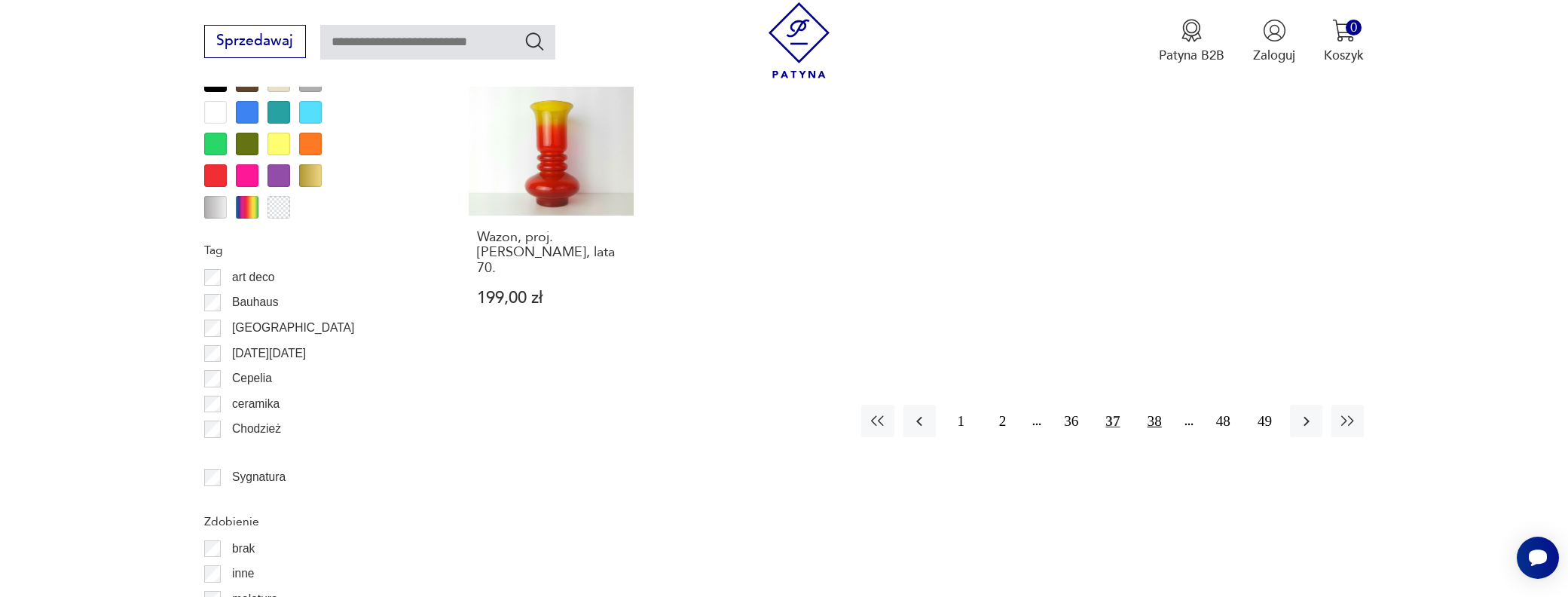
click at [1154, 405] on button "38" at bounding box center [1155, 422] width 33 height 33
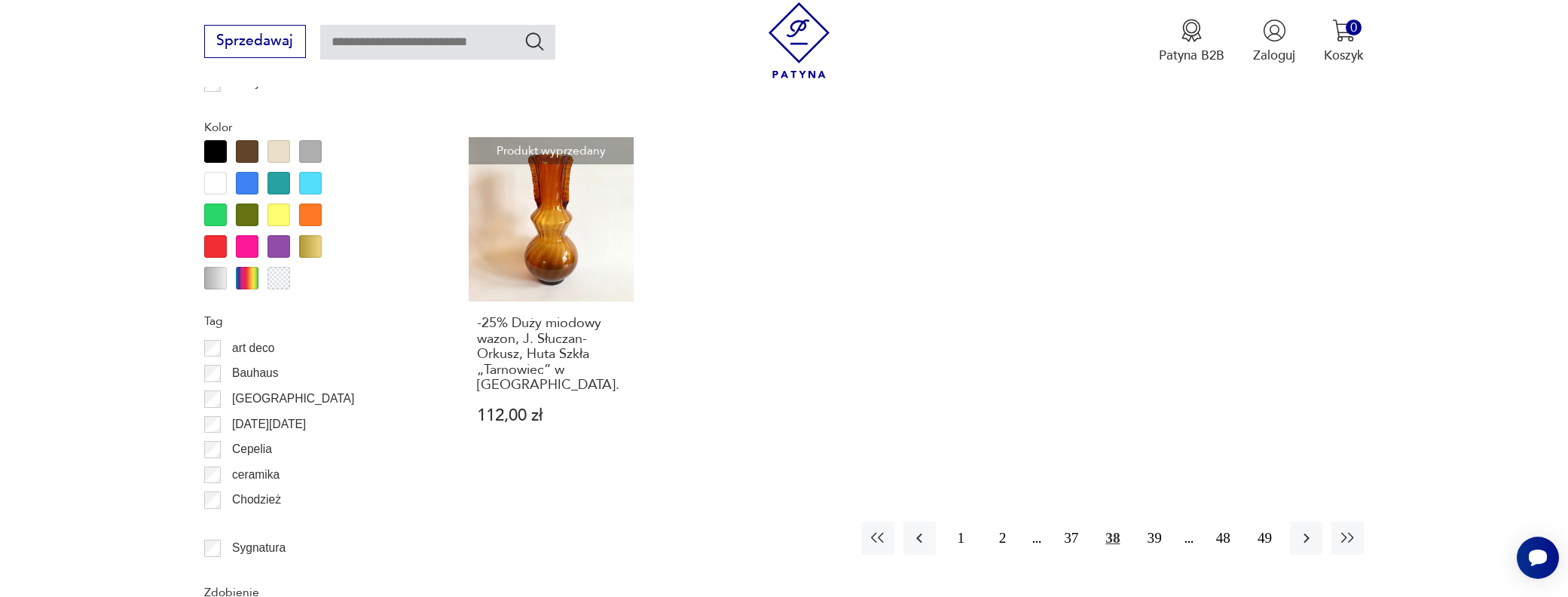
scroll to position [1709, 0]
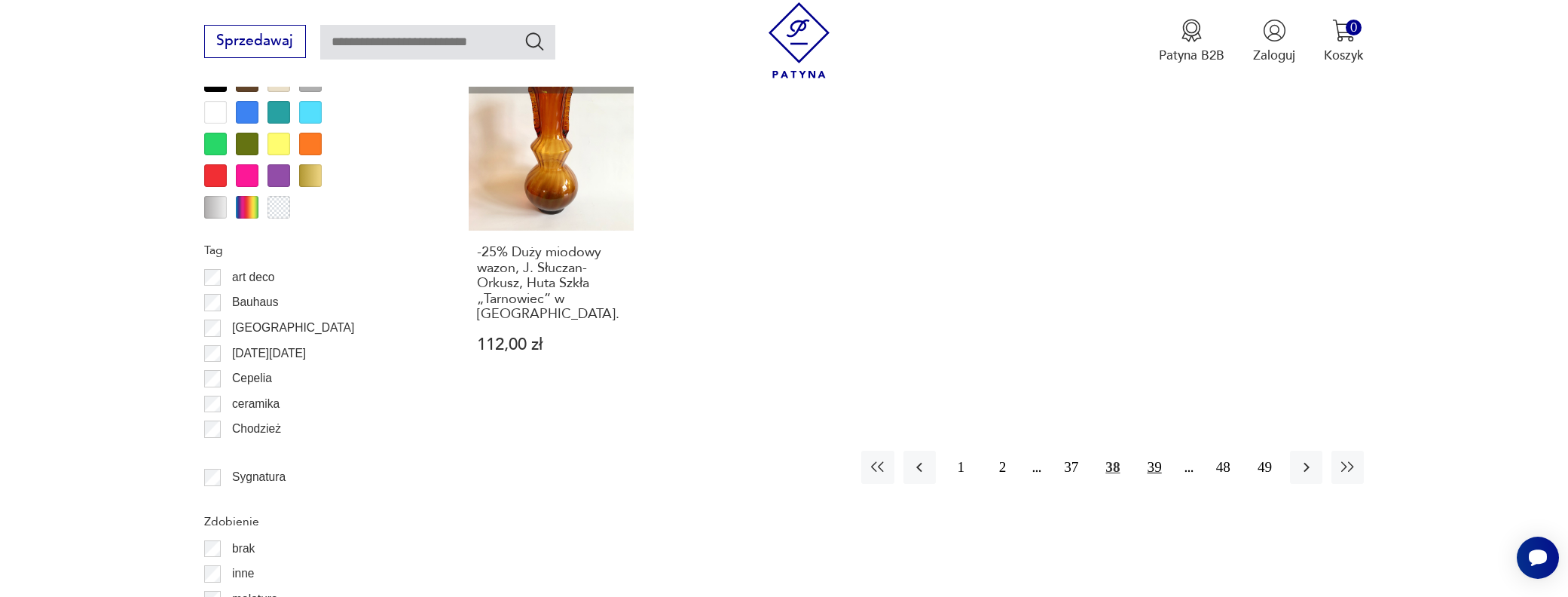
click at [1153, 451] on button "39" at bounding box center [1155, 467] width 33 height 33
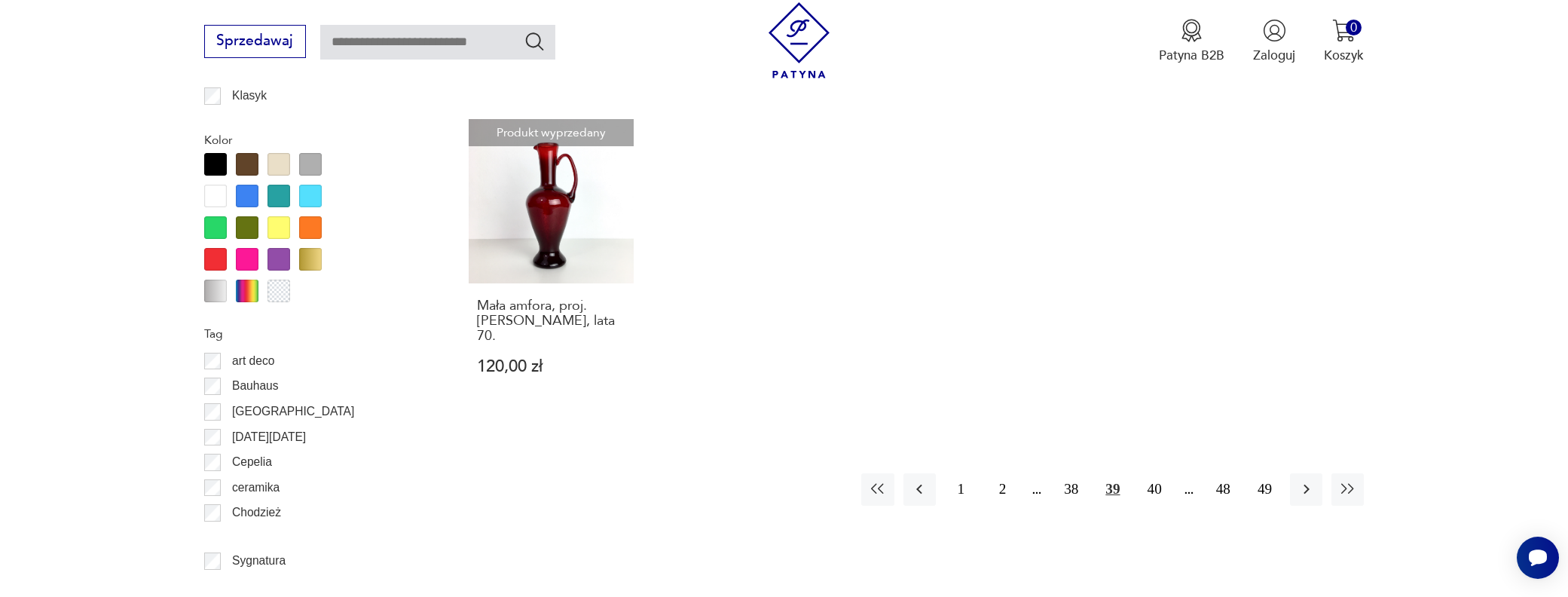
scroll to position [1634, 0]
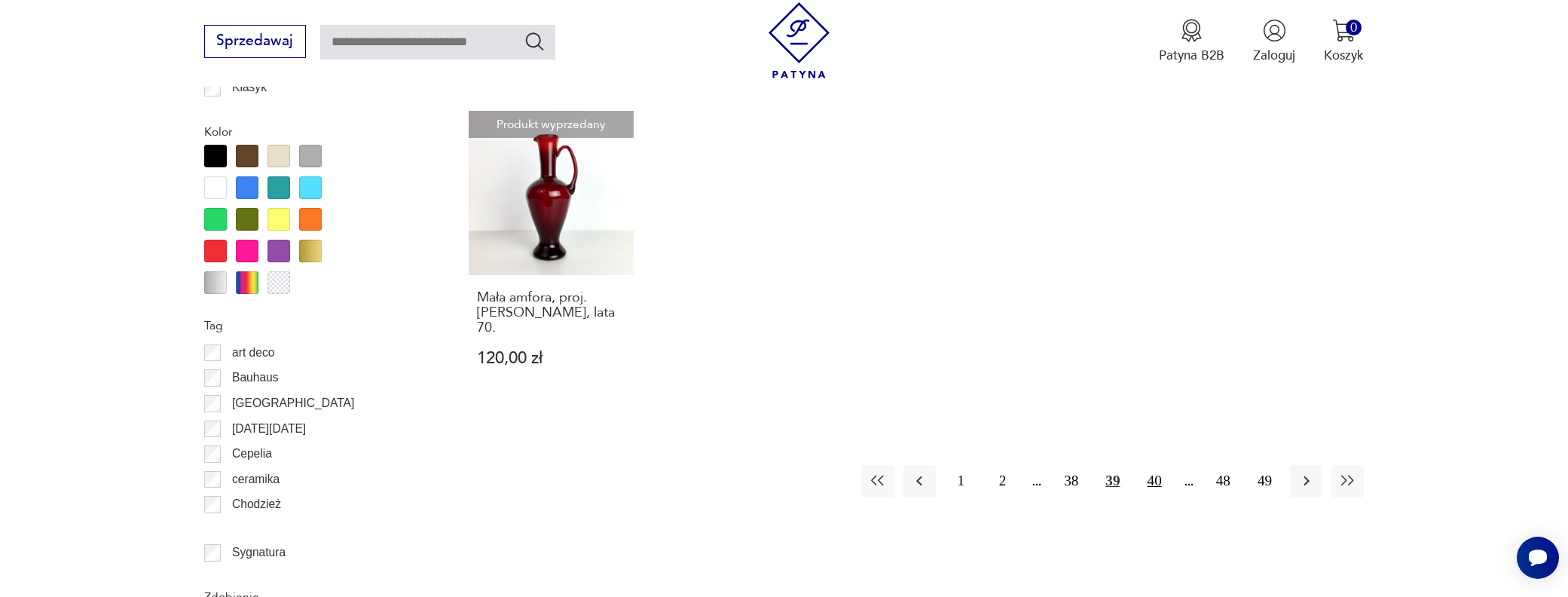
click at [1148, 465] on button "40" at bounding box center [1155, 481] width 33 height 33
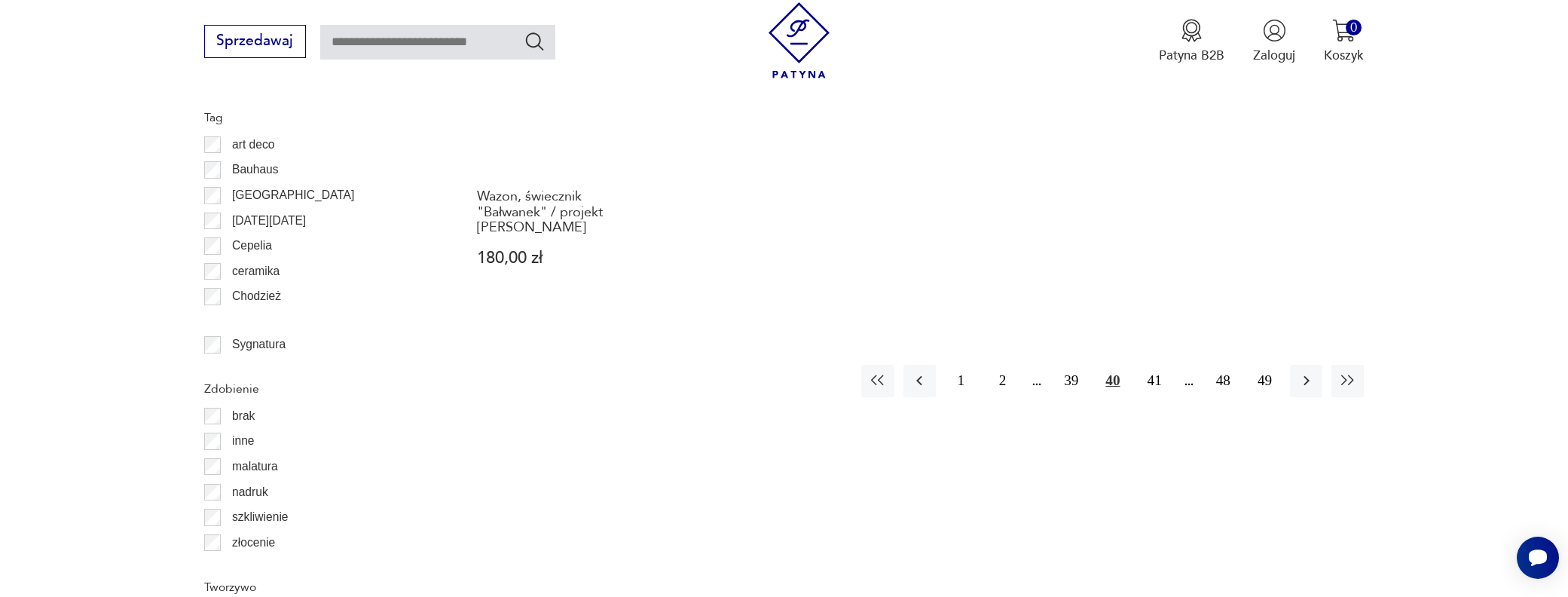
scroll to position [1860, 0]
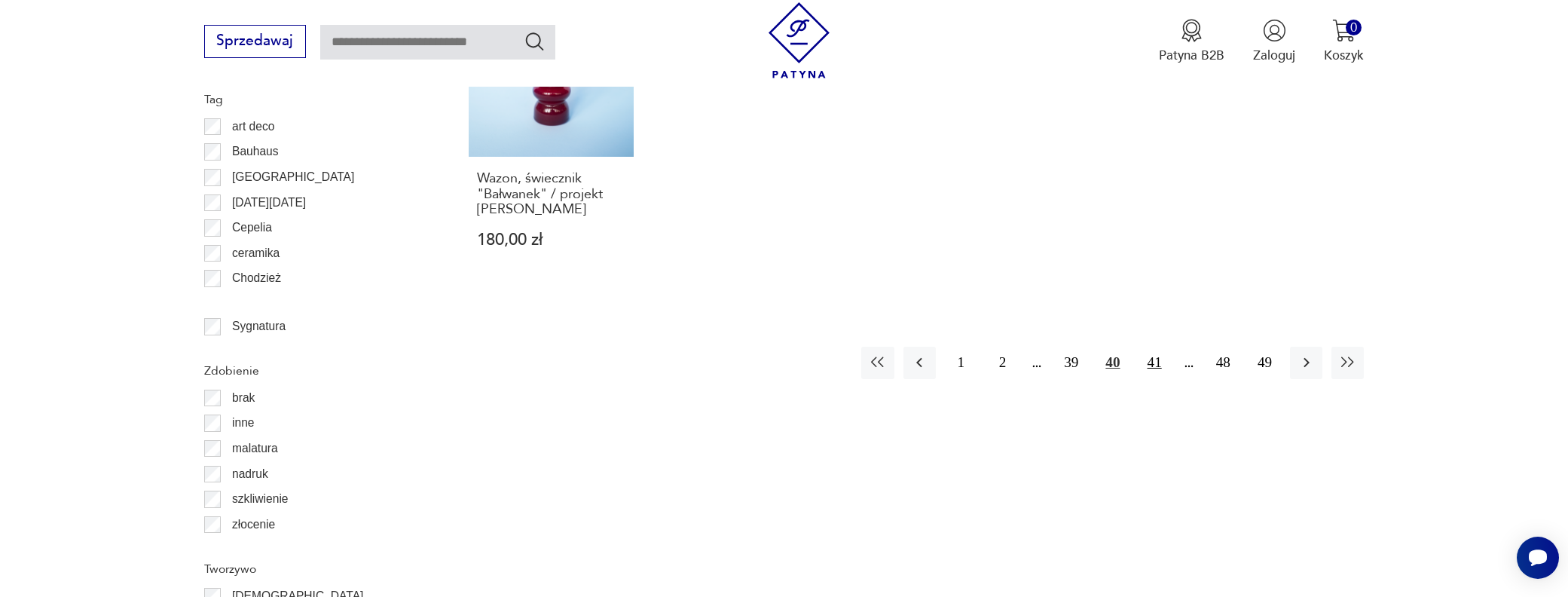
click at [1156, 347] on button "41" at bounding box center [1155, 363] width 33 height 33
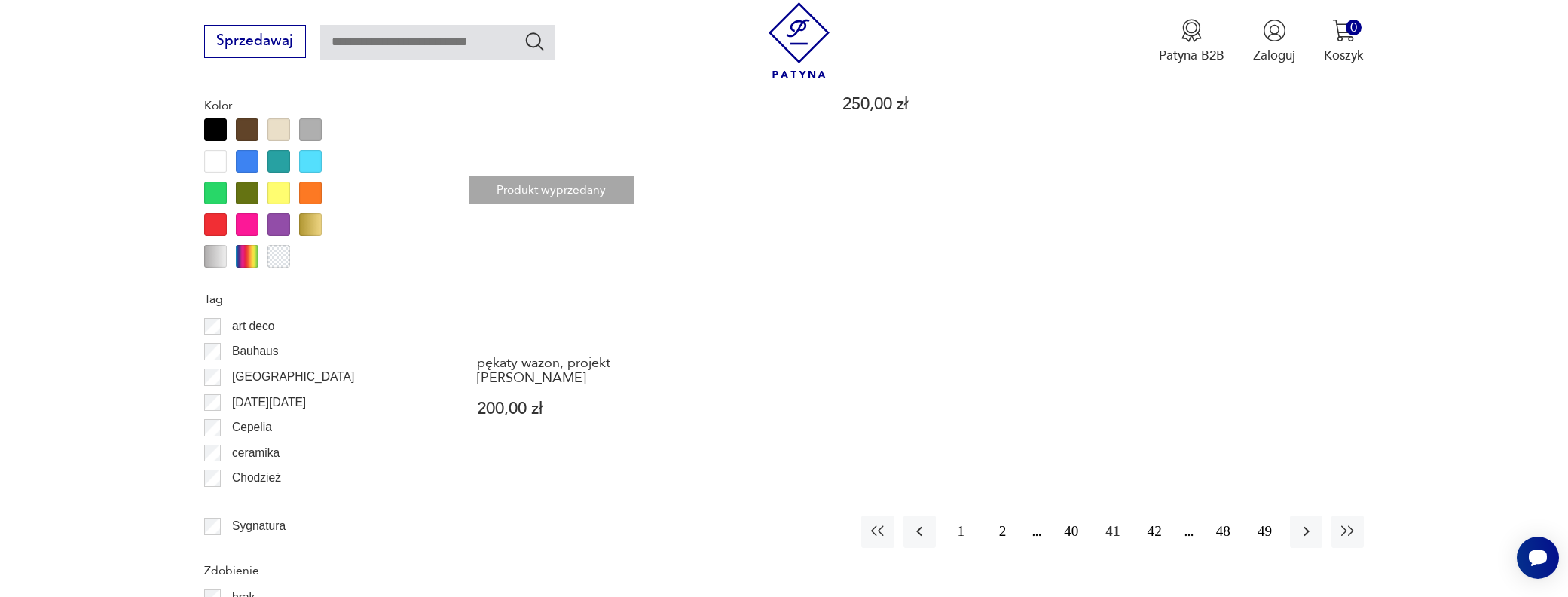
scroll to position [1784, 0]
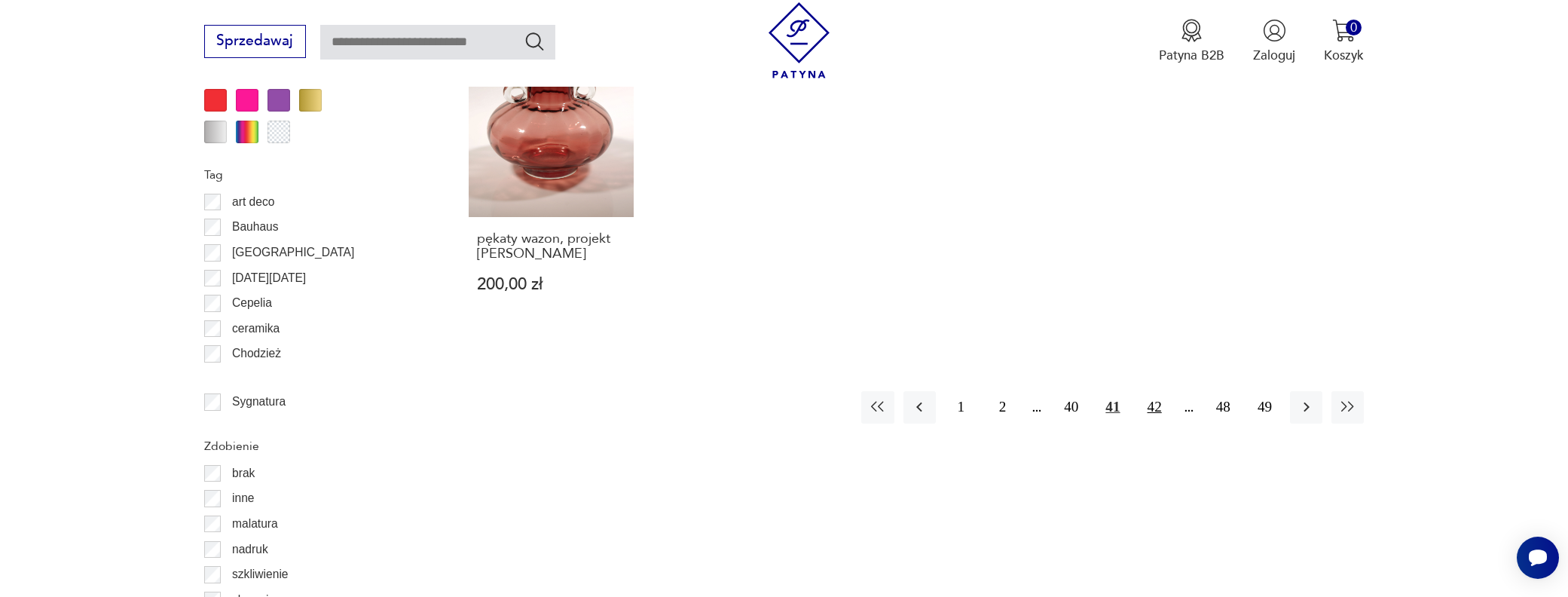
click at [1153, 391] on button "42" at bounding box center [1155, 408] width 33 height 33
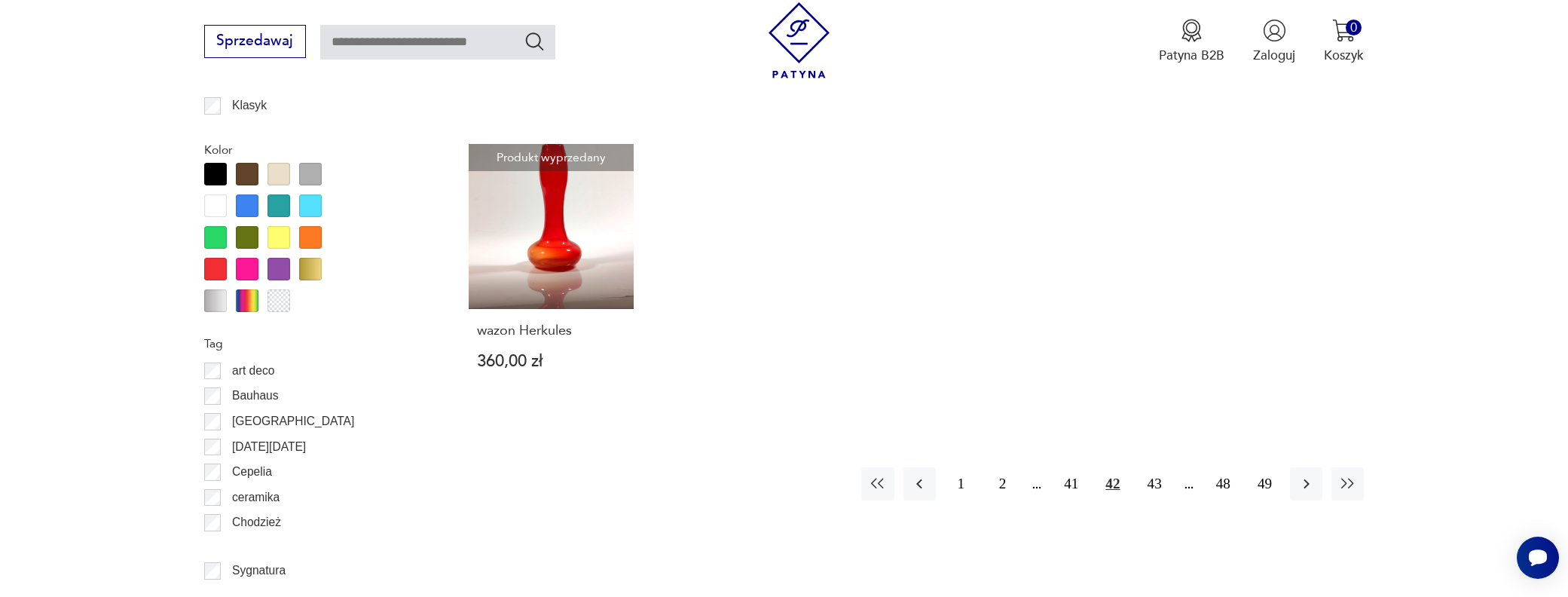
scroll to position [1634, 0]
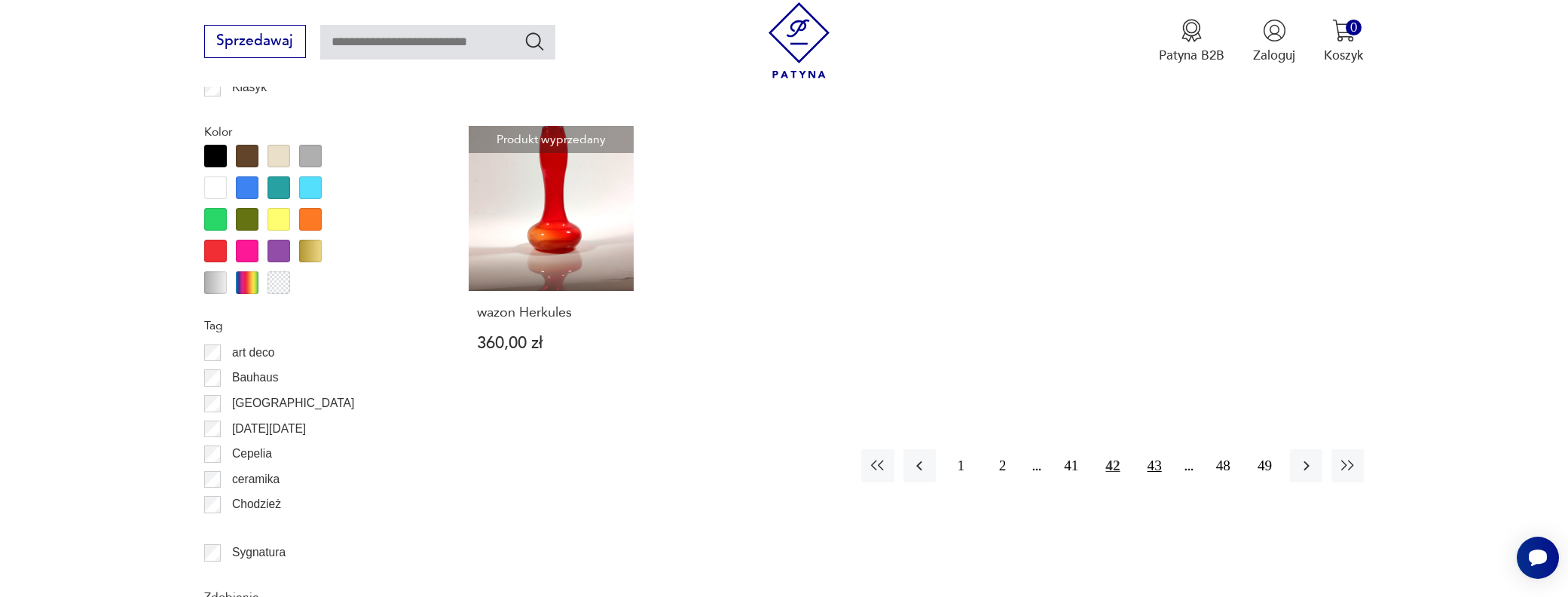
click at [1158, 450] on button "43" at bounding box center [1155, 466] width 33 height 33
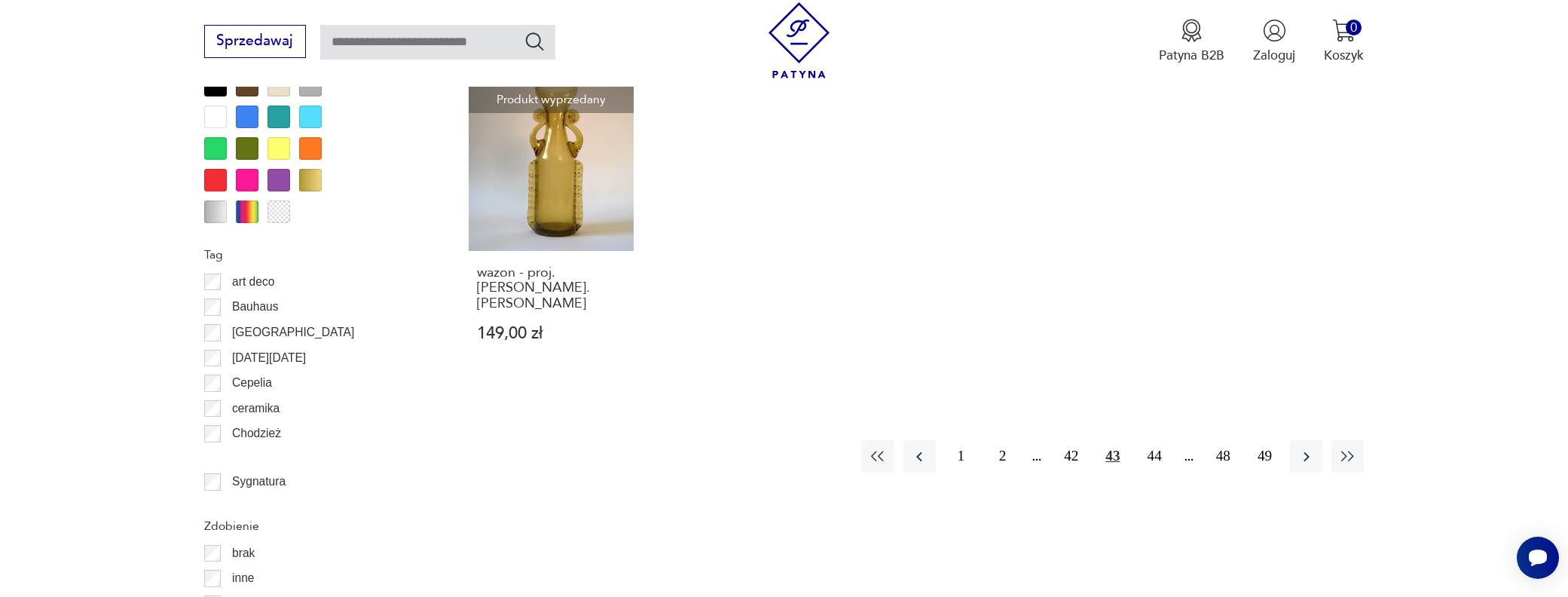
scroll to position [1709, 0]
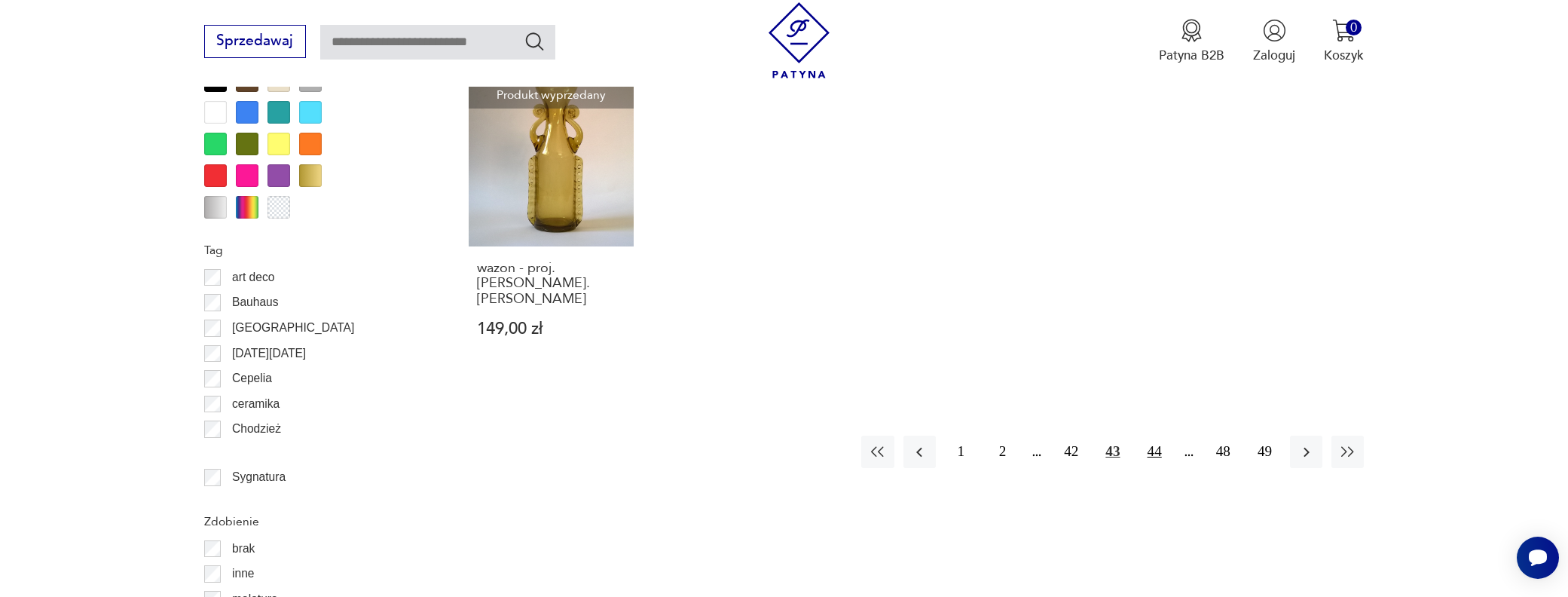
click at [1158, 436] on button "44" at bounding box center [1155, 452] width 33 height 33
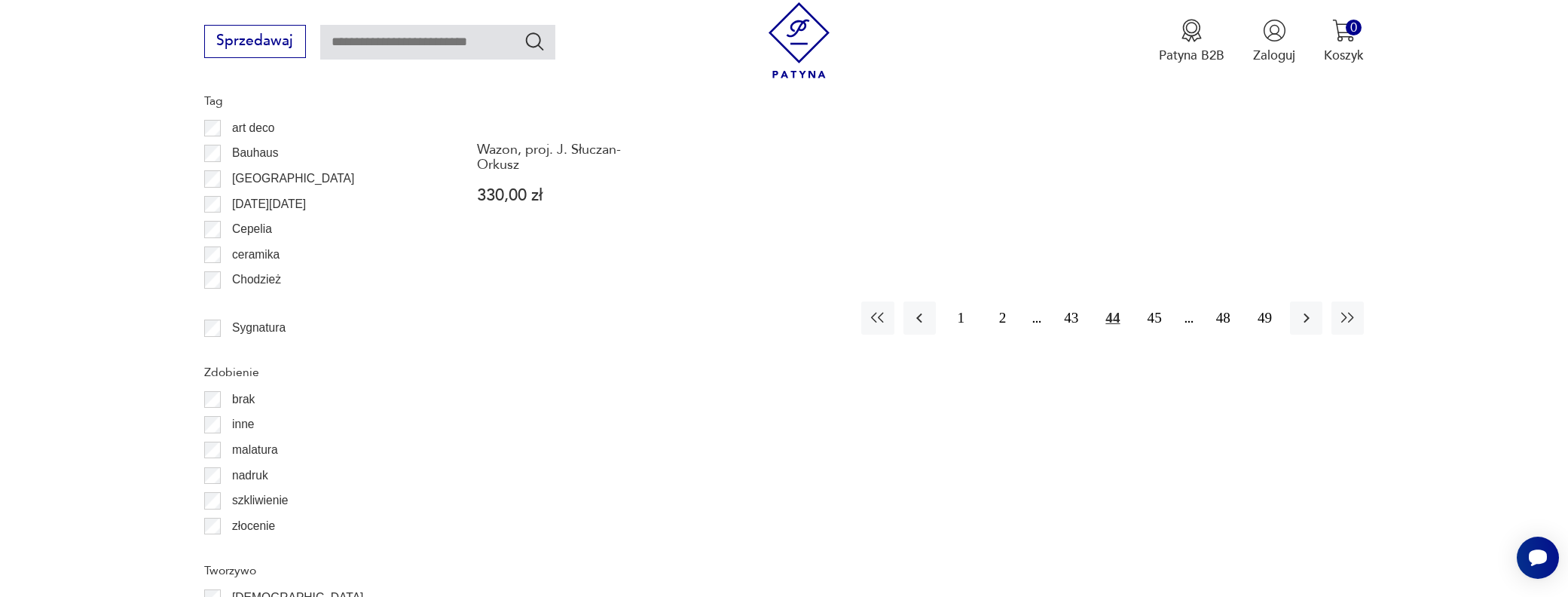
scroll to position [1860, 0]
click at [1157, 300] on button "45" at bounding box center [1155, 316] width 33 height 33
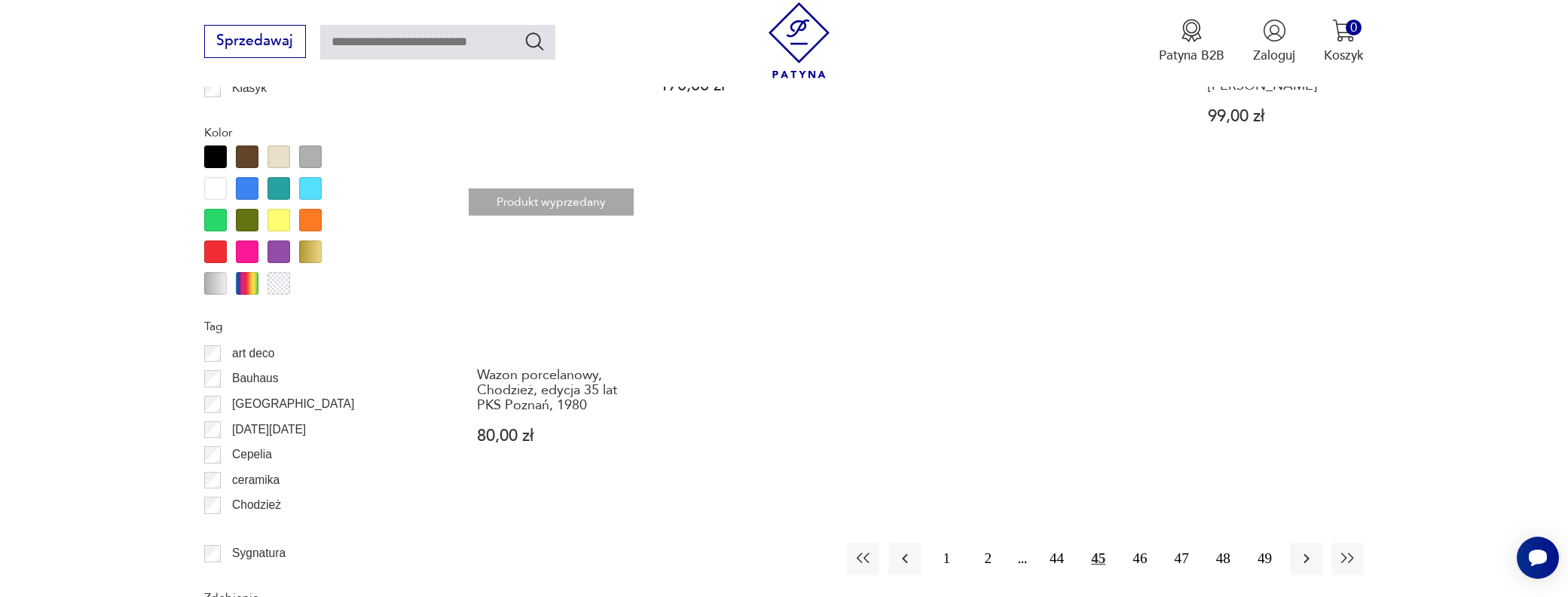
scroll to position [1634, 0]
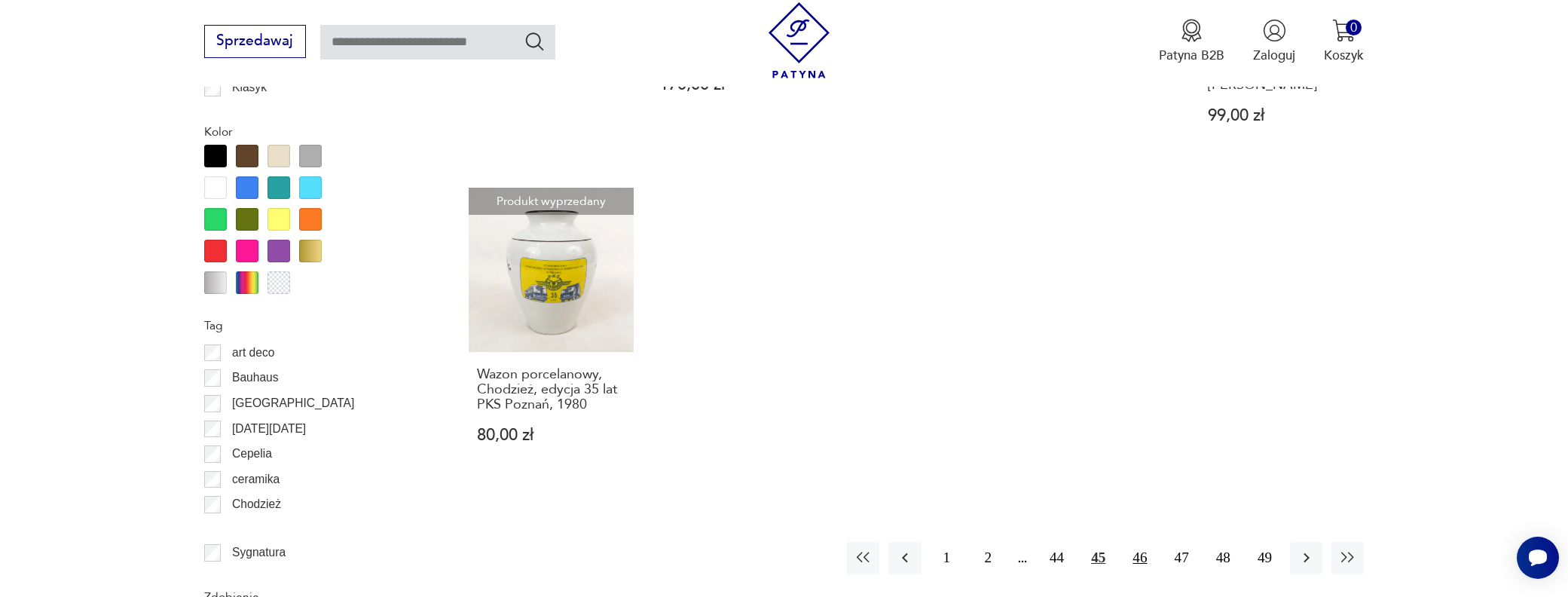
click at [1139, 542] on button "46" at bounding box center [1140, 559] width 33 height 33
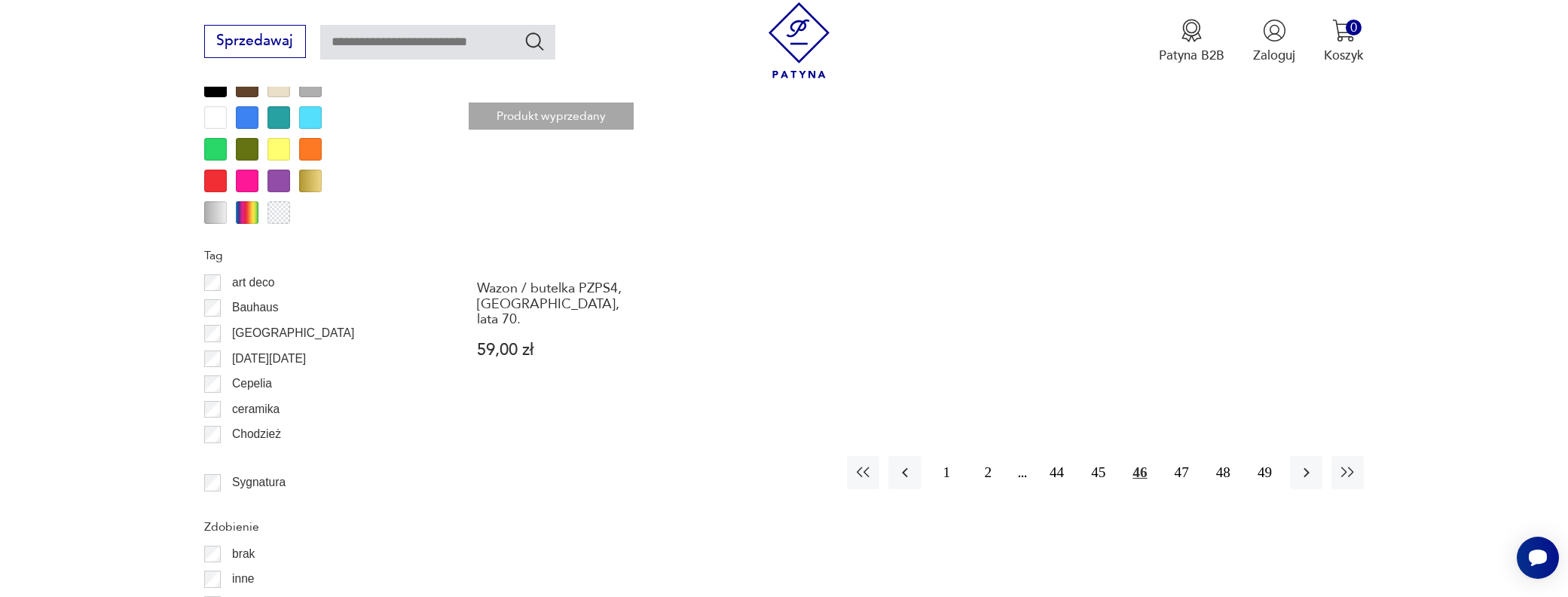
scroll to position [1709, 0]
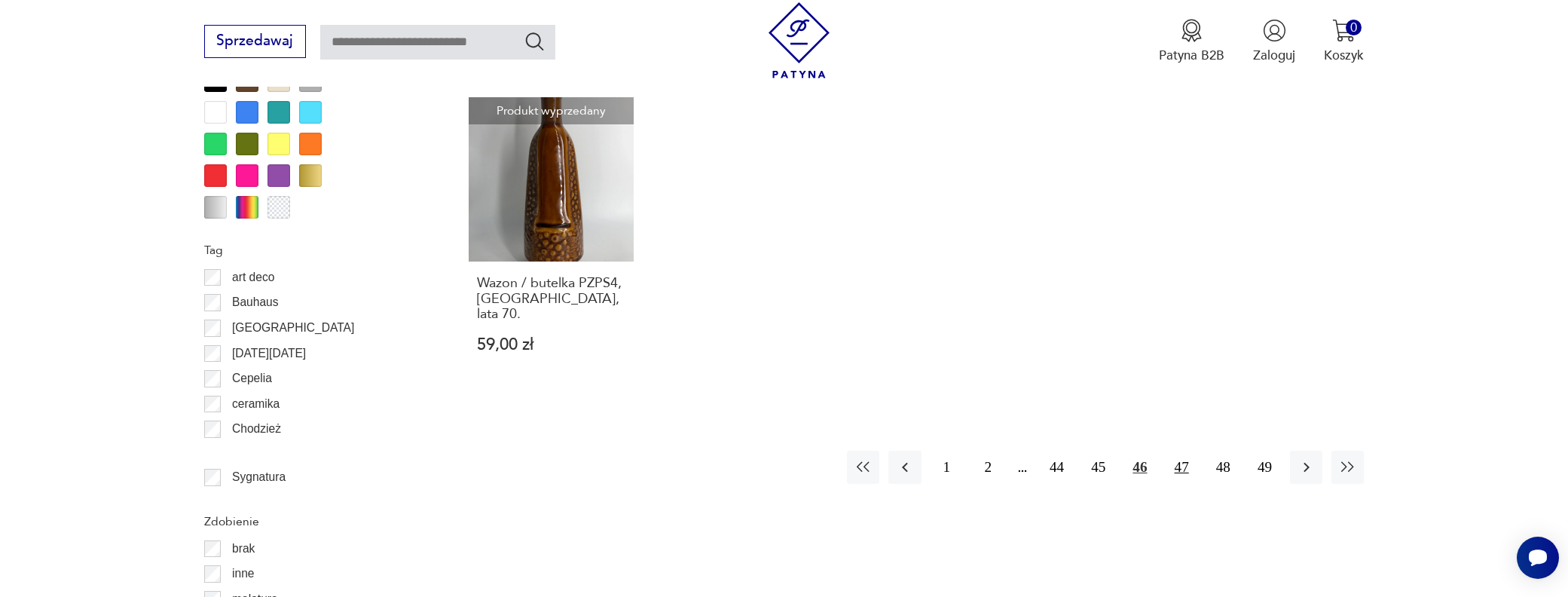
click at [1180, 451] on button "47" at bounding box center [1182, 467] width 33 height 33
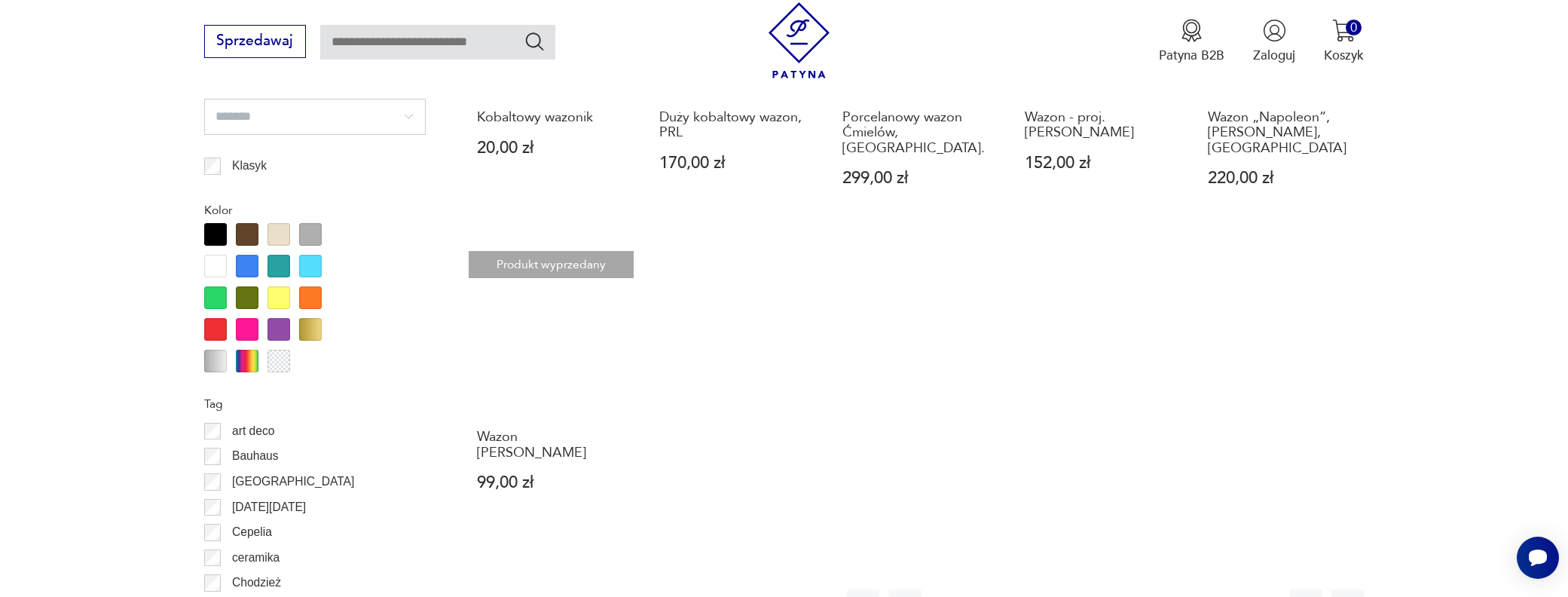
scroll to position [1558, 0]
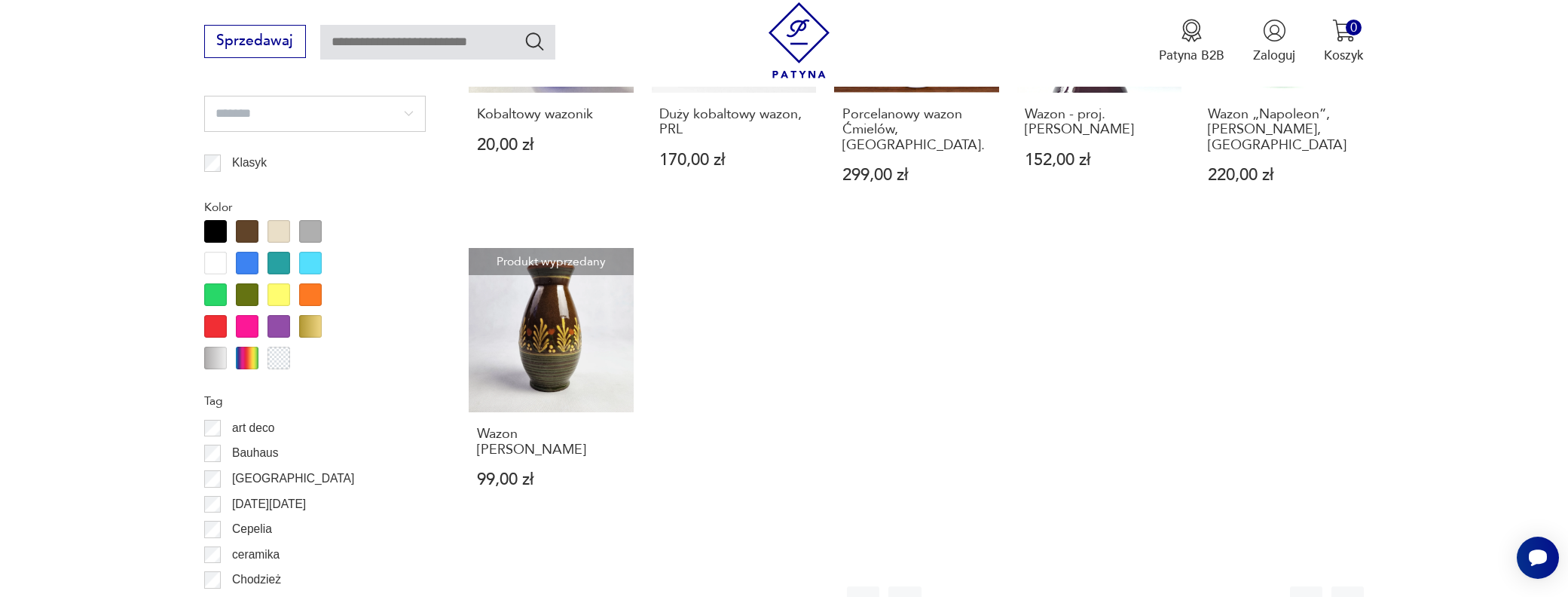
click at [1221, 586] on button "48" at bounding box center [1223, 603] width 33 height 33
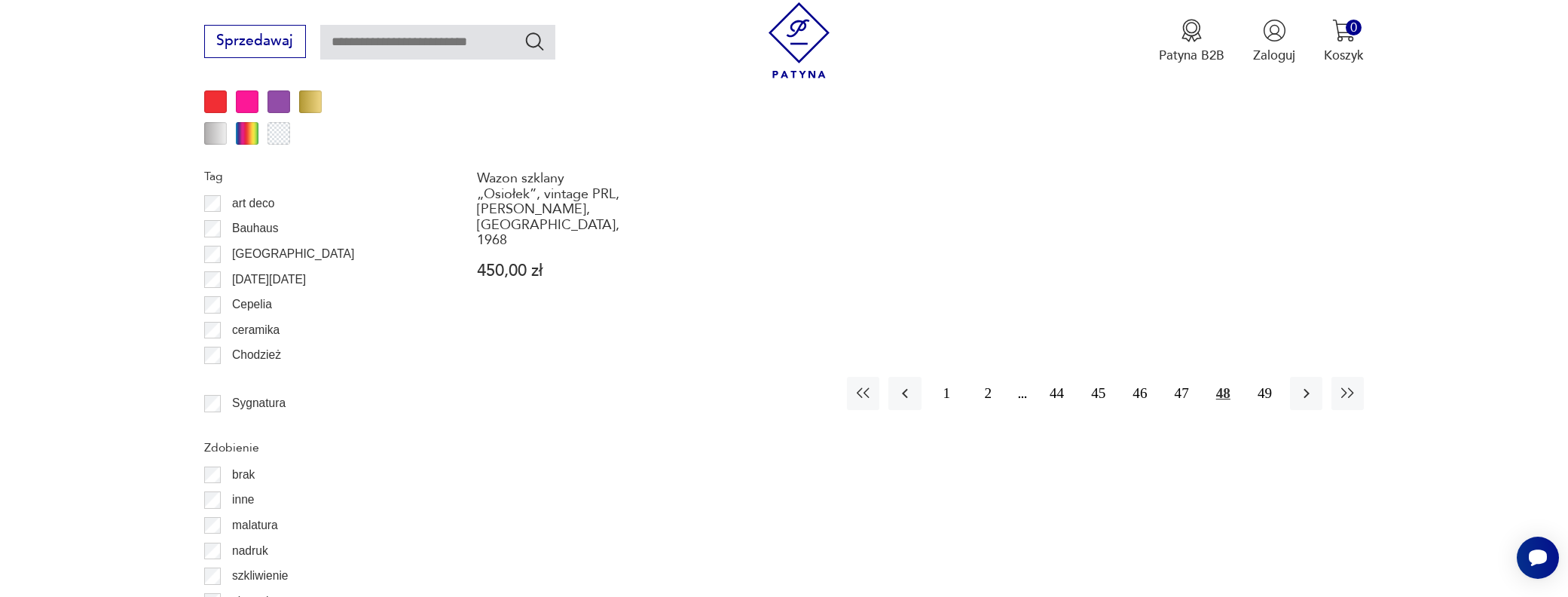
scroll to position [1784, 0]
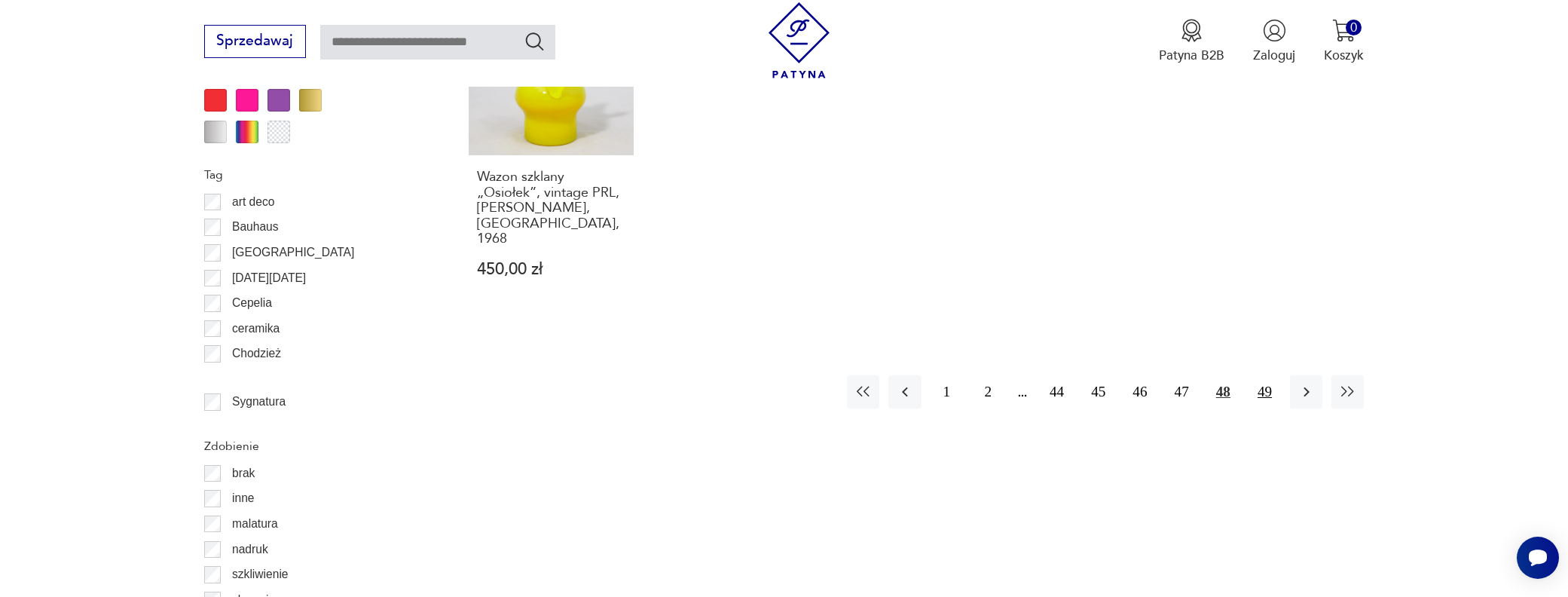
click at [1266, 375] on button "49" at bounding box center [1265, 391] width 33 height 33
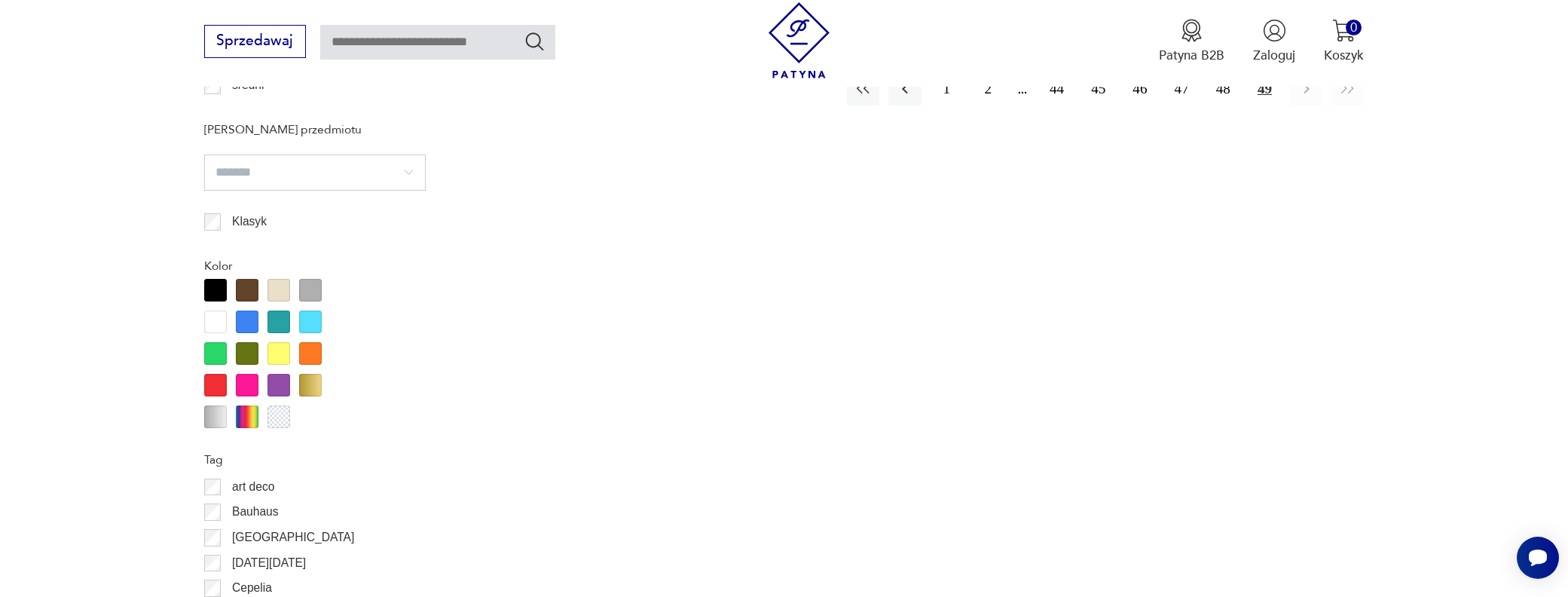
scroll to position [1558, 0]
